Goal: Information Seeking & Learning: Learn about a topic

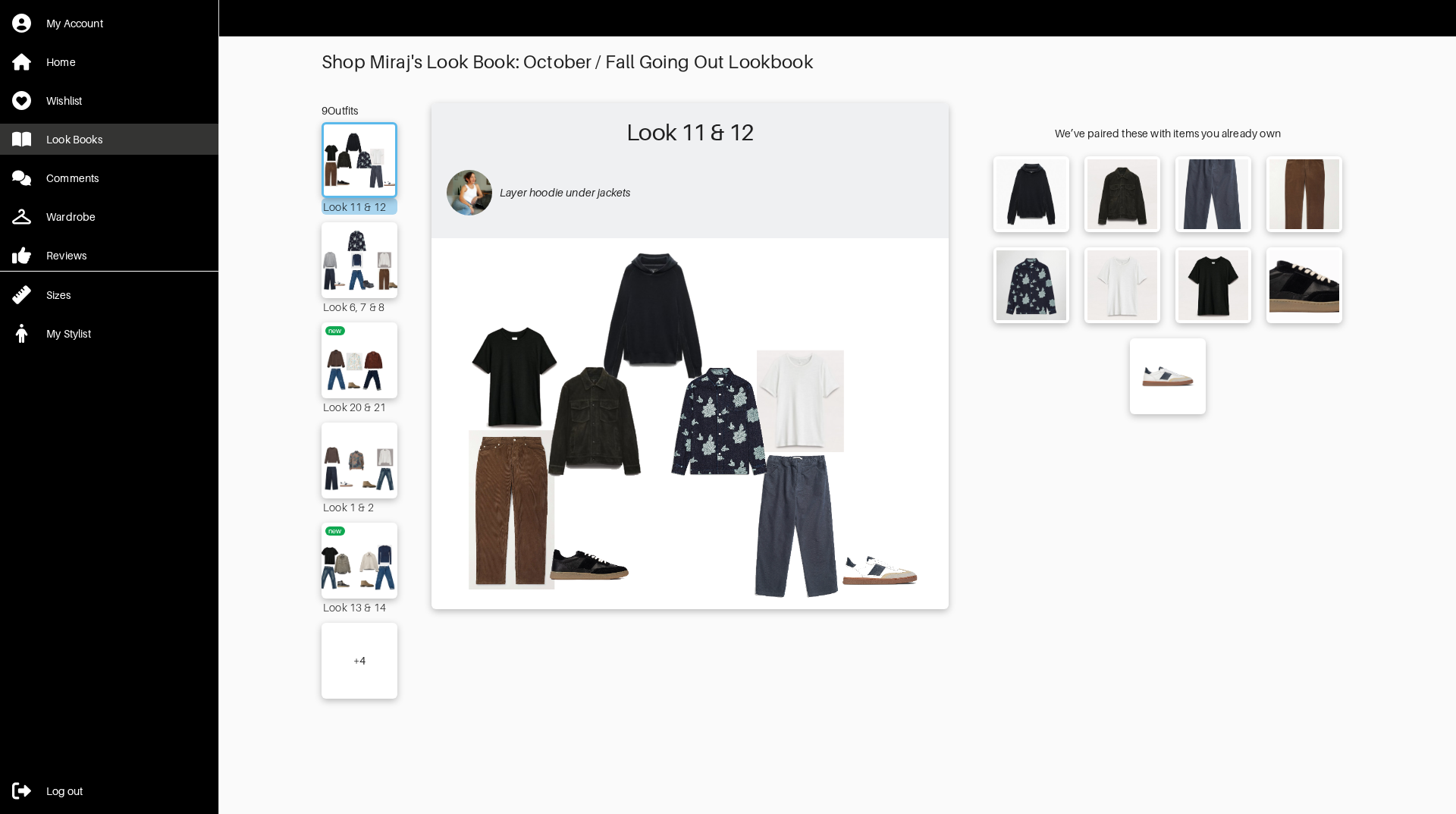
click at [72, 147] on link "Look Books" at bounding box center [109, 140] width 218 height 31
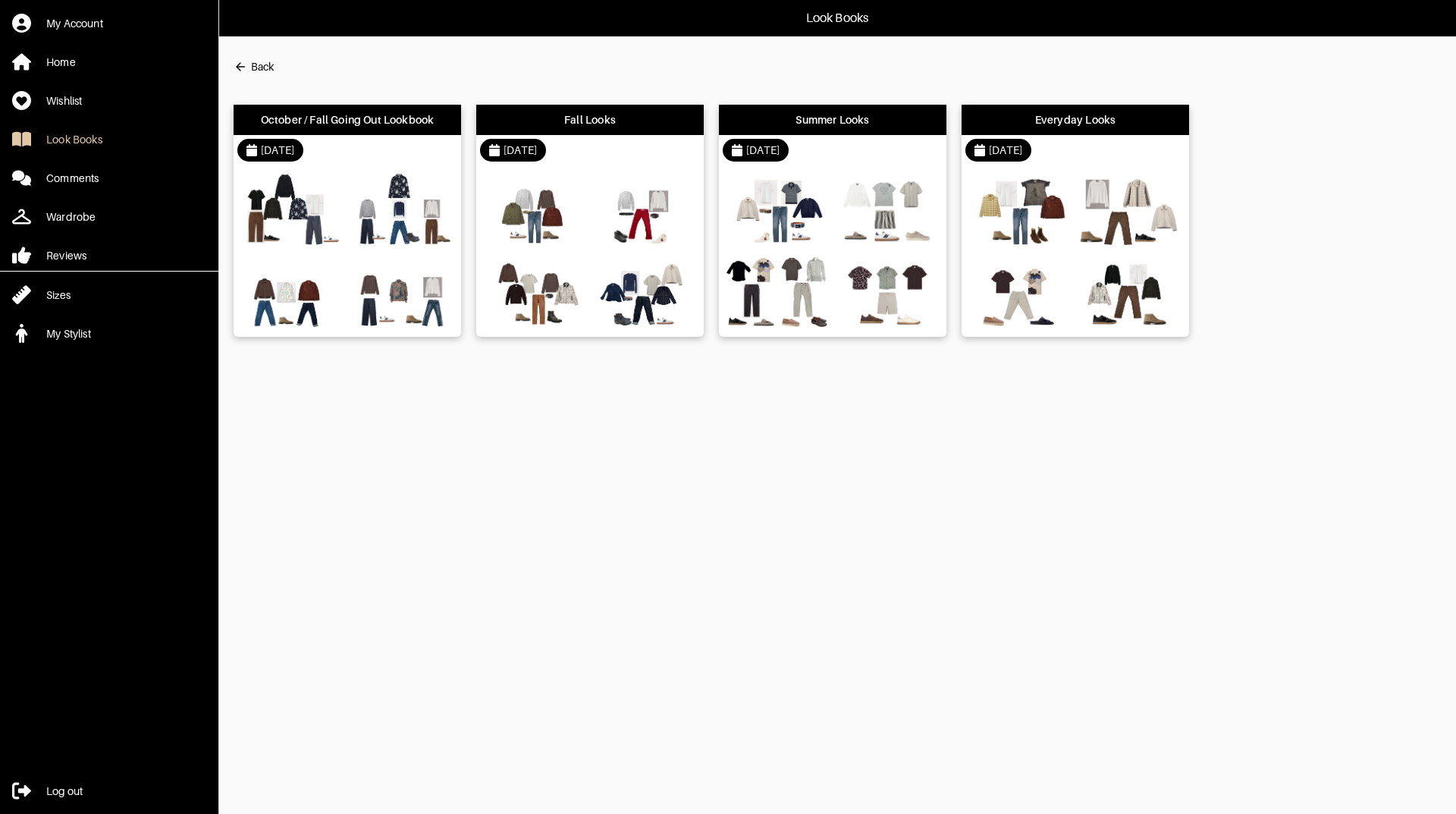
click at [246, 68] on icon "button" at bounding box center [240, 67] width 14 height 14
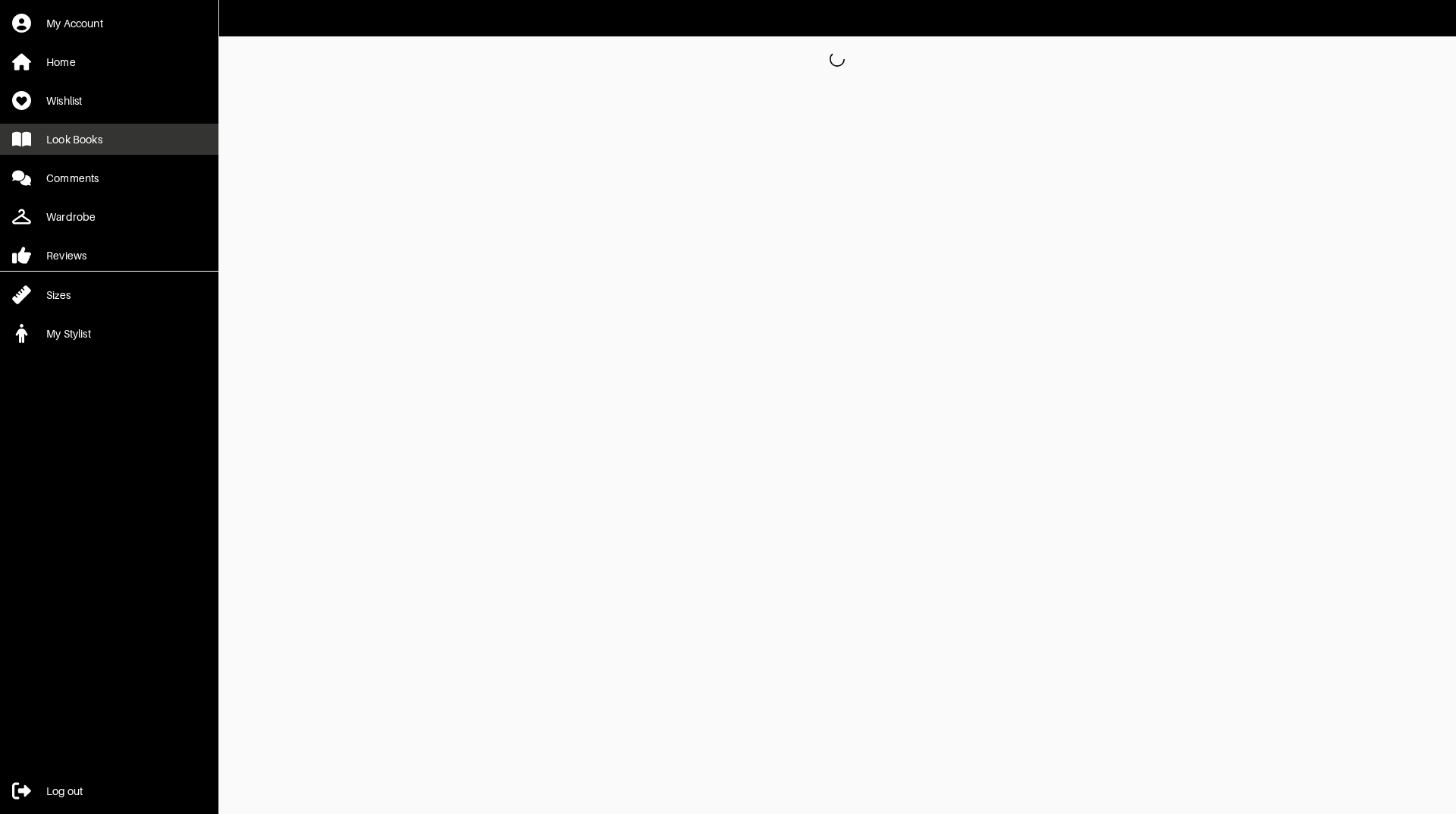
click at [81, 135] on div "Look Books" at bounding box center [74, 139] width 56 height 15
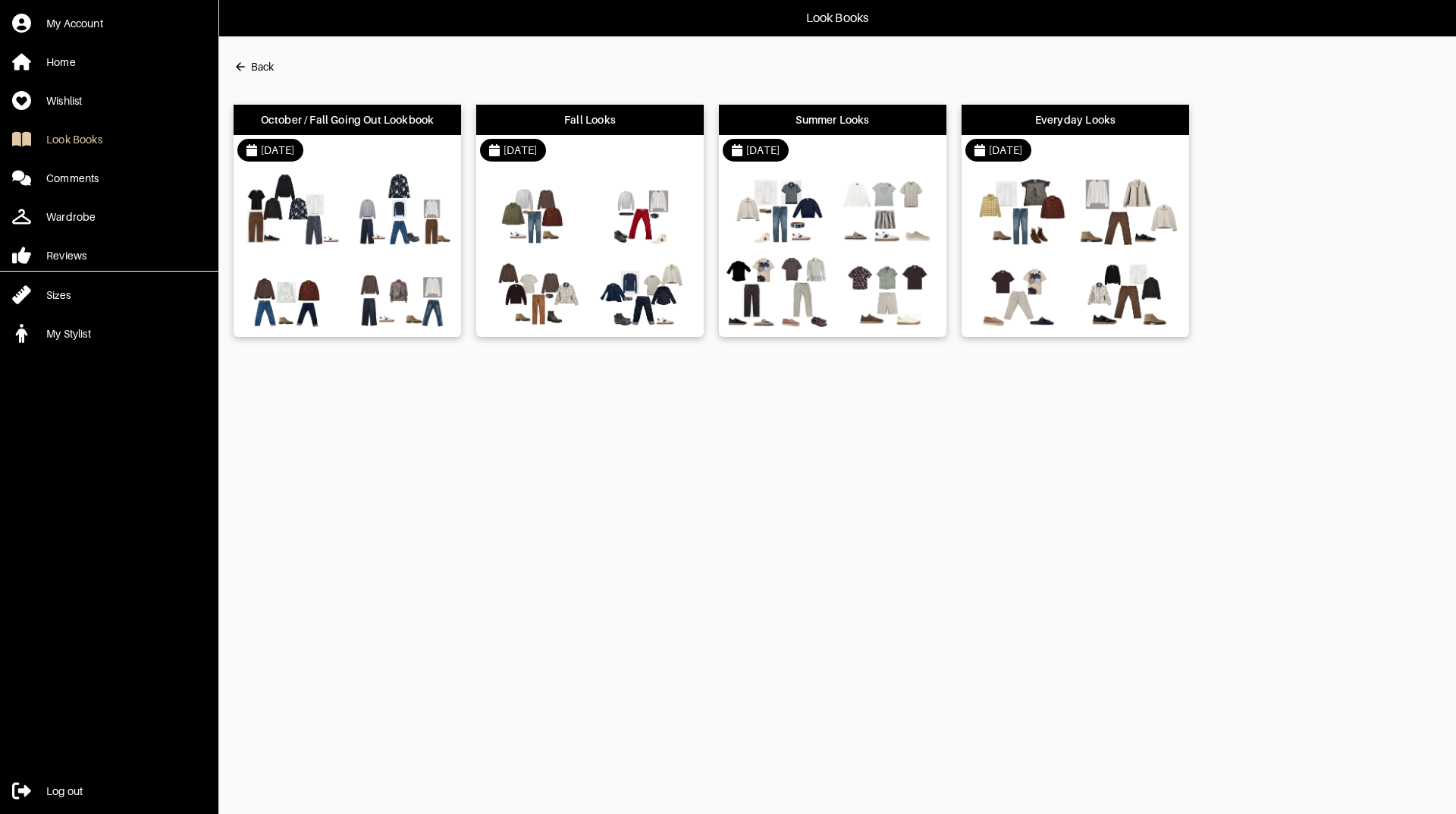
click at [1045, 270] on img at bounding box center [1020, 291] width 102 height 72
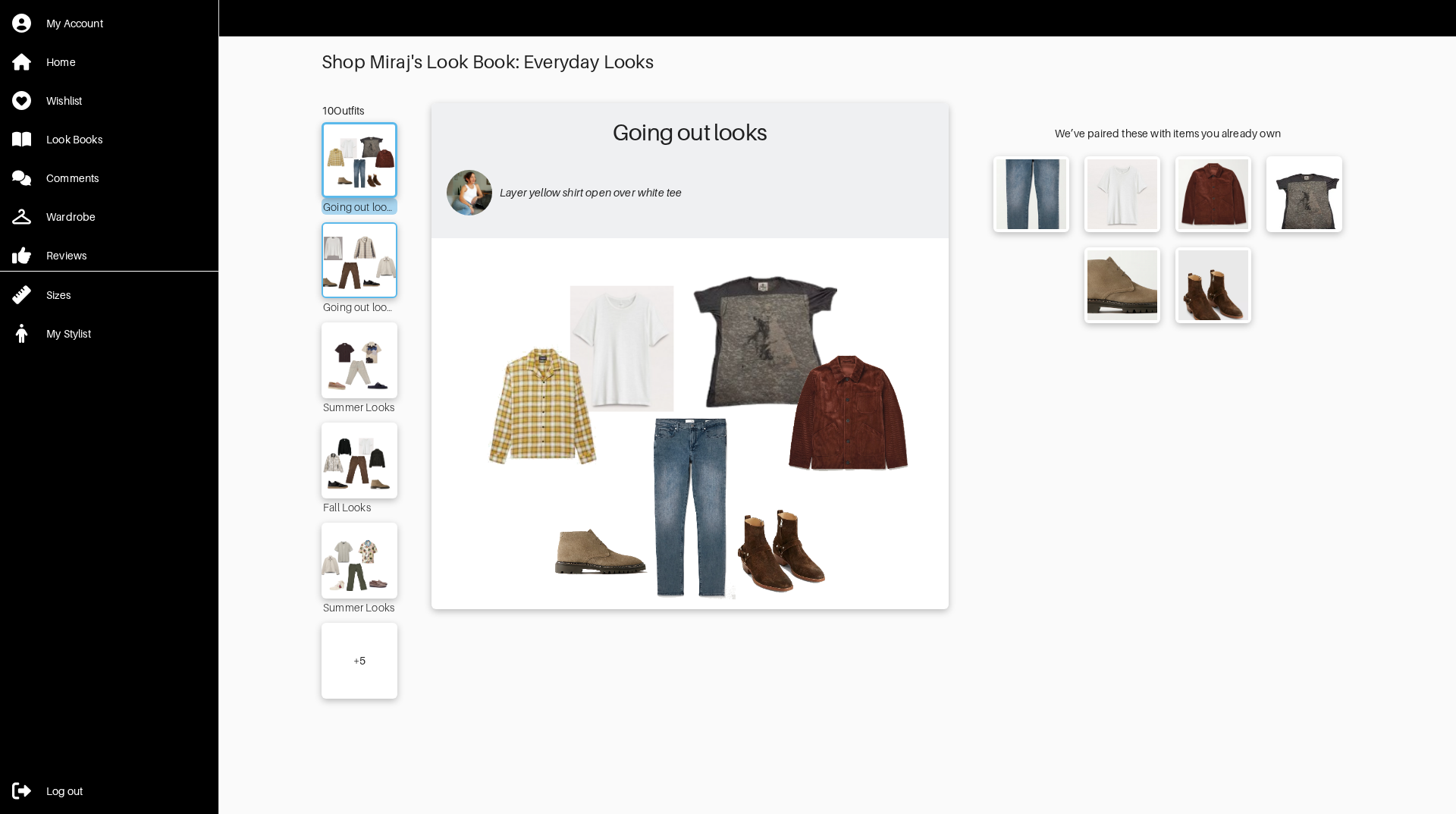
click at [351, 243] on img at bounding box center [360, 260] width 82 height 58
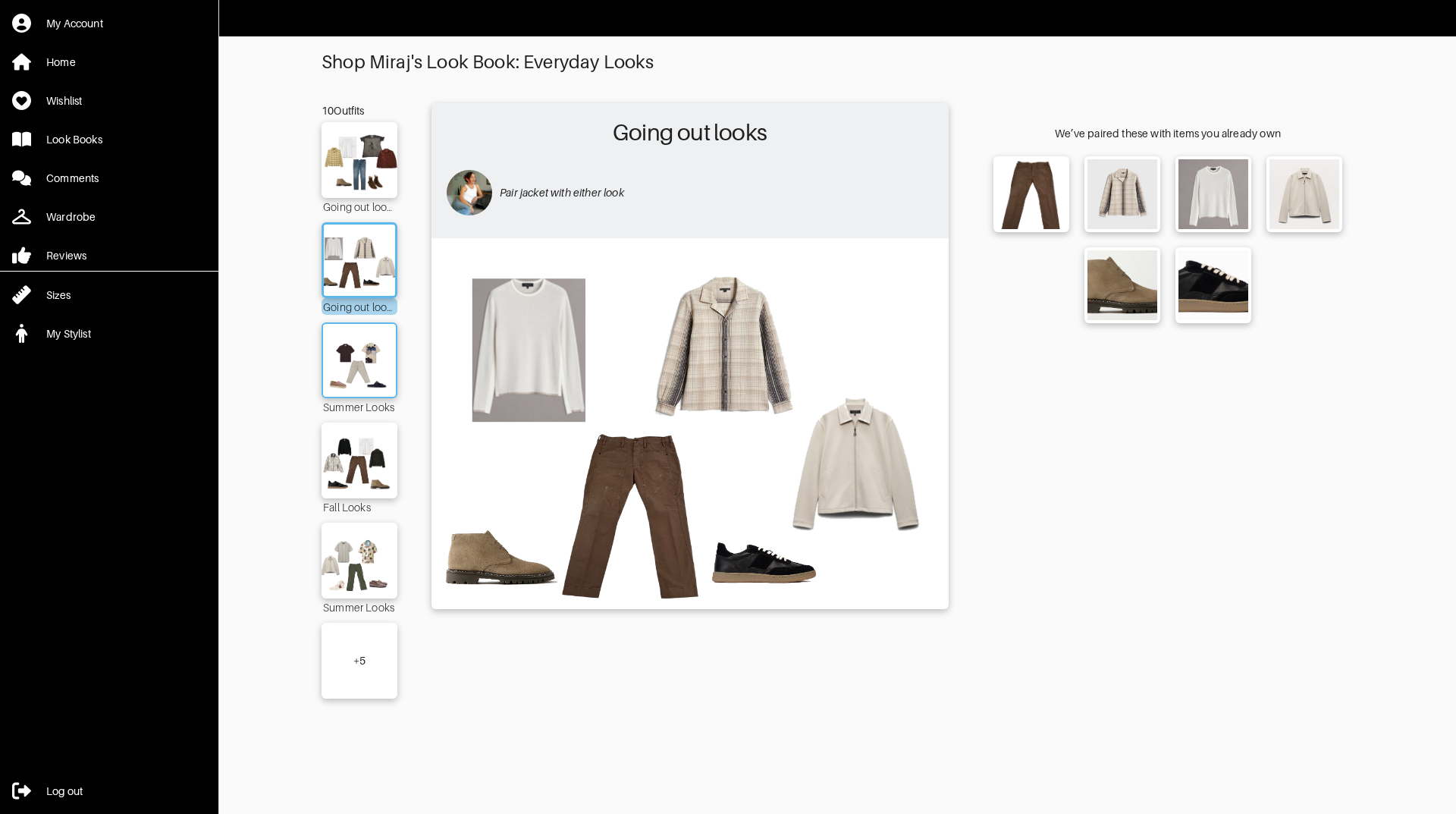
click at [366, 369] on img at bounding box center [360, 360] width 82 height 58
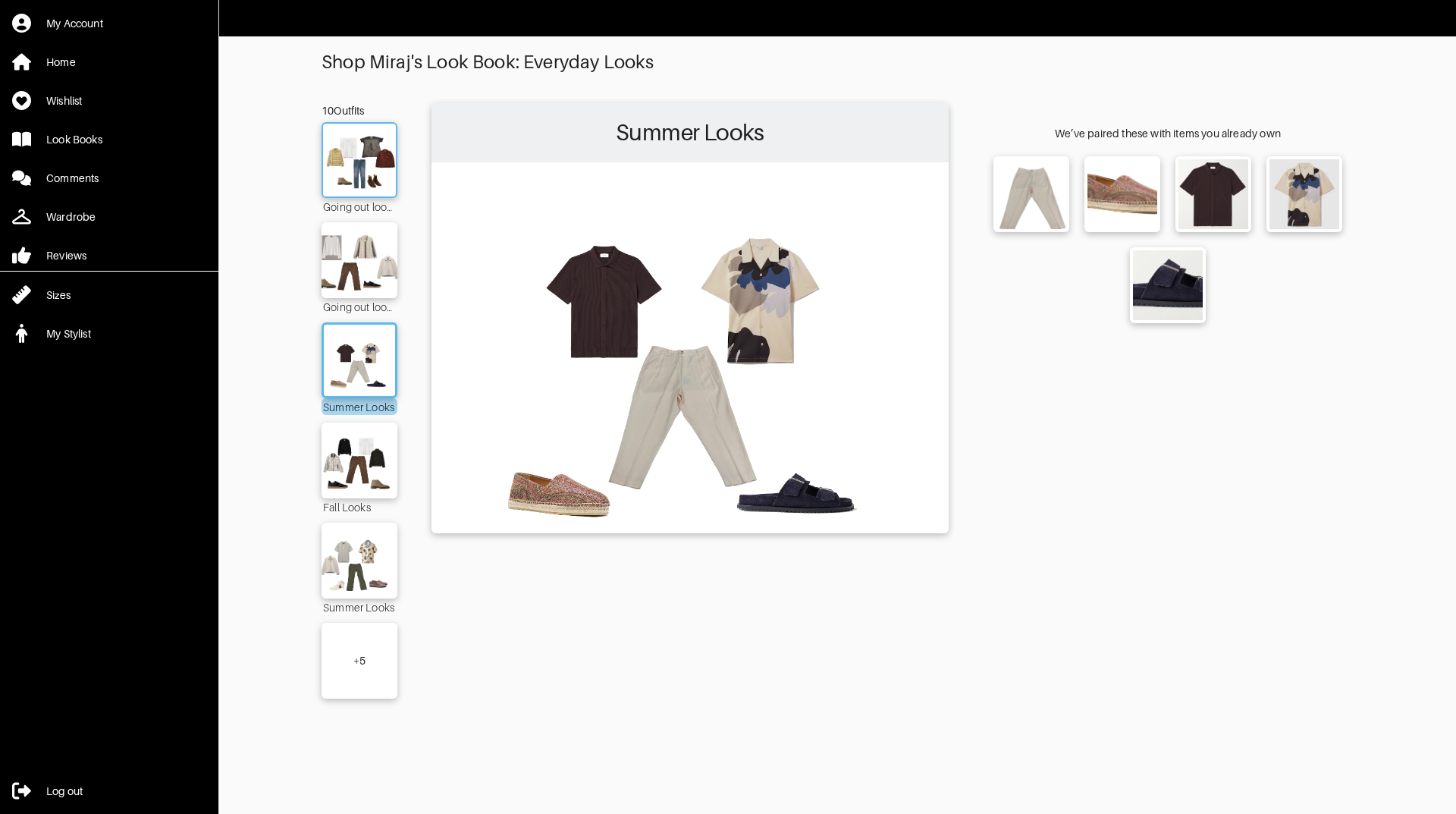
click at [376, 146] on img at bounding box center [360, 160] width 82 height 58
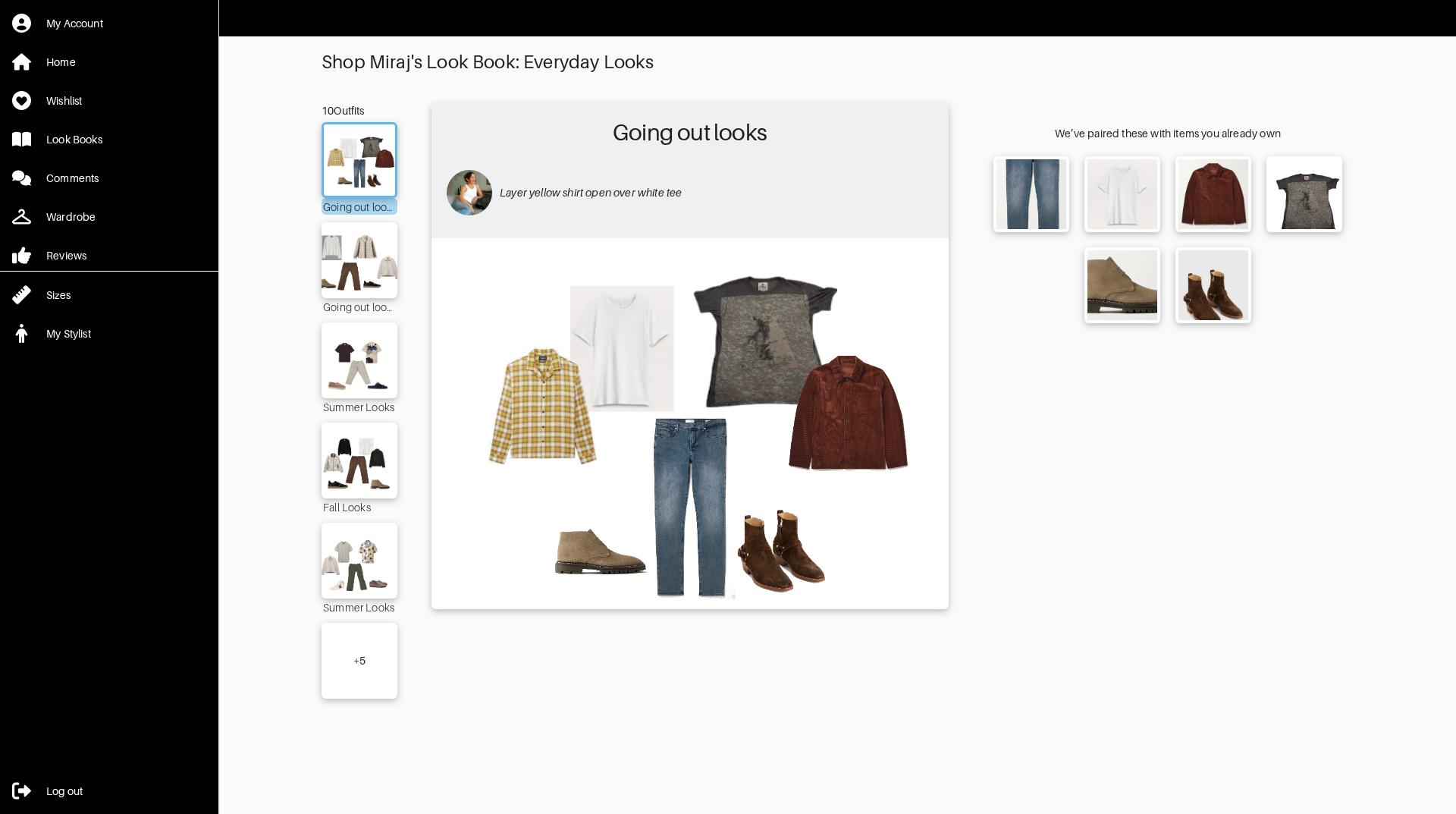
click at [602, 223] on div "Layer yellow shirt open over white tee" at bounding box center [690, 192] width 502 height 76
click at [347, 272] on img at bounding box center [360, 260] width 82 height 58
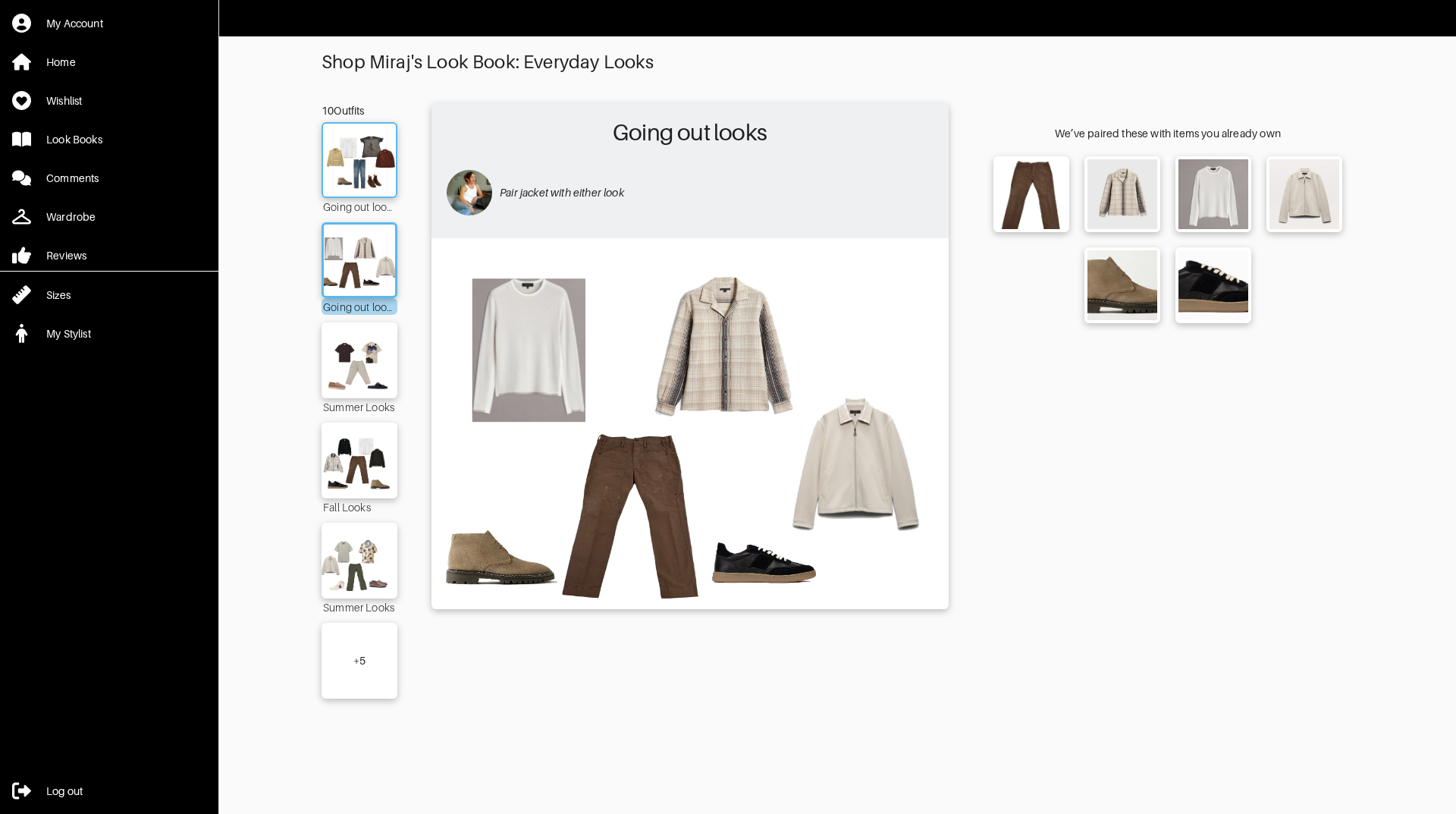
click at [362, 158] on img at bounding box center [360, 160] width 82 height 58
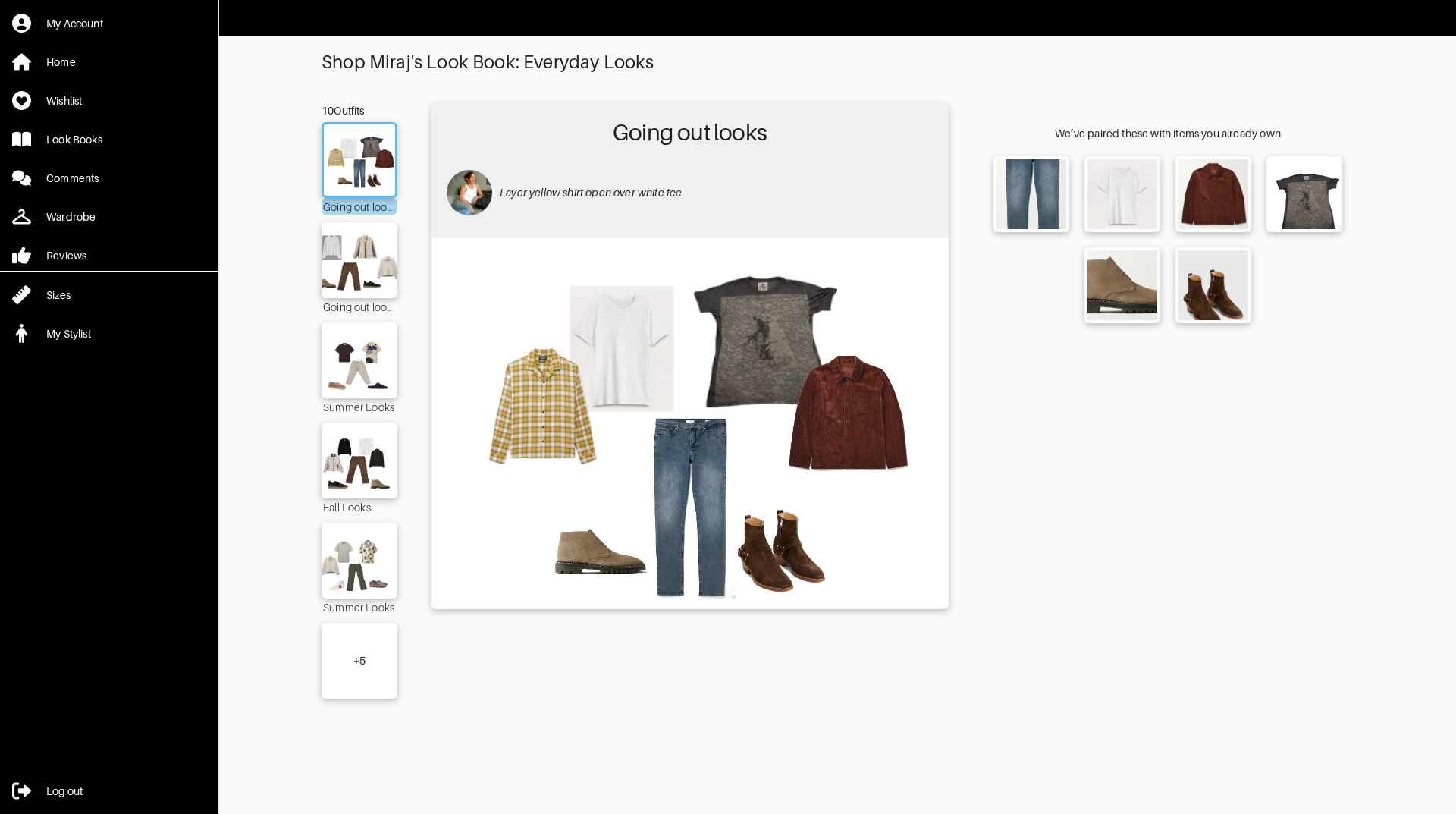
drag, startPoint x: 618, startPoint y: 240, endPoint x: 578, endPoint y: 179, distance: 72.9
click at [576, 181] on div "Layer yellow shirt open over white tee" at bounding box center [716, 192] width 434 height 60
click at [68, 129] on link "Look Books" at bounding box center [109, 140] width 218 height 31
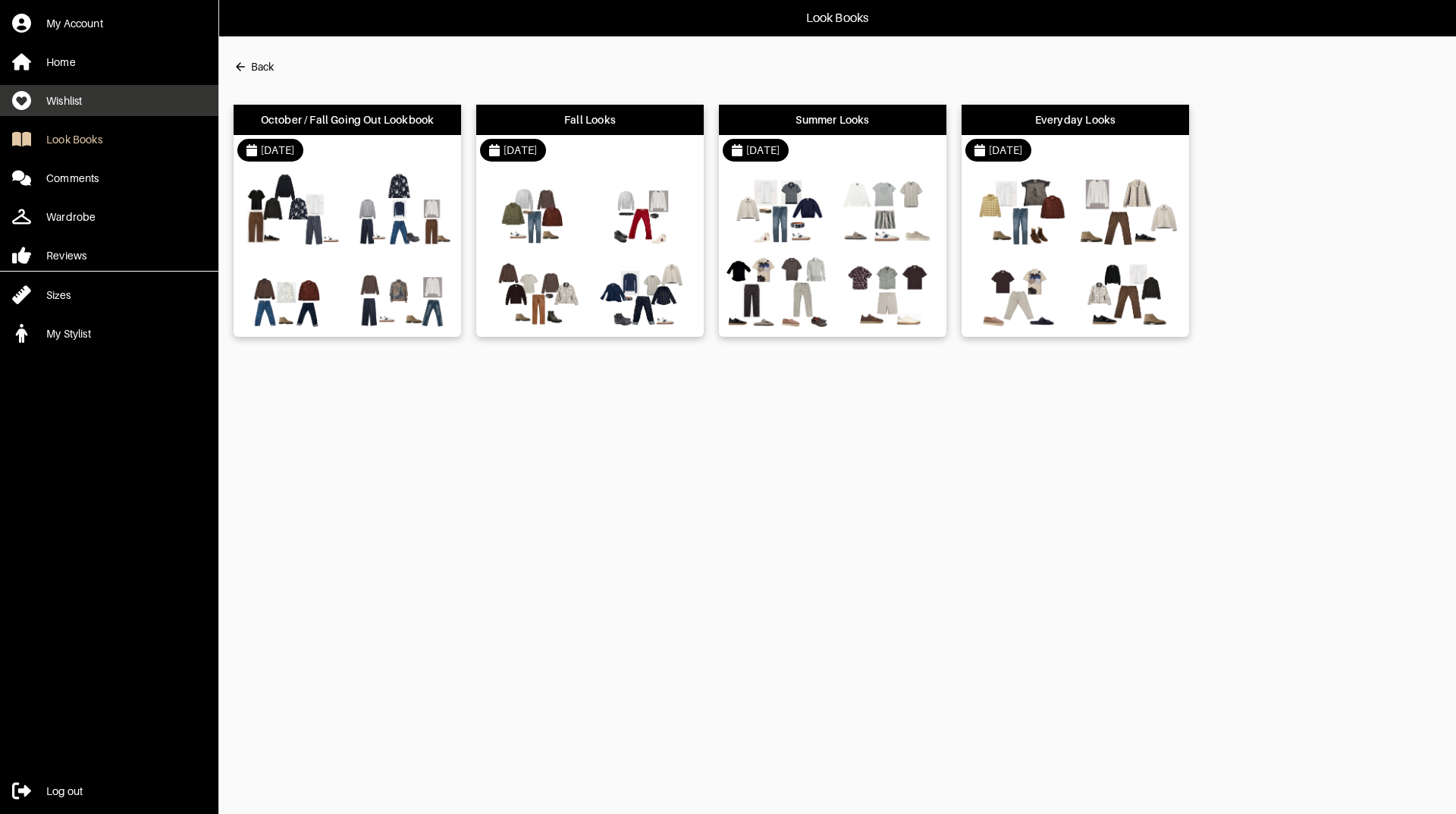
click at [85, 108] on link "Wishlist" at bounding box center [109, 100] width 218 height 31
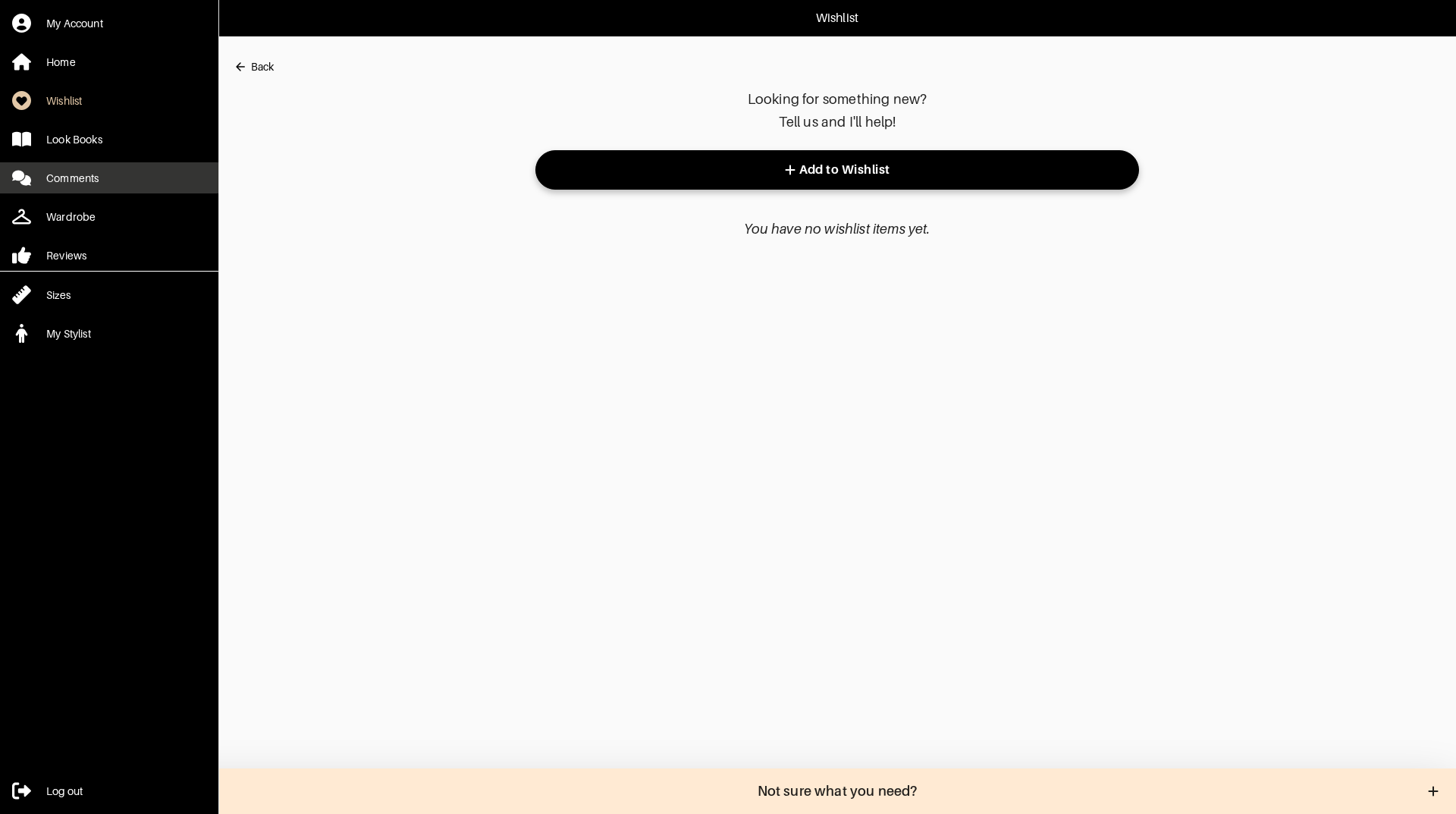
click at [74, 175] on div "Comments" at bounding box center [72, 177] width 52 height 15
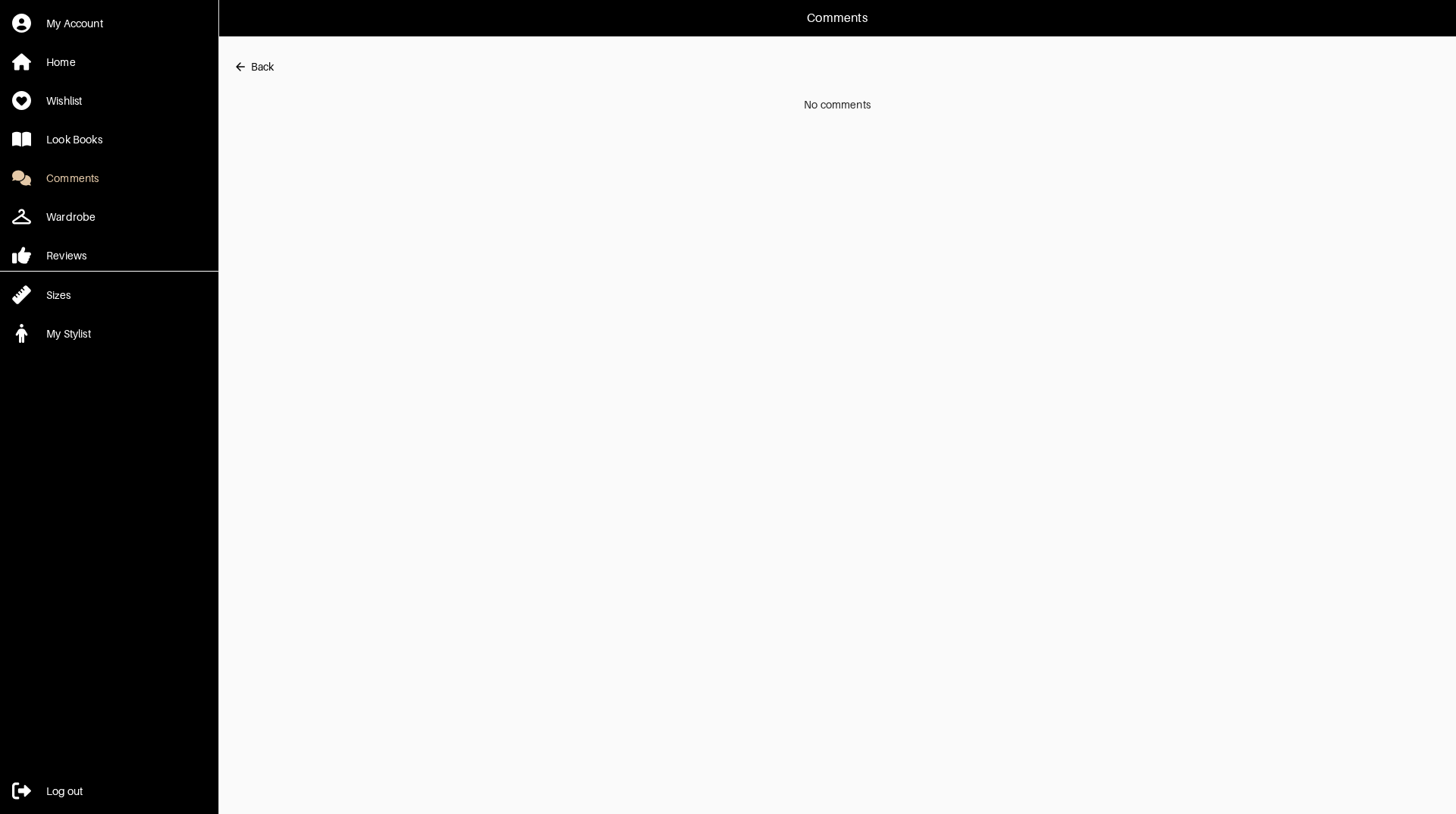
click at [67, 238] on div "My Account Home Wishlist Look Books Comments Wardrobe Reviews Sizes My Stylist" at bounding box center [109, 174] width 218 height 348
click at [70, 216] on div "Wardrobe" at bounding box center [71, 217] width 49 height 15
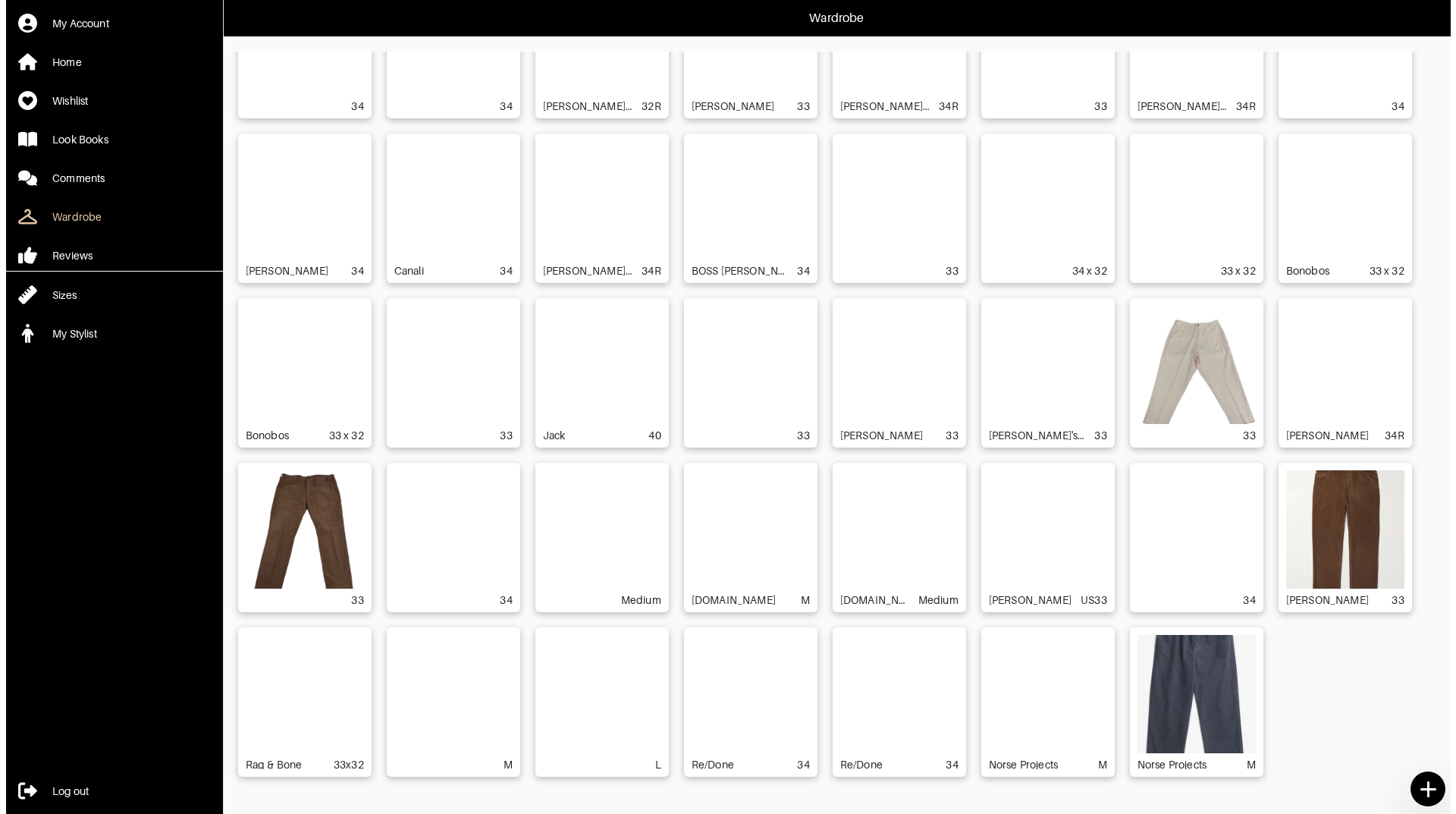
scroll to position [1252, 0]
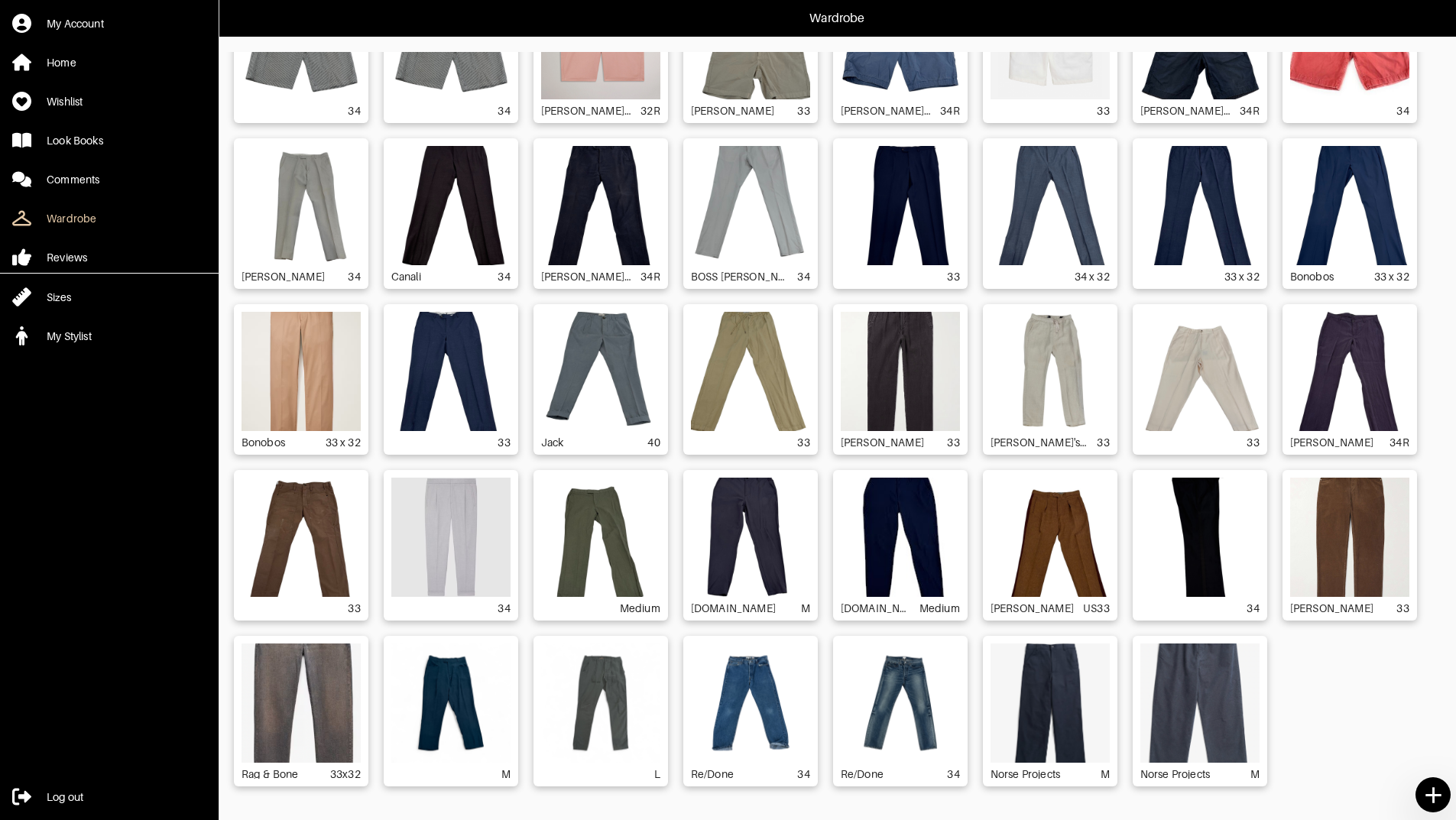
click at [454, 699] on img at bounding box center [451, 702] width 119 height 119
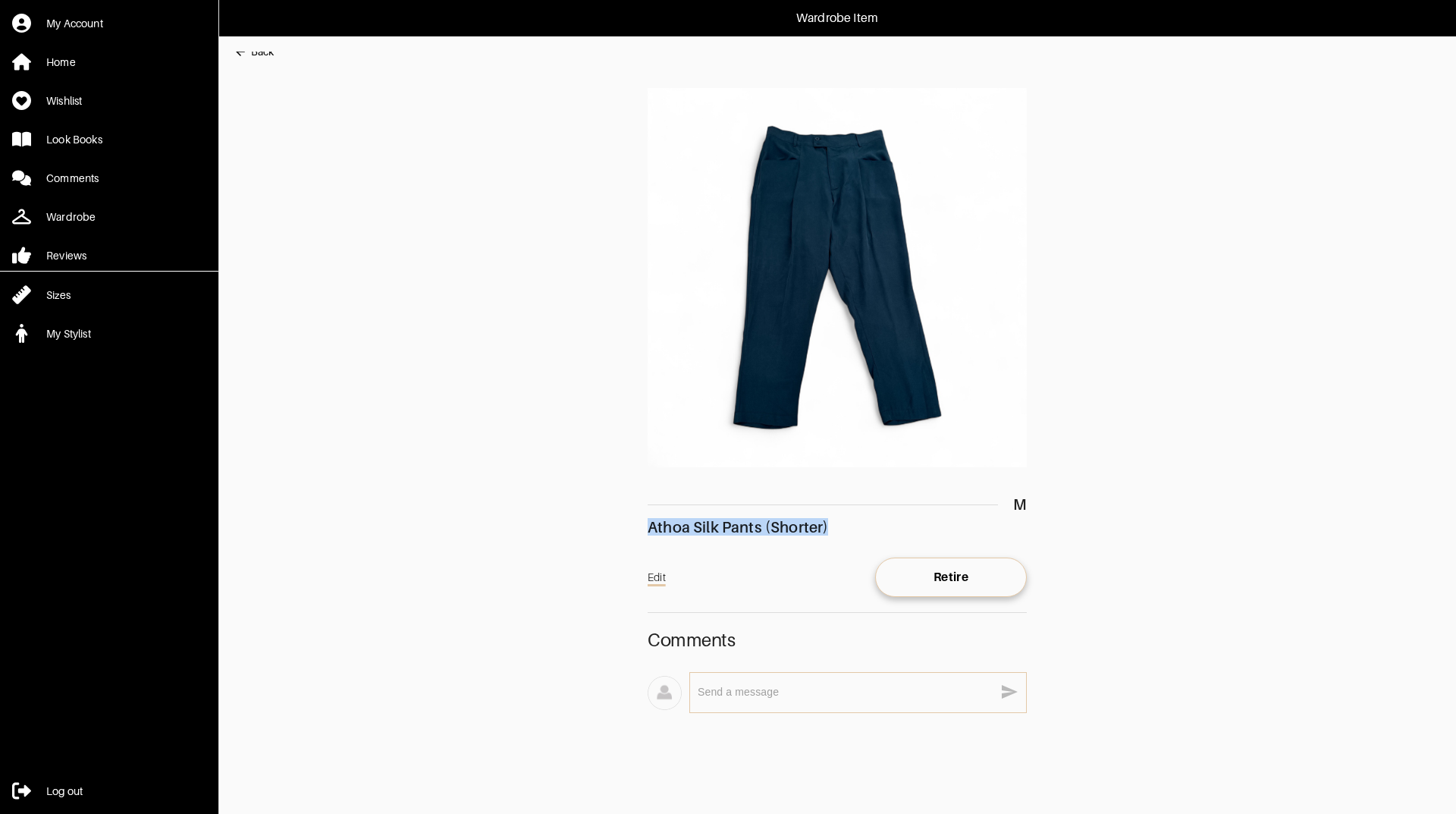
drag, startPoint x: 644, startPoint y: 526, endPoint x: 856, endPoint y: 523, distance: 212.0
click at [856, 523] on main "Back M Athoa Silk Pants (Shorter) Edit Retire Comments x" at bounding box center [830, 416] width 1223 height 729
copy div "Athoa Silk Pants (Shorter)"
click at [659, 576] on link "Edit" at bounding box center [657, 577] width 18 height 24
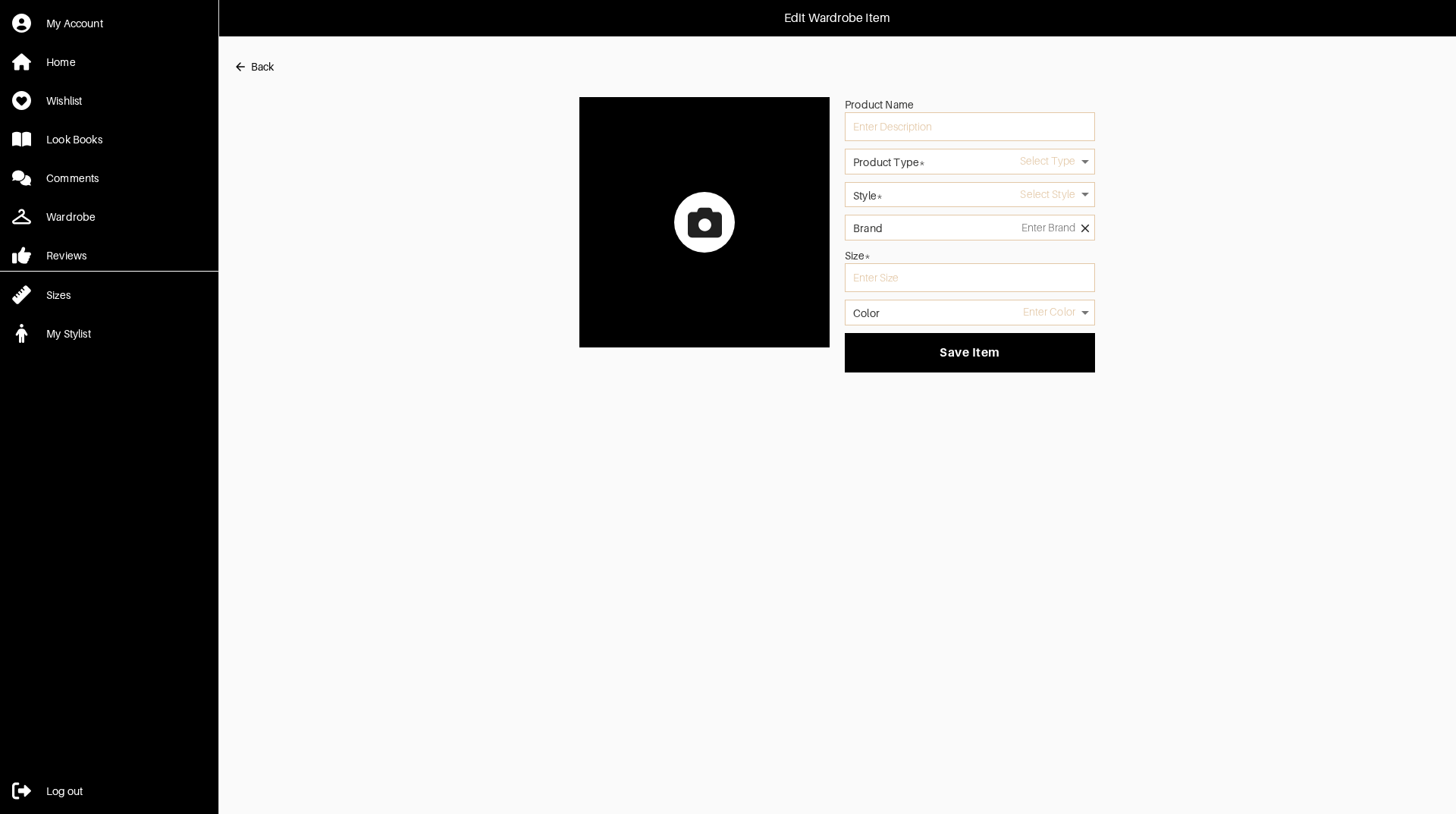
type input "Athoa Silk Pants (Shorter)"
type input "2"
type input "9"
type input "M"
type input "green"
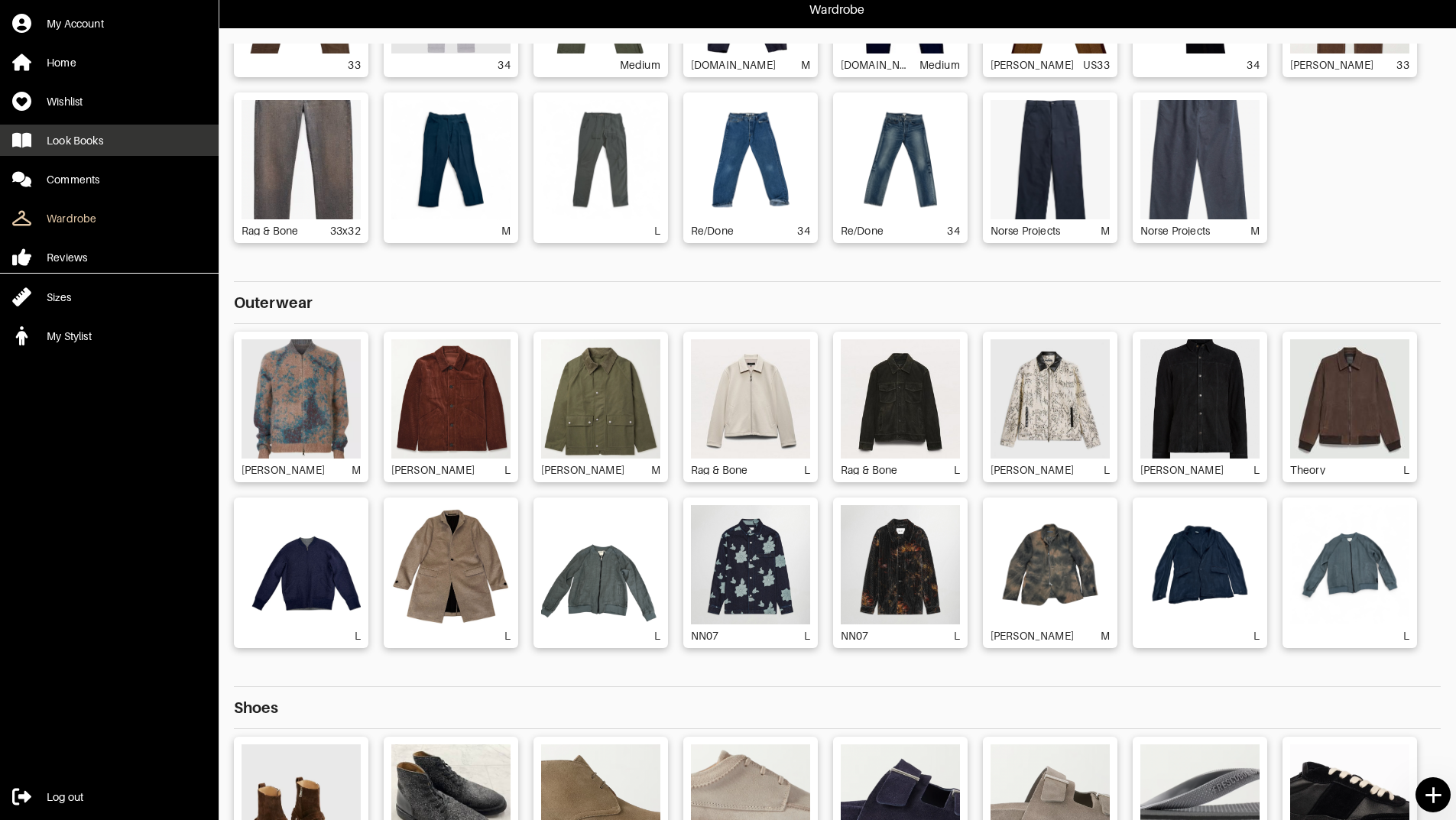
click at [89, 145] on div "Look Books" at bounding box center [75, 140] width 56 height 15
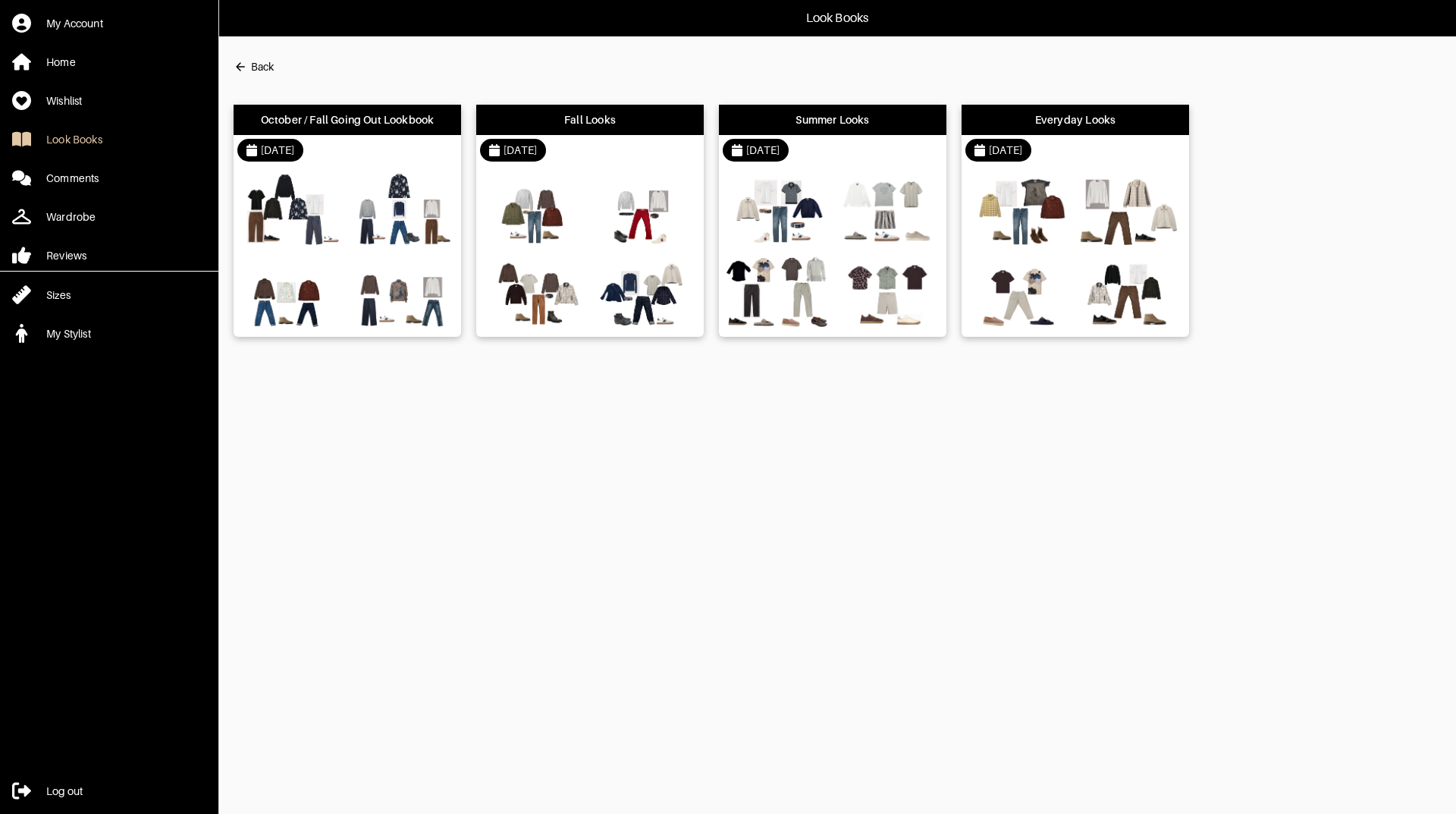
click at [302, 169] on div at bounding box center [347, 251] width 227 height 171
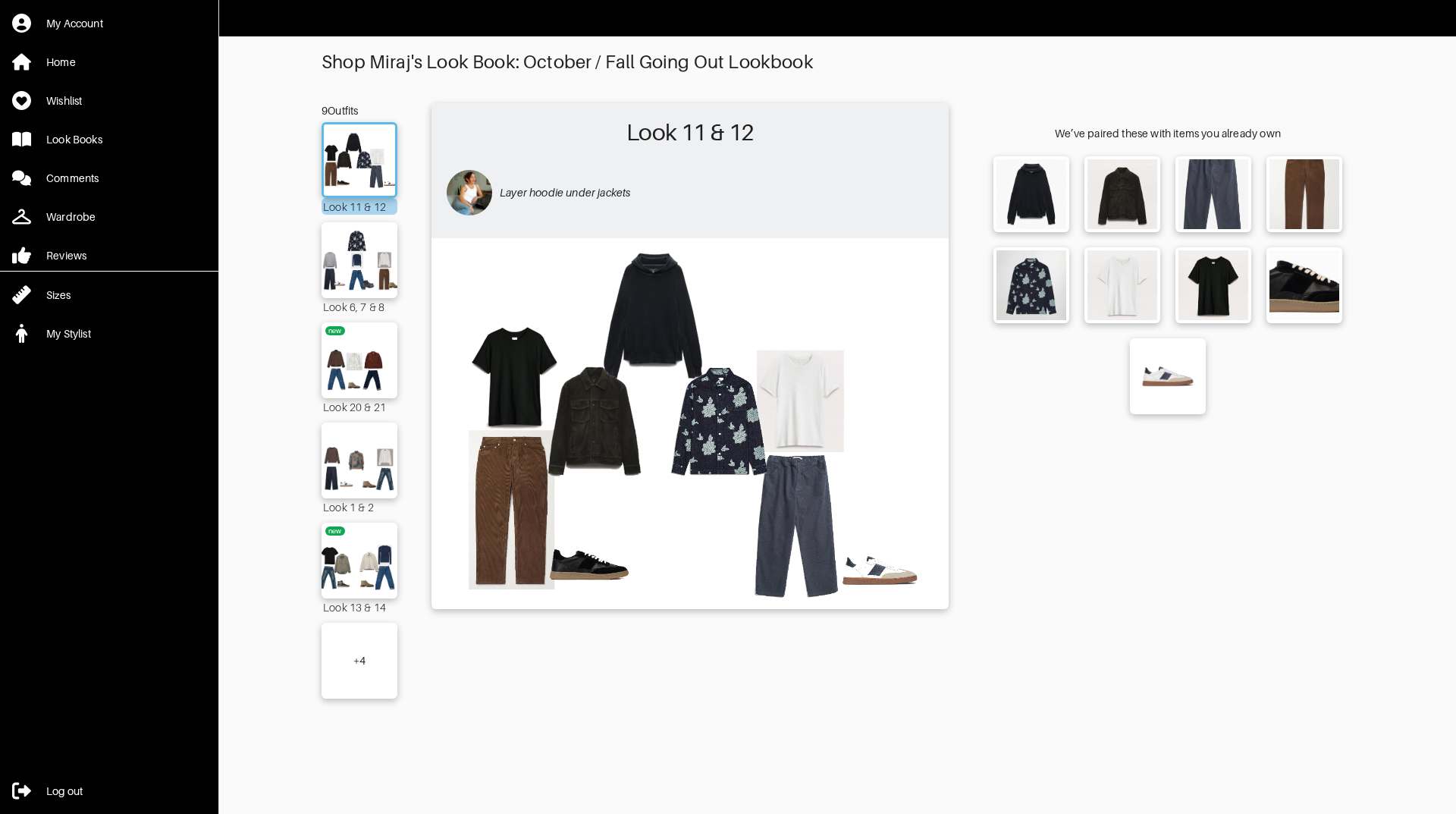
click at [350, 662] on div "+ 4" at bounding box center [359, 660] width 76 height 76
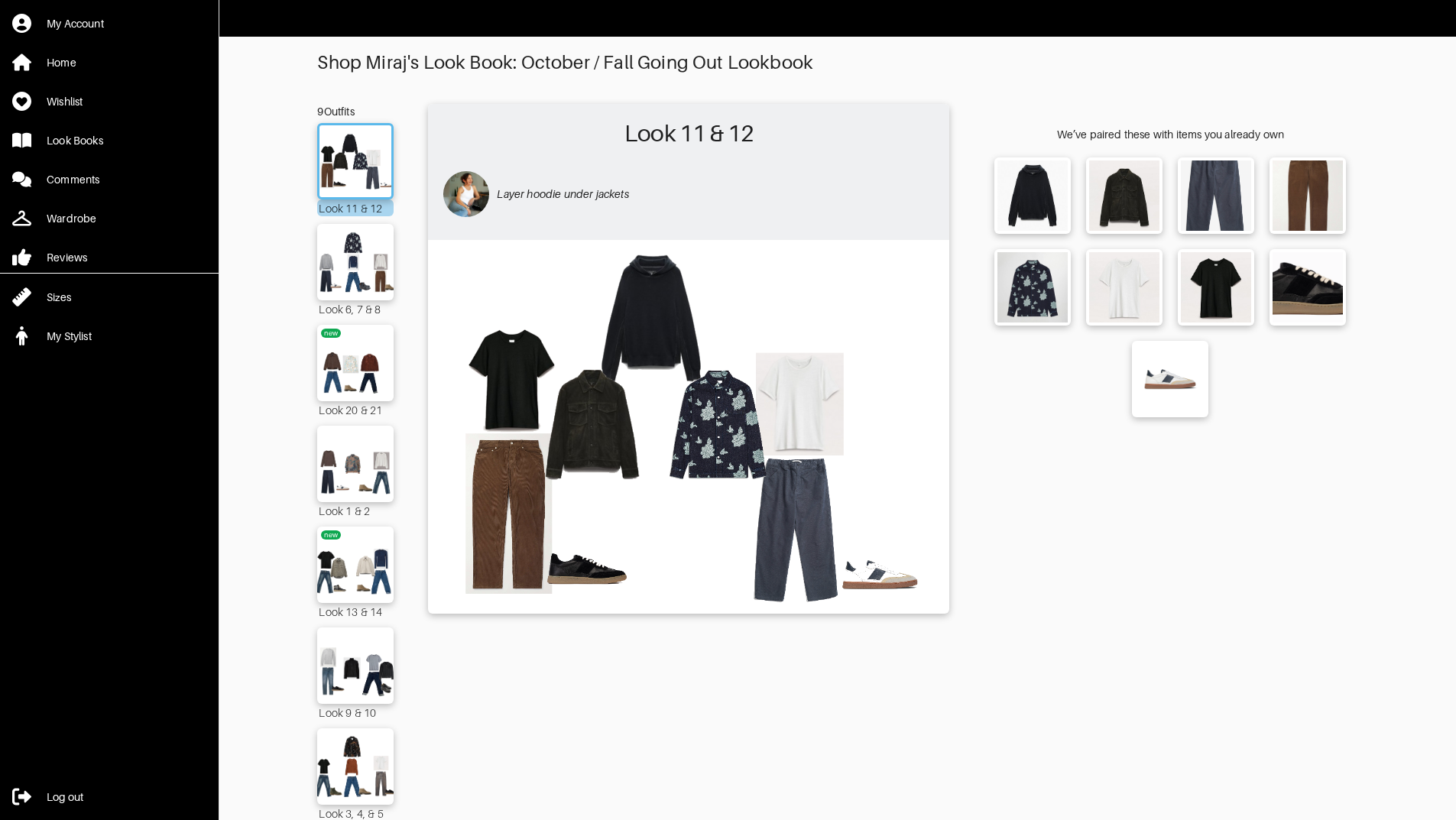
click at [695, 429] on img at bounding box center [688, 425] width 506 height 356
click at [1162, 606] on div "We’ve paired these with items you already own" at bounding box center [1170, 578] width 373 height 949
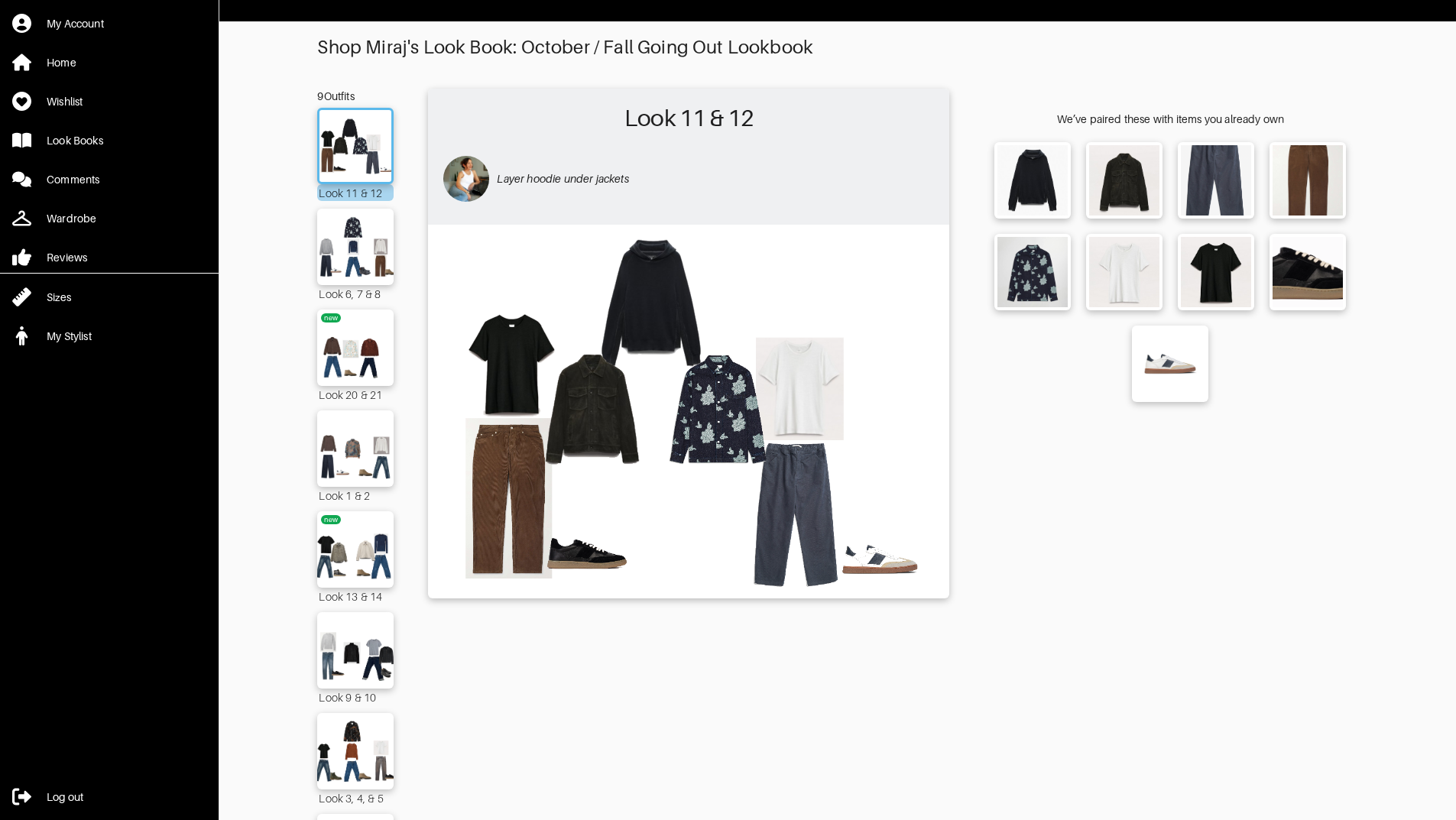
scroll to position [19, 0]
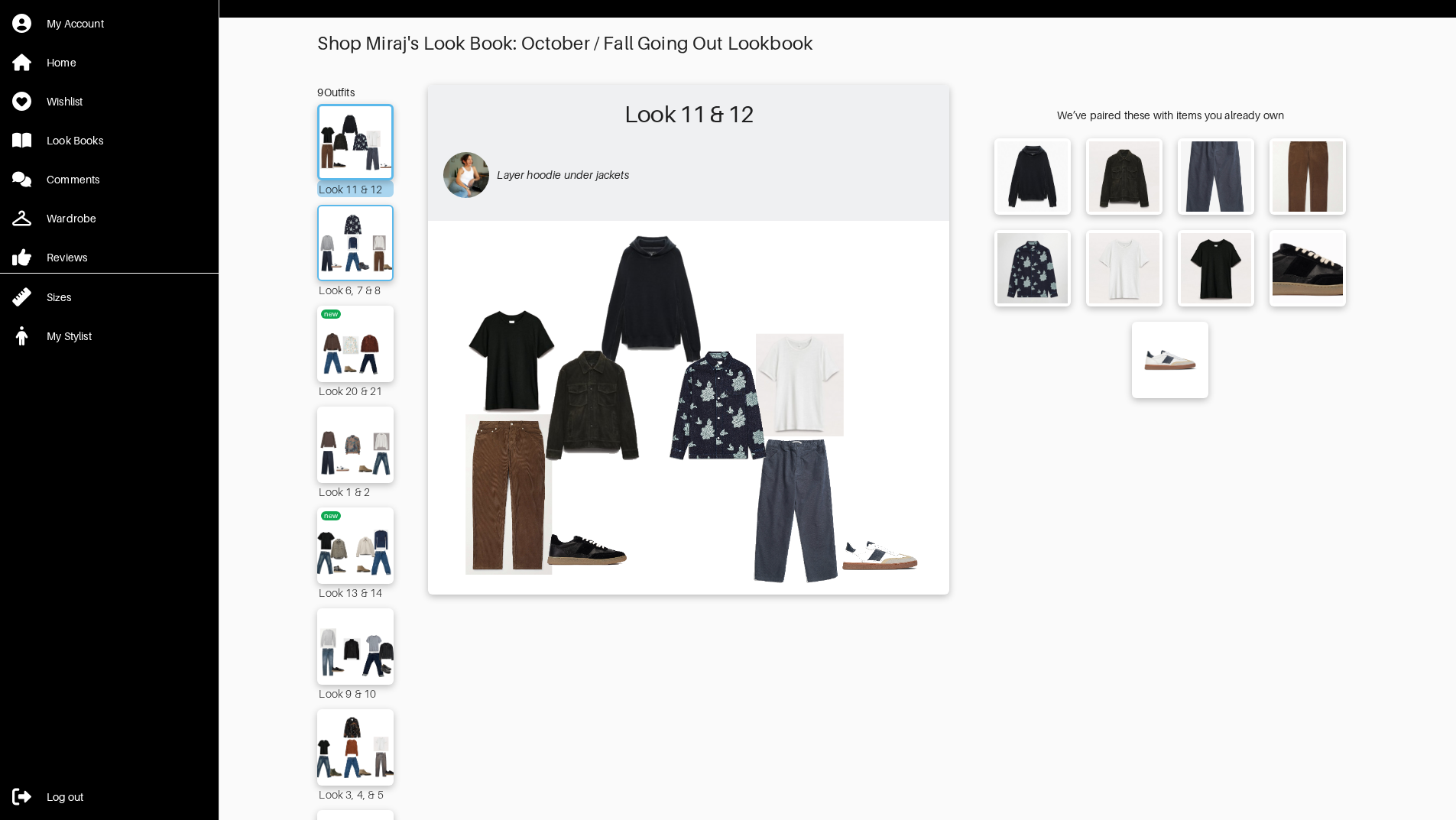
click at [362, 234] on img at bounding box center [356, 243] width 83 height 58
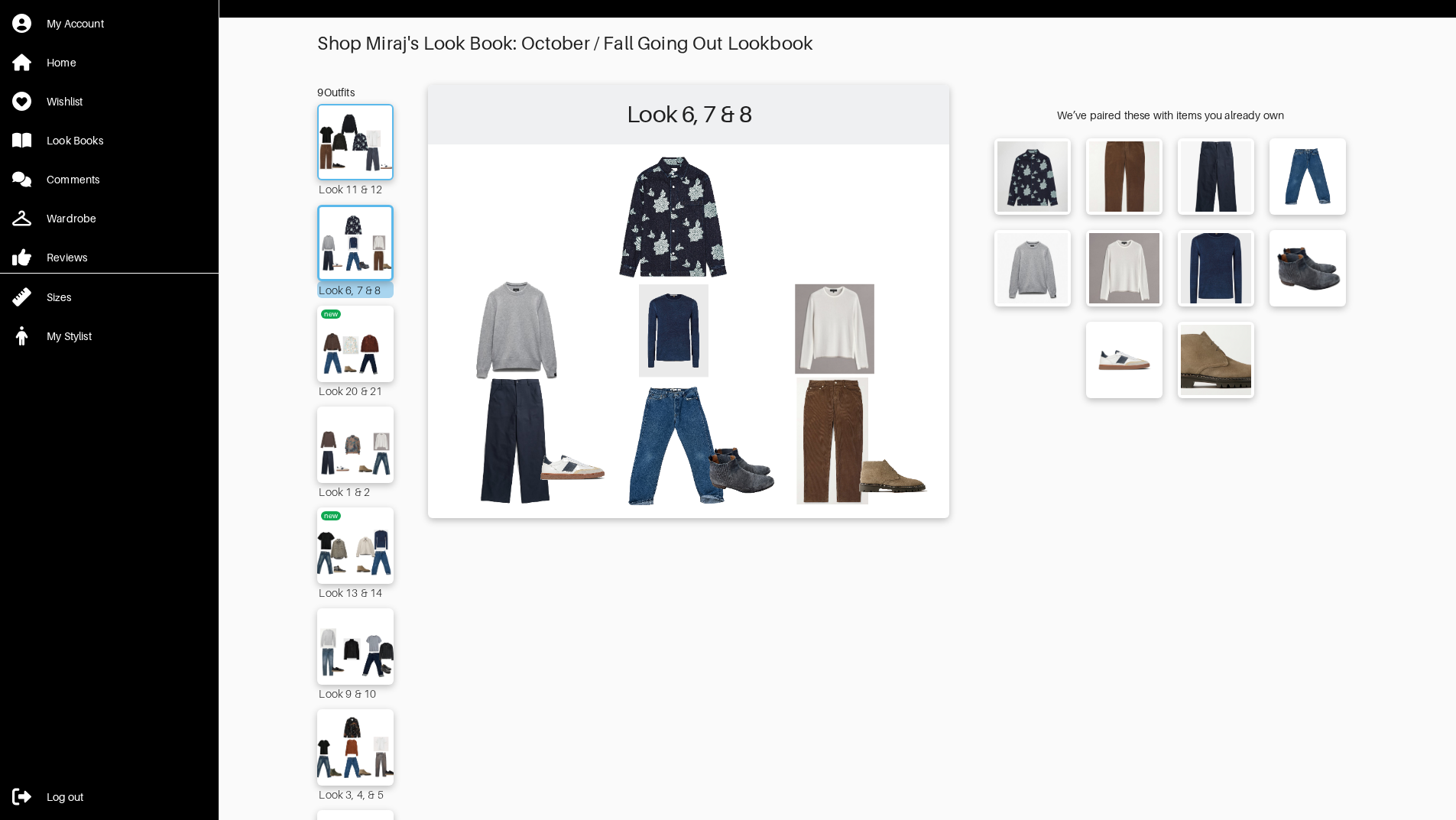
click at [352, 150] on img at bounding box center [356, 143] width 83 height 58
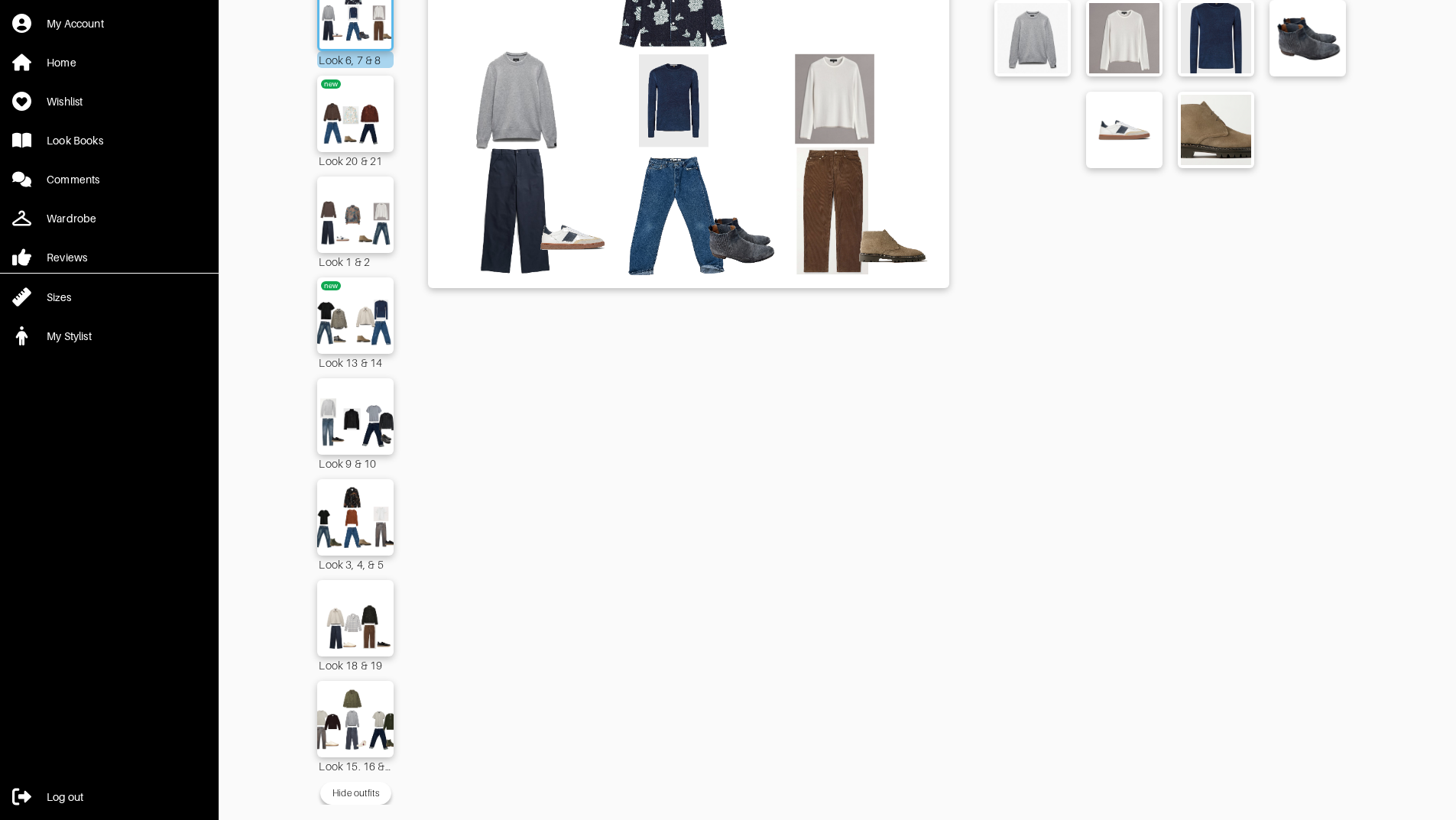
scroll to position [260, 0]
click at [352, 200] on img at bounding box center [356, 215] width 83 height 58
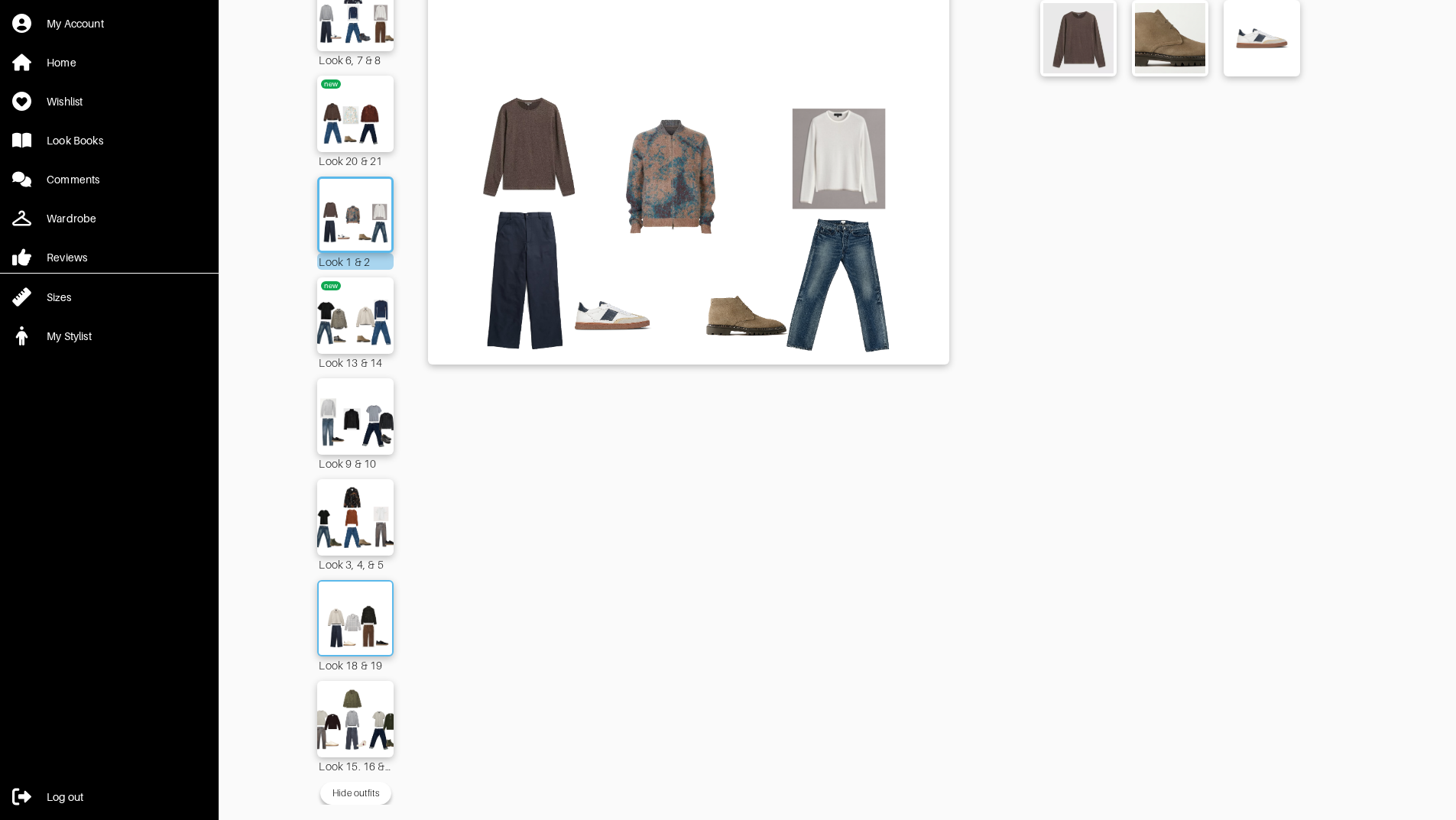
scroll to position [260, 0]
click at [359, 510] on img at bounding box center [356, 517] width 83 height 58
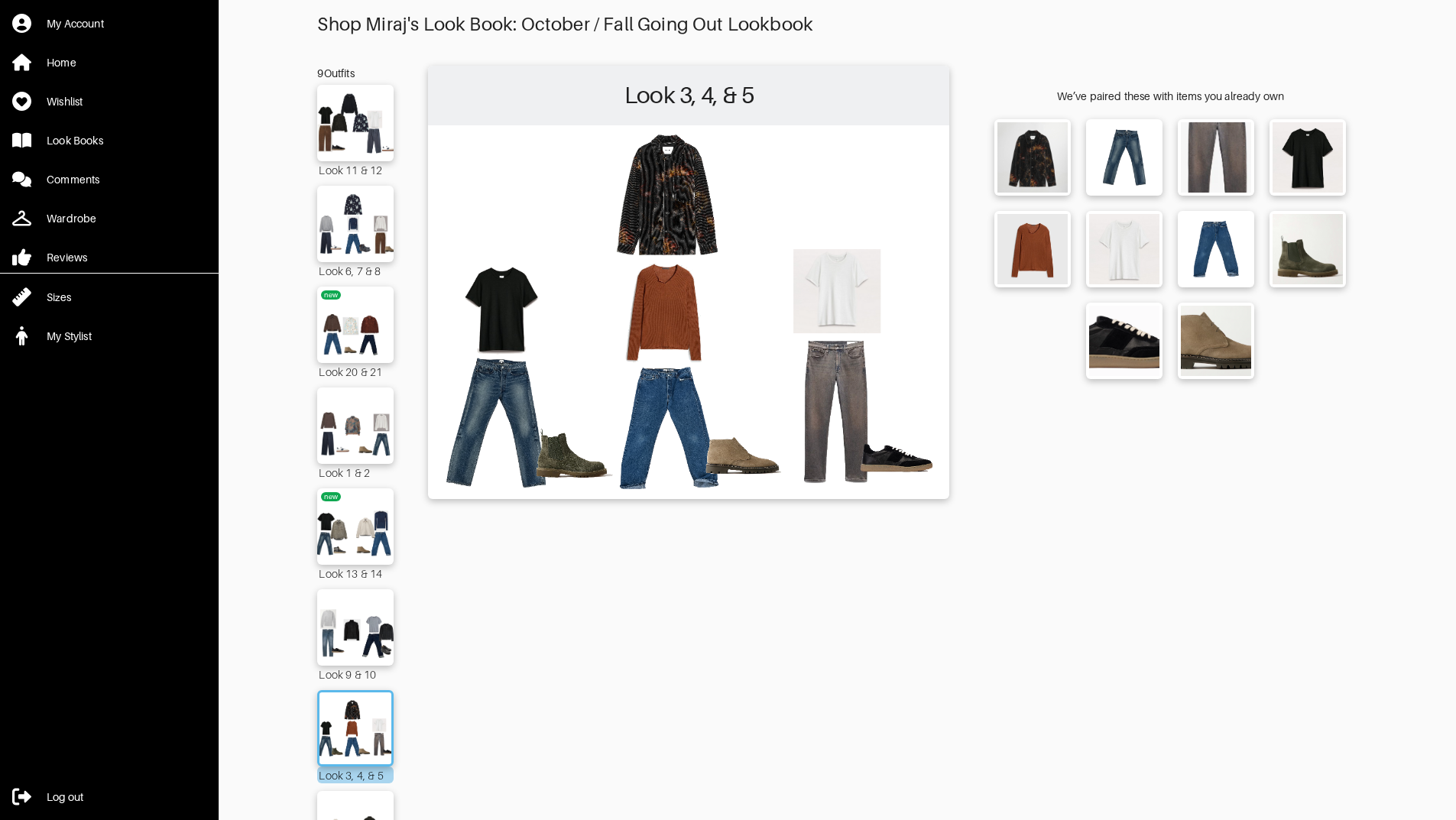
scroll to position [12, 0]
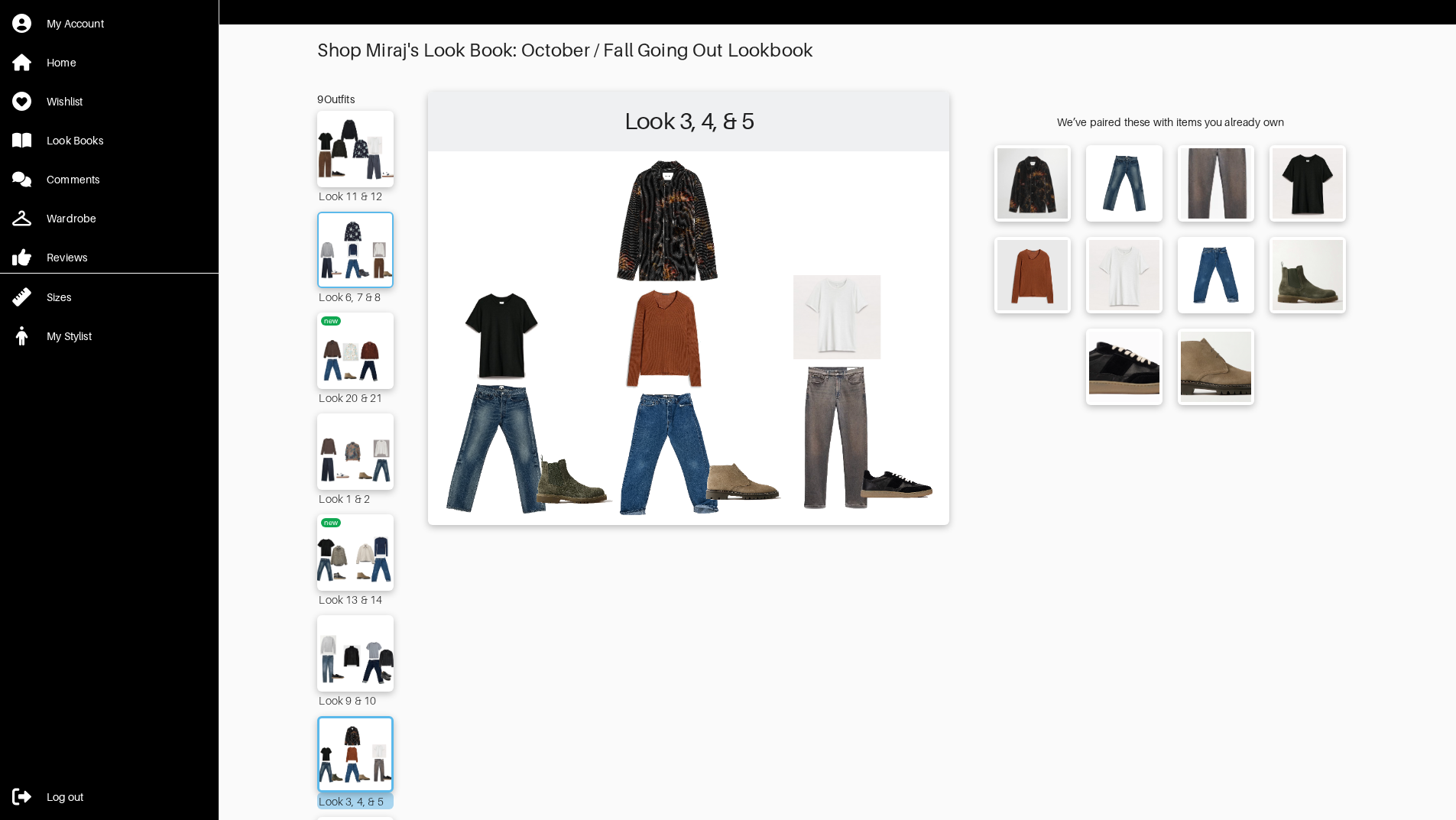
click at [343, 219] on div at bounding box center [355, 250] width 77 height 77
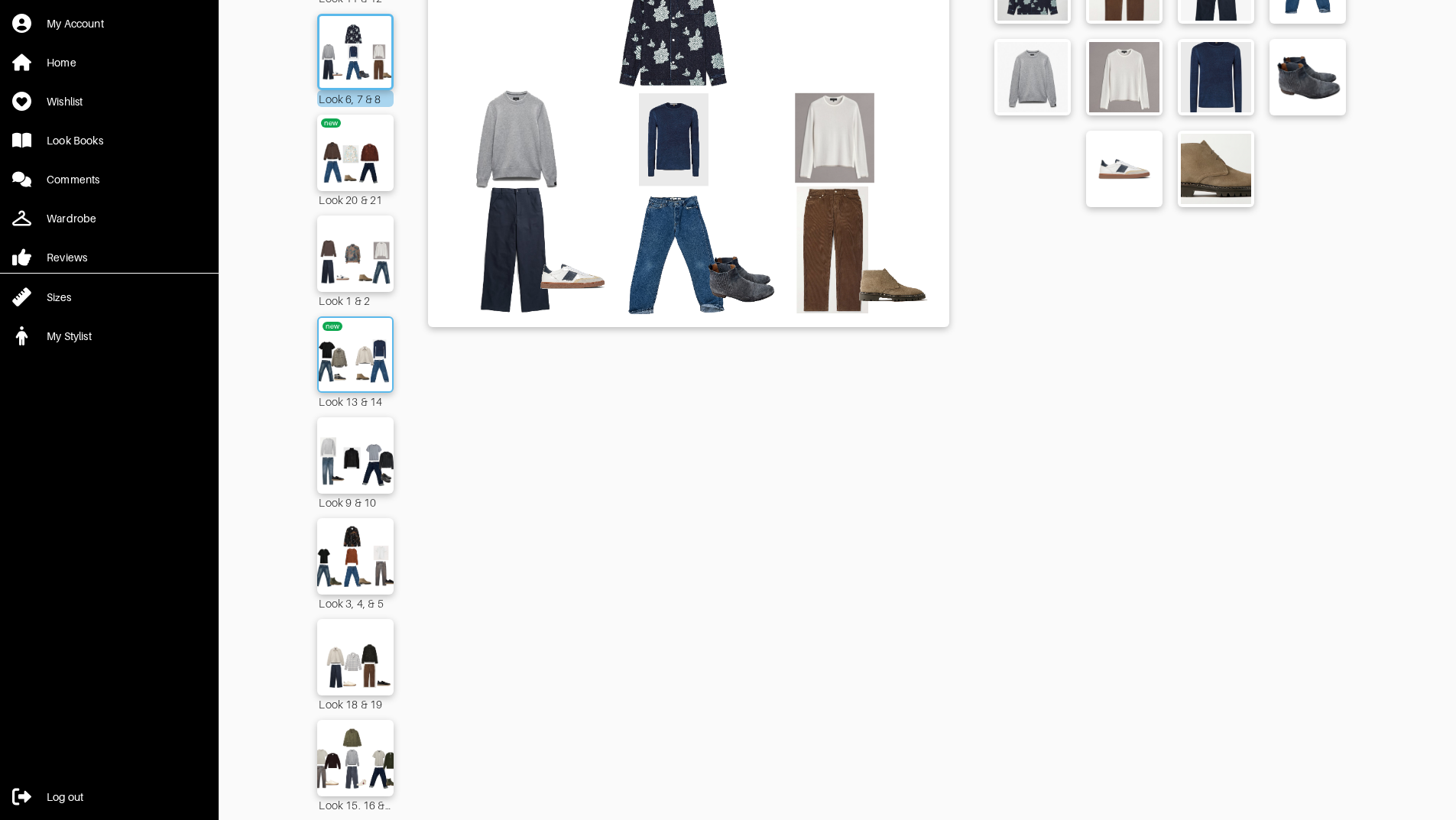
scroll to position [260, 0]
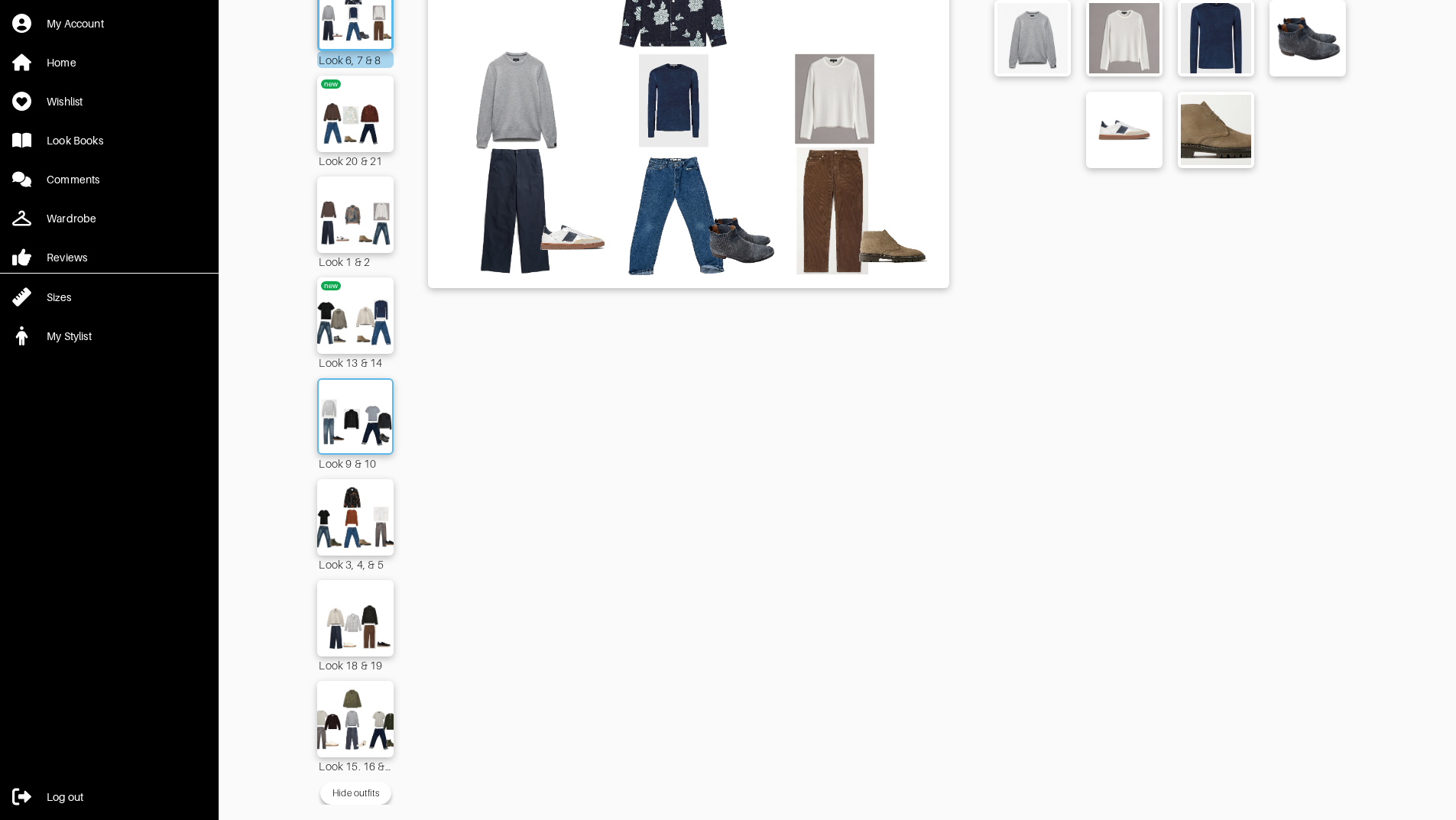
click at [322, 387] on img at bounding box center [356, 416] width 83 height 58
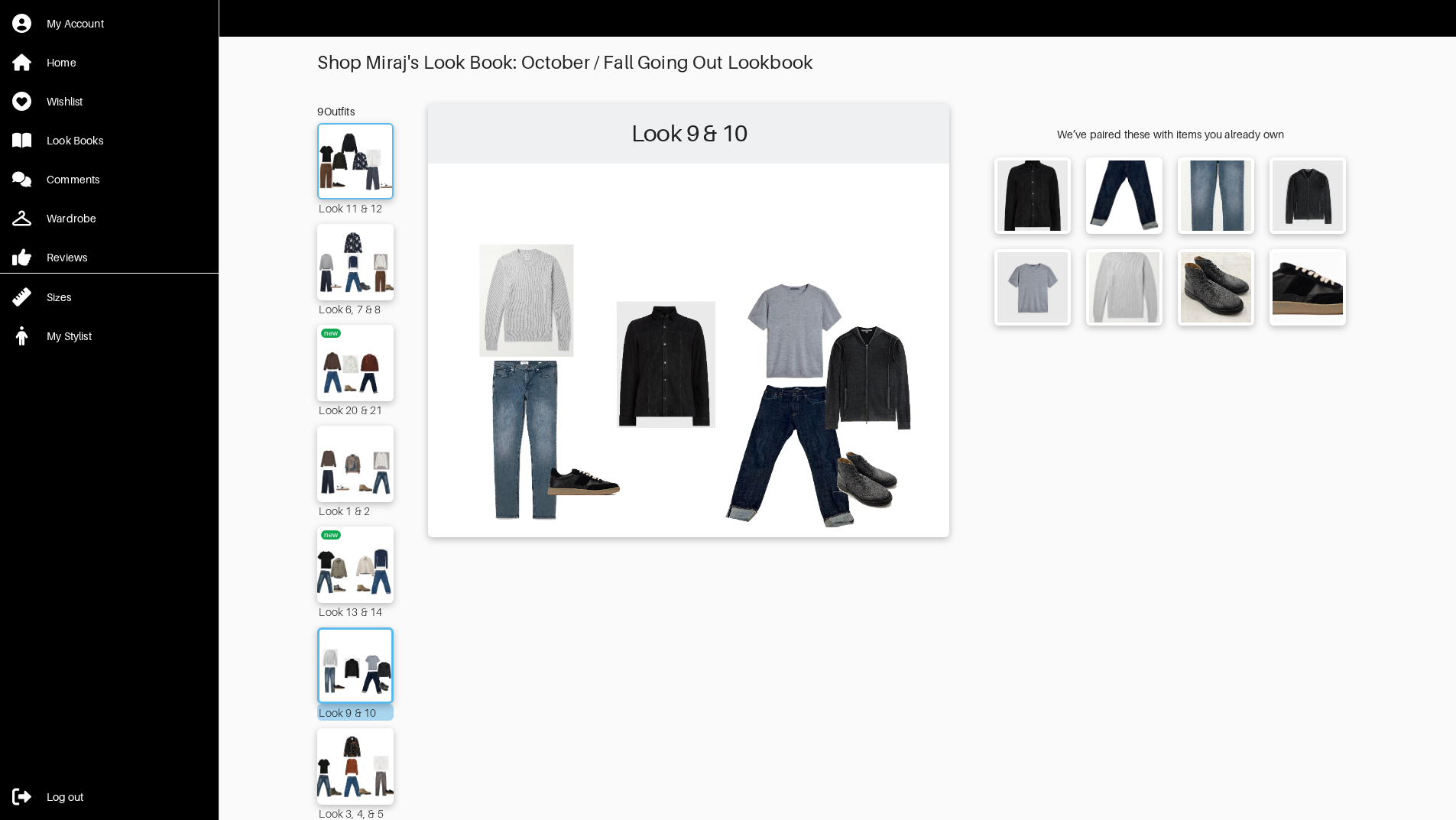
click at [360, 132] on img at bounding box center [356, 161] width 83 height 58
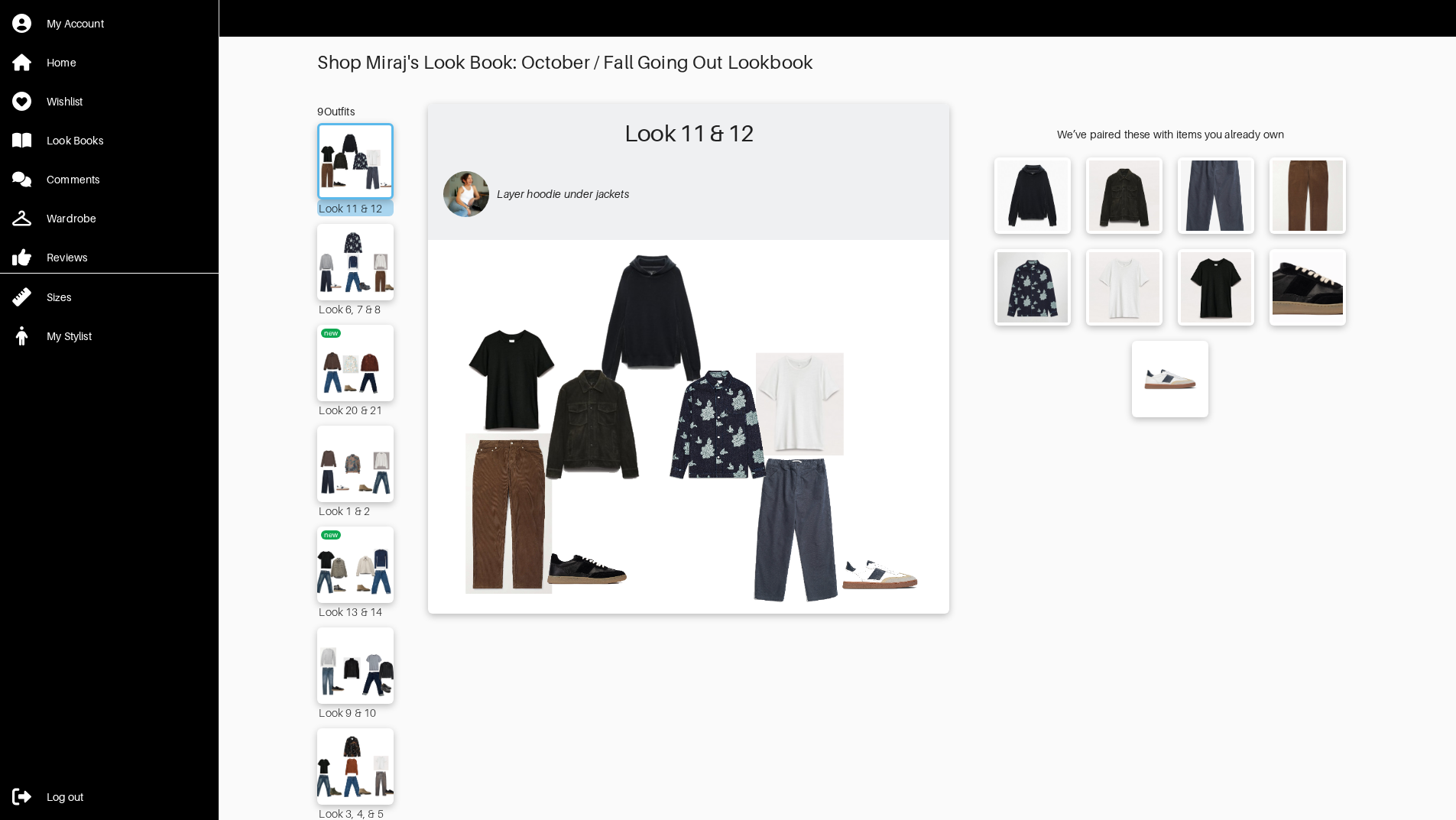
click at [527, 666] on div "Look 11 & 12 Layer hoodie under jackets" at bounding box center [688, 578] width 521 height 949
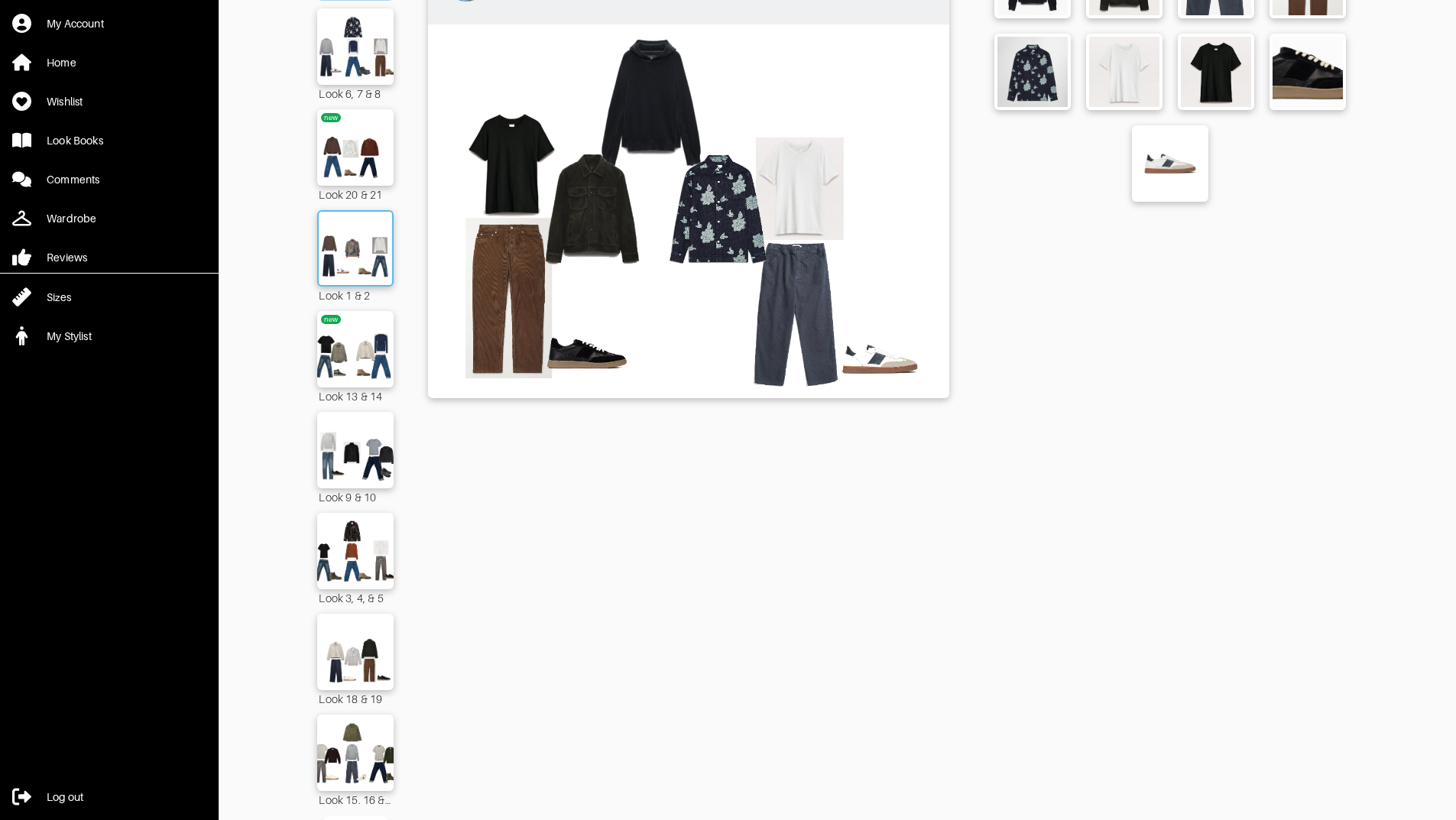
scroll to position [229, 0]
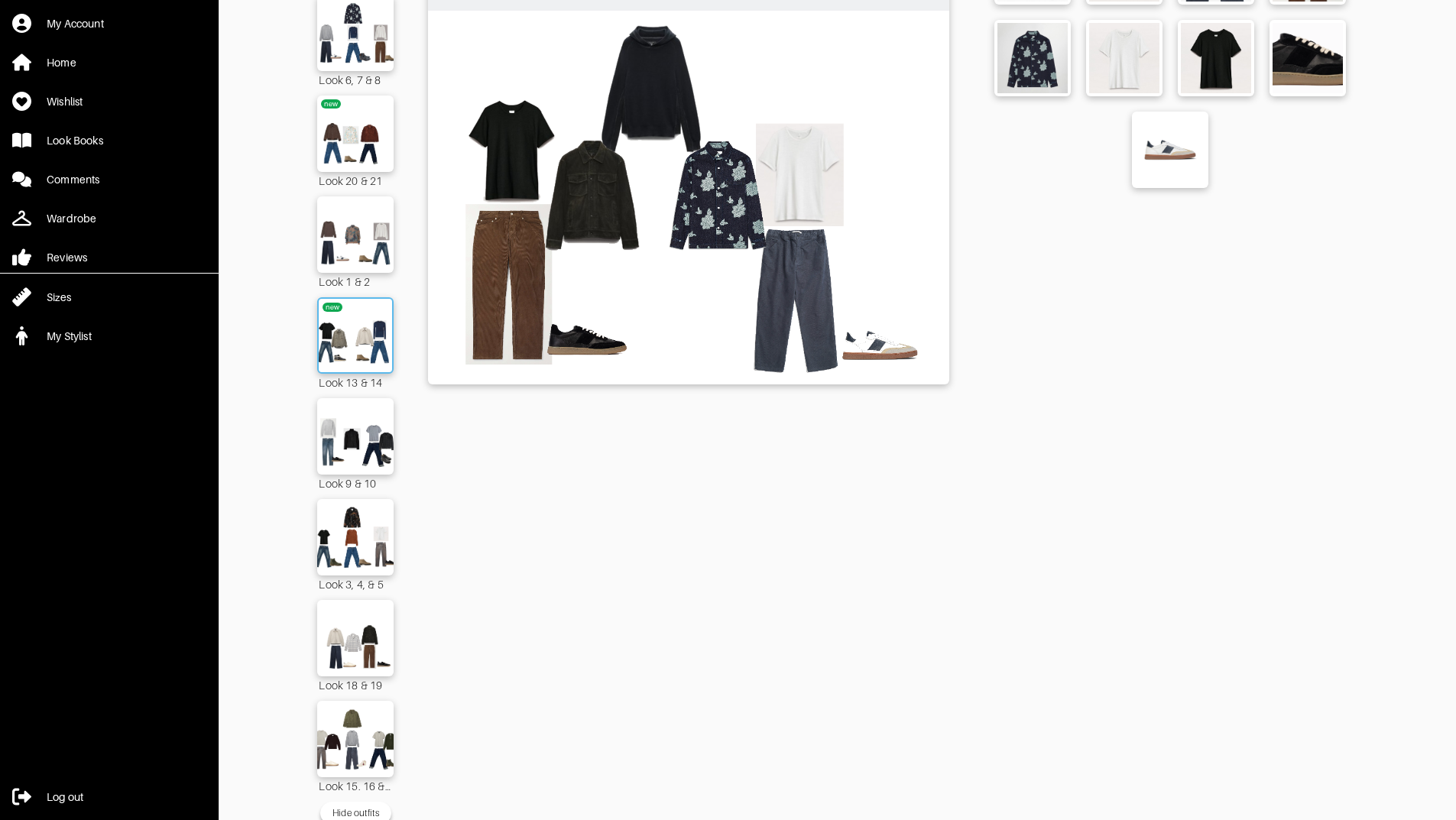
click at [342, 354] on img at bounding box center [356, 335] width 83 height 58
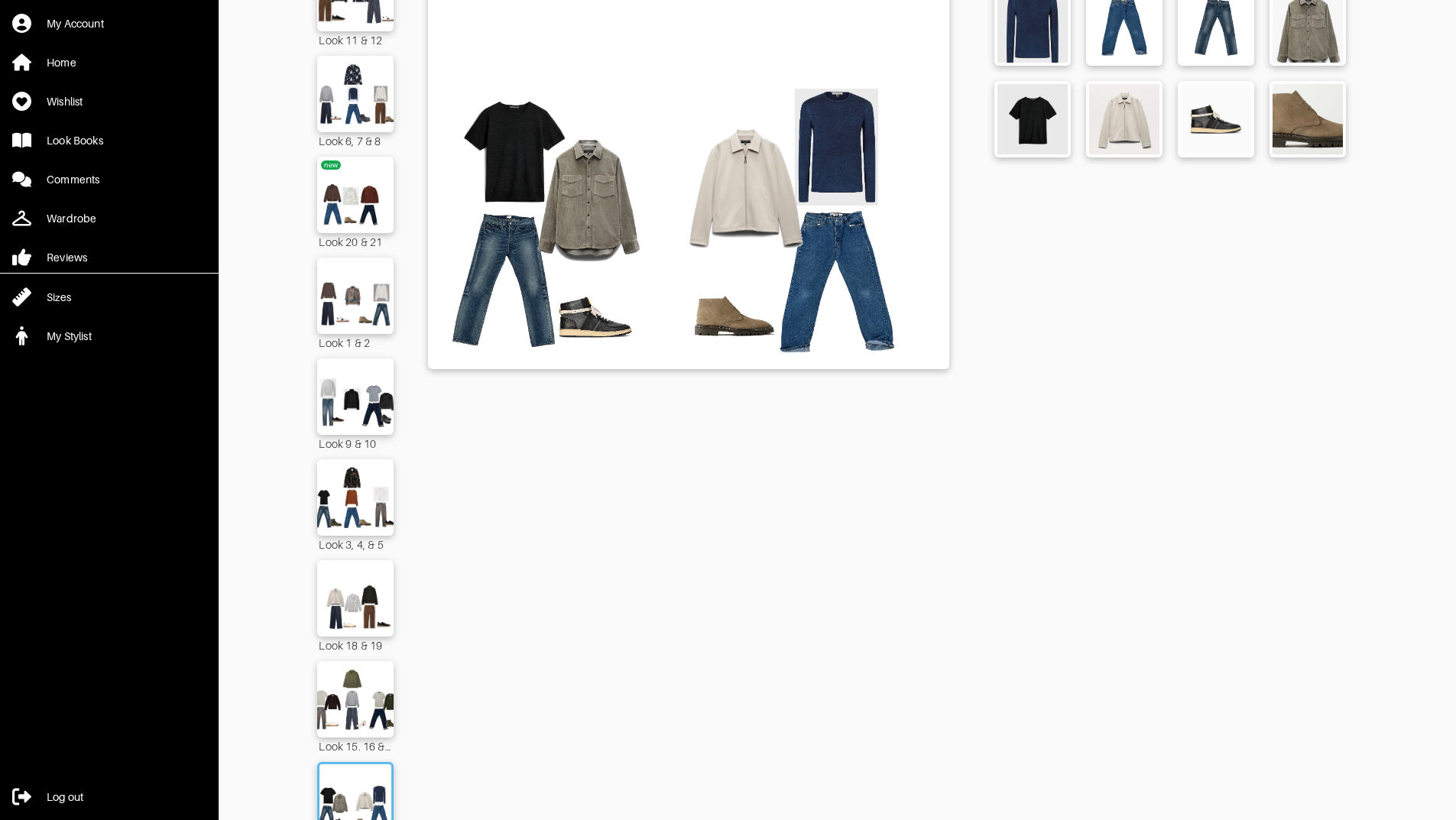
scroll to position [260, 0]
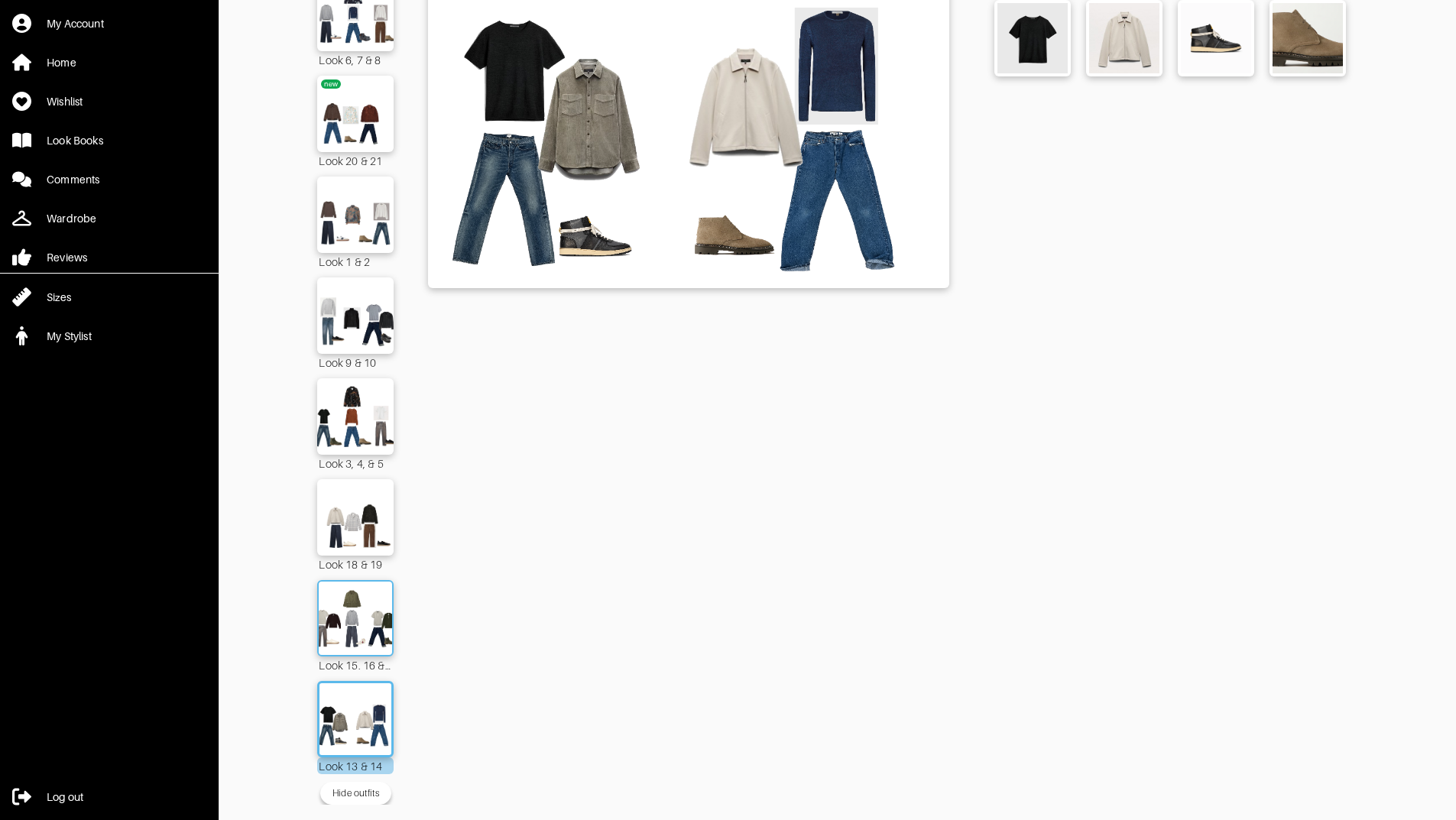
click at [344, 598] on img at bounding box center [356, 618] width 83 height 58
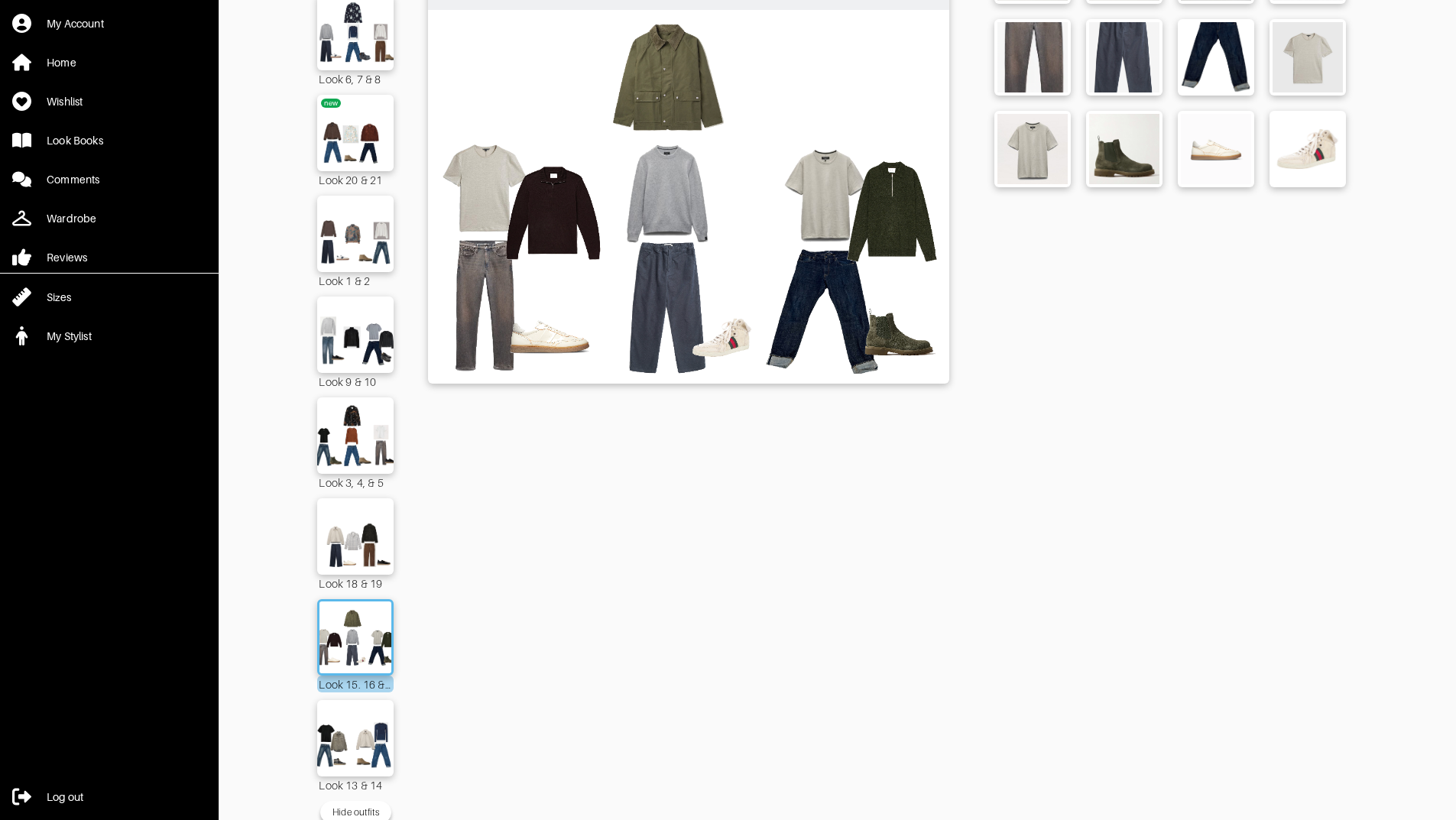
scroll to position [241, 0]
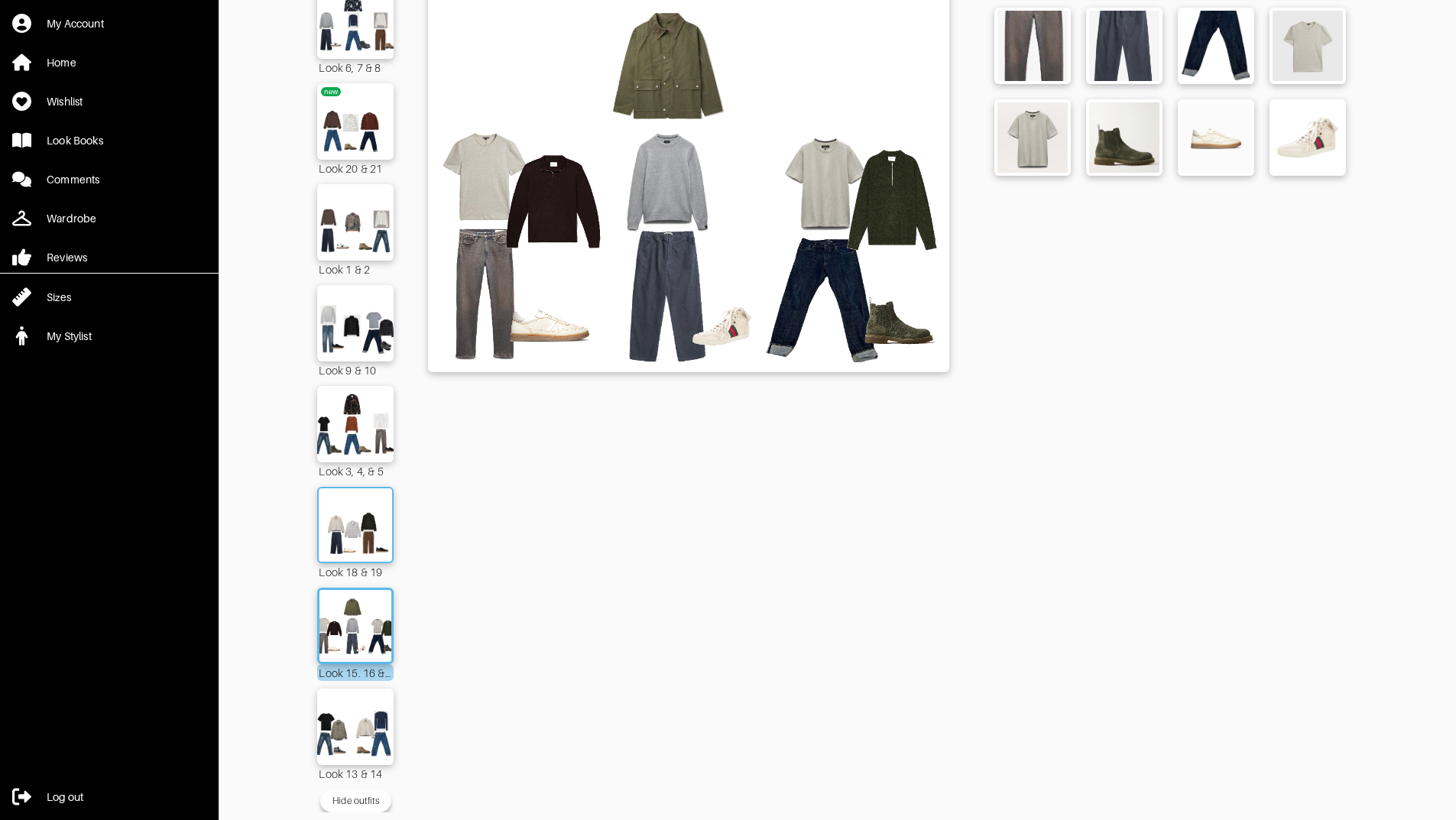
click at [360, 536] on img at bounding box center [356, 525] width 83 height 58
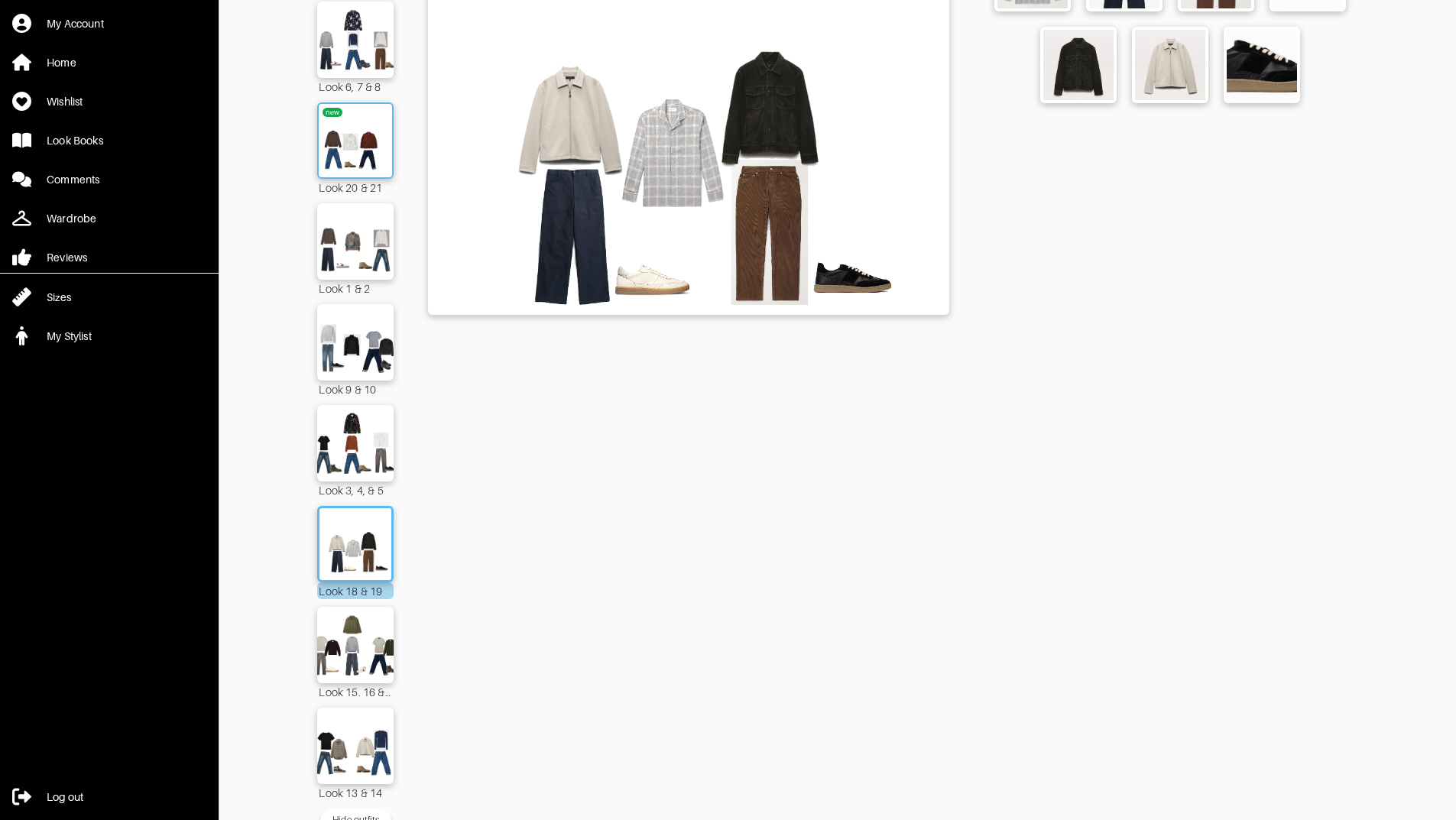
click at [354, 148] on img at bounding box center [356, 141] width 83 height 58
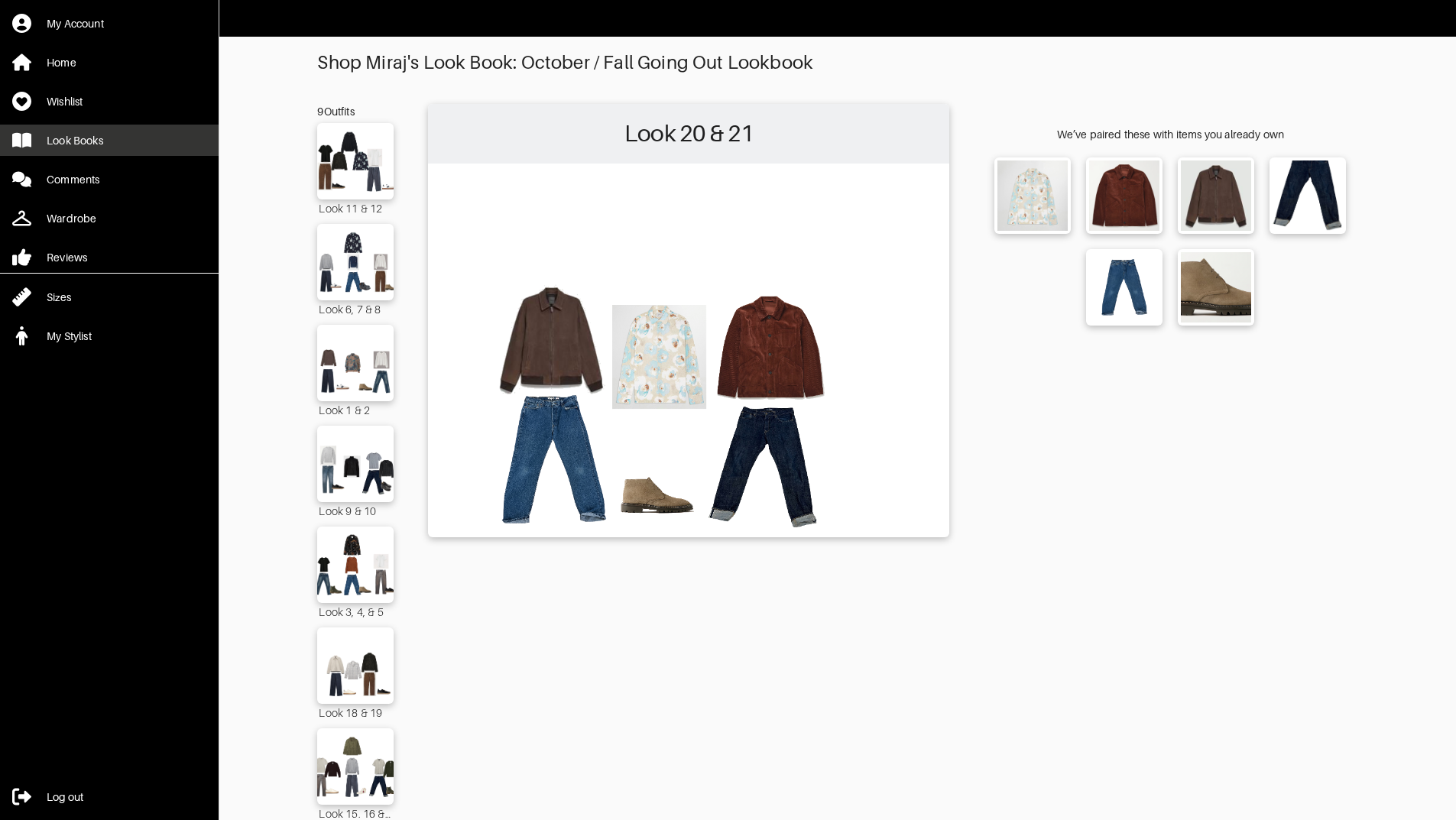
click at [63, 136] on div "Look Books" at bounding box center [75, 140] width 56 height 15
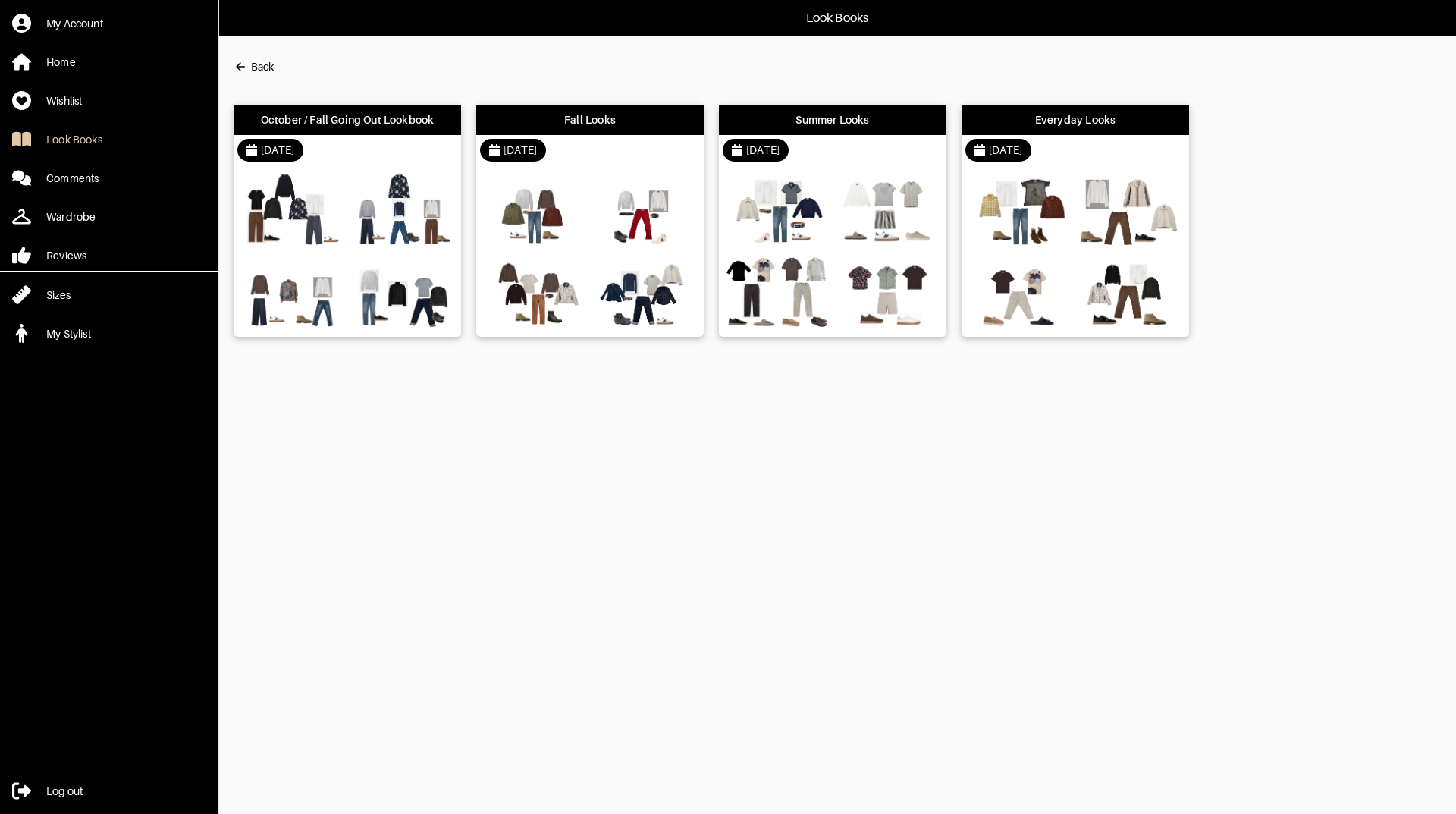
click at [584, 113] on div "Fall Looks" at bounding box center [590, 120] width 52 height 15
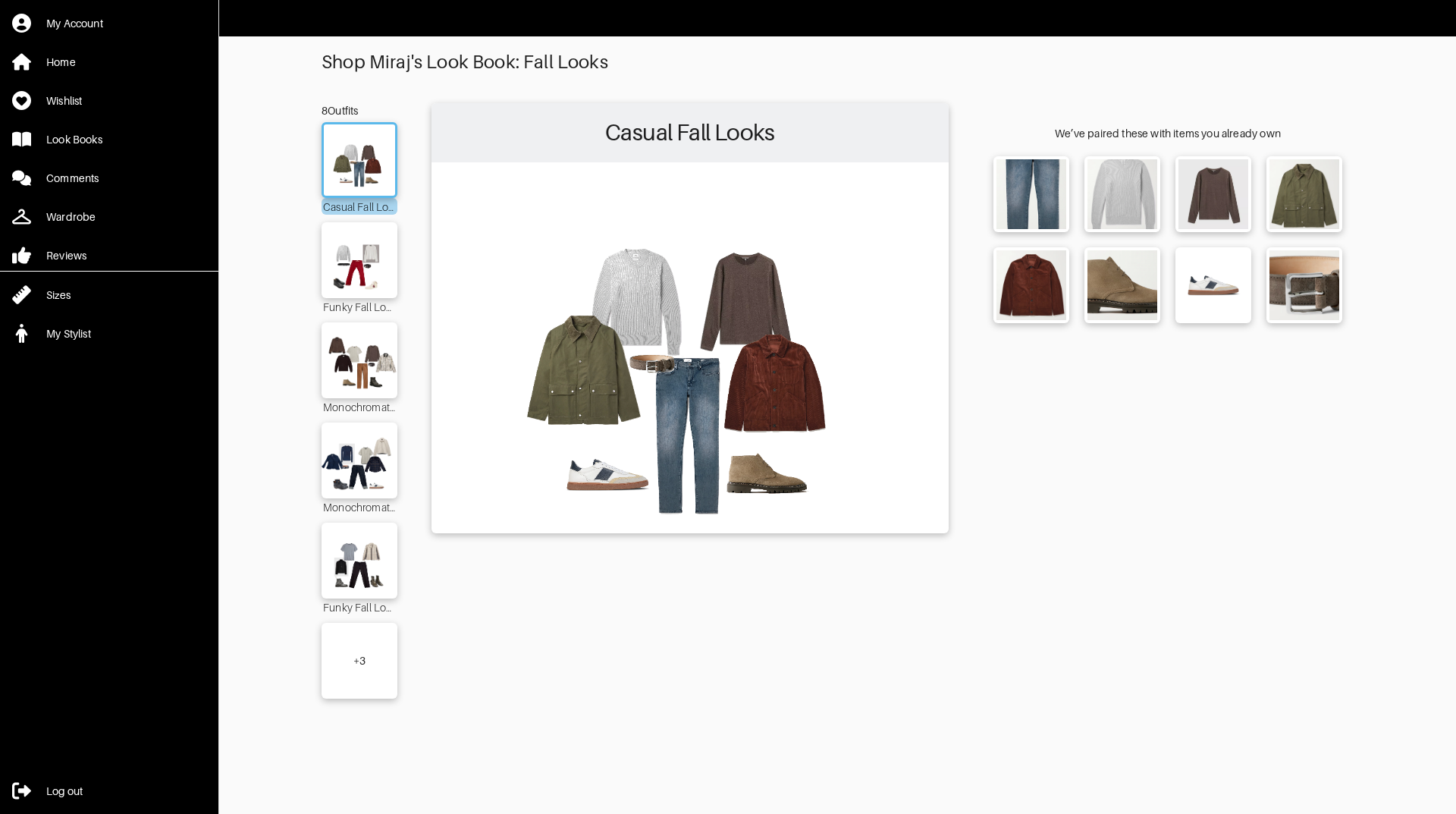
click at [354, 668] on div "+ 3" at bounding box center [359, 660] width 76 height 76
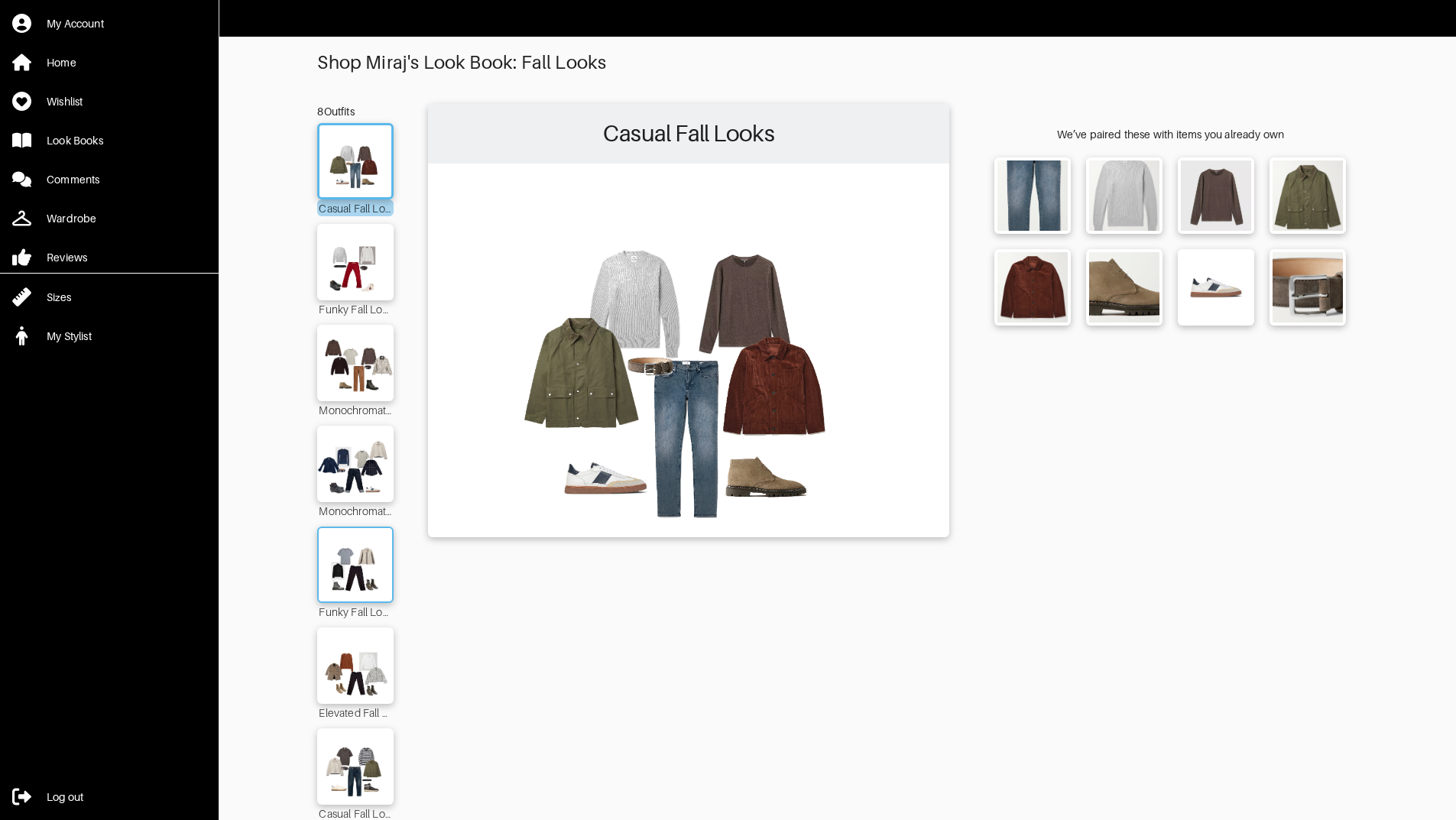
click at [384, 573] on img at bounding box center [356, 565] width 83 height 58
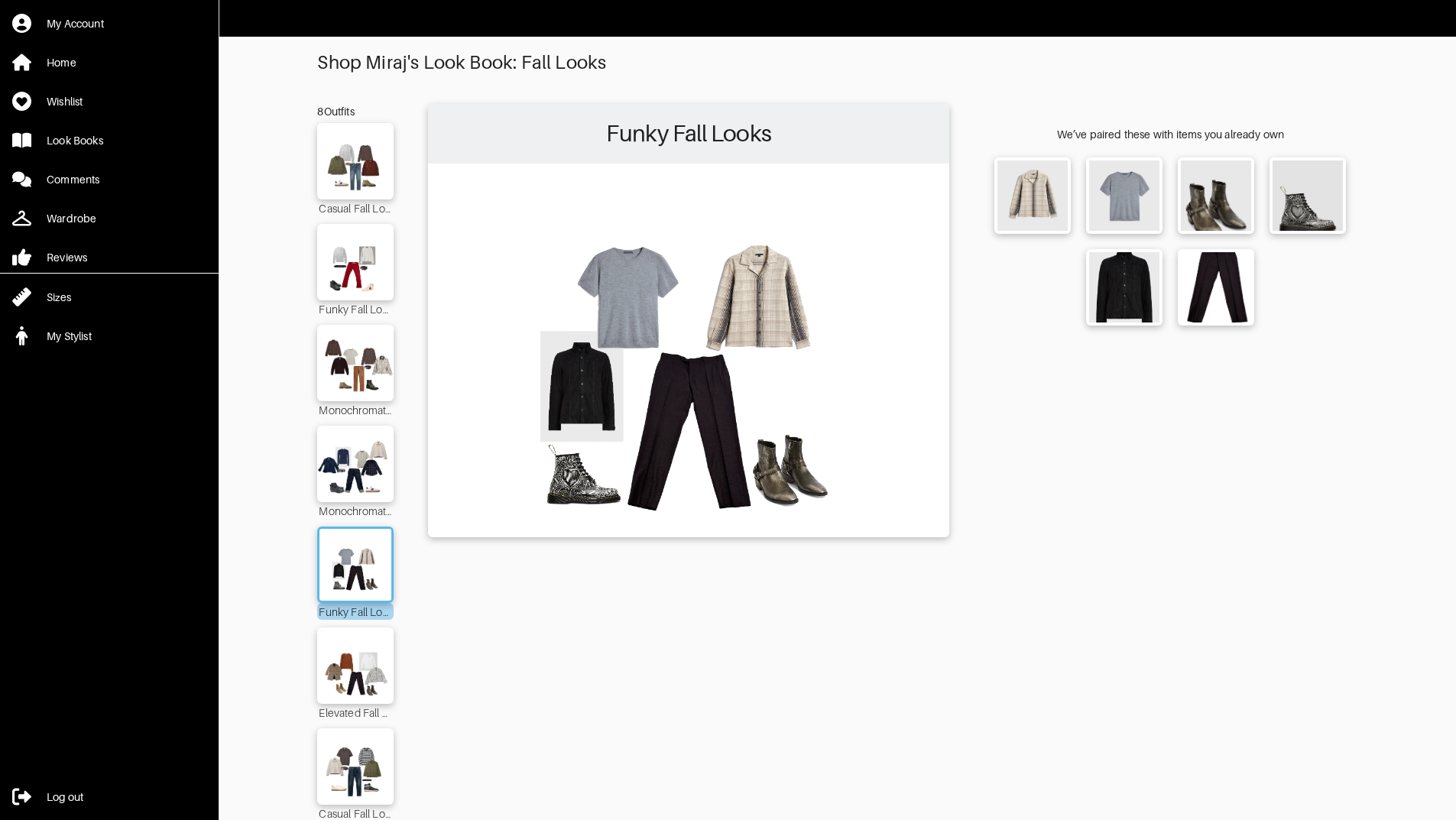
click at [695, 410] on img at bounding box center [688, 348] width 506 height 356
click at [1210, 289] on img at bounding box center [1216, 287] width 67 height 67
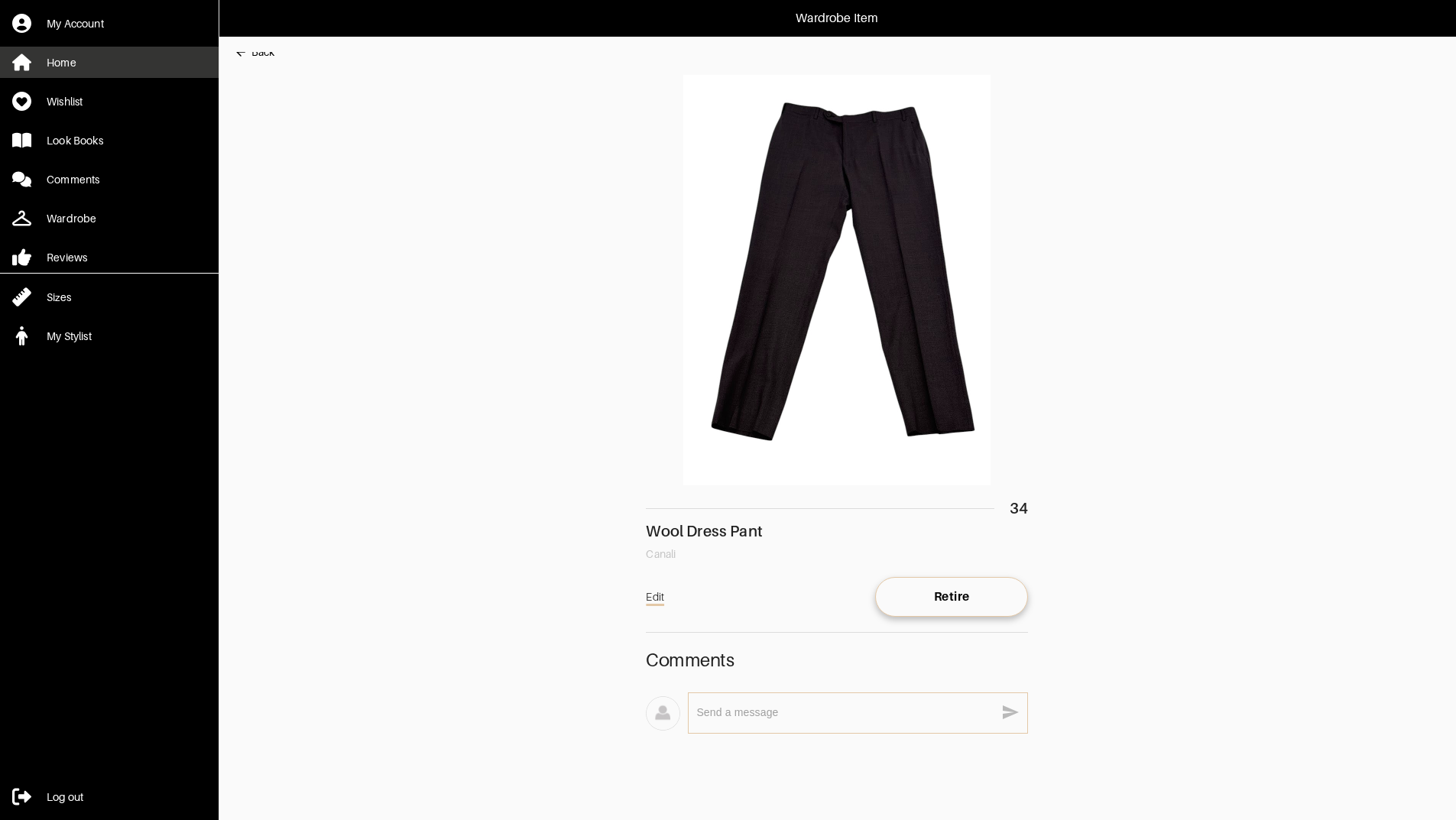
scroll to position [9, 0]
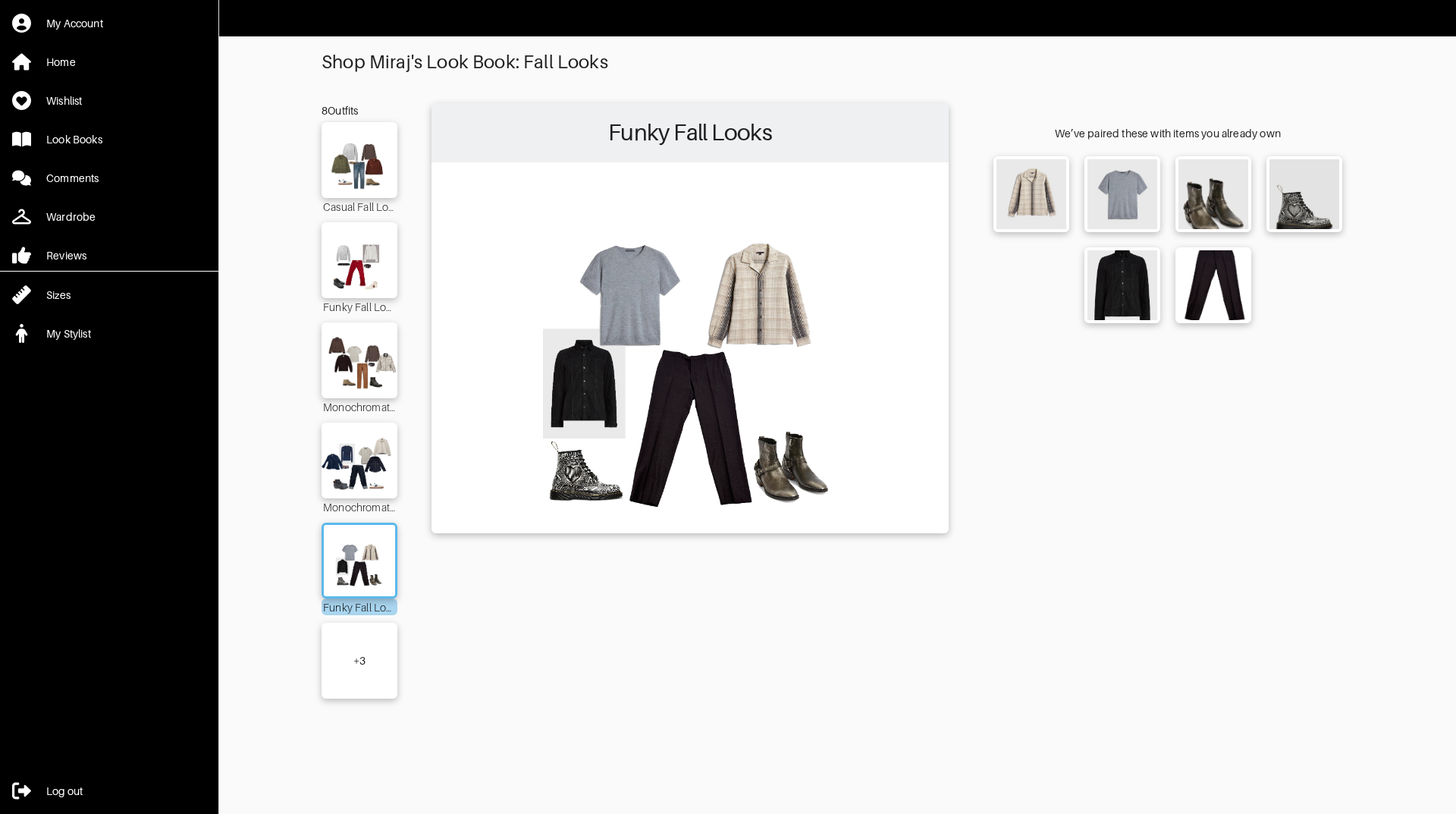
click at [692, 428] on img at bounding box center [690, 346] width 502 height 354
click at [1242, 294] on img at bounding box center [1213, 285] width 66 height 66
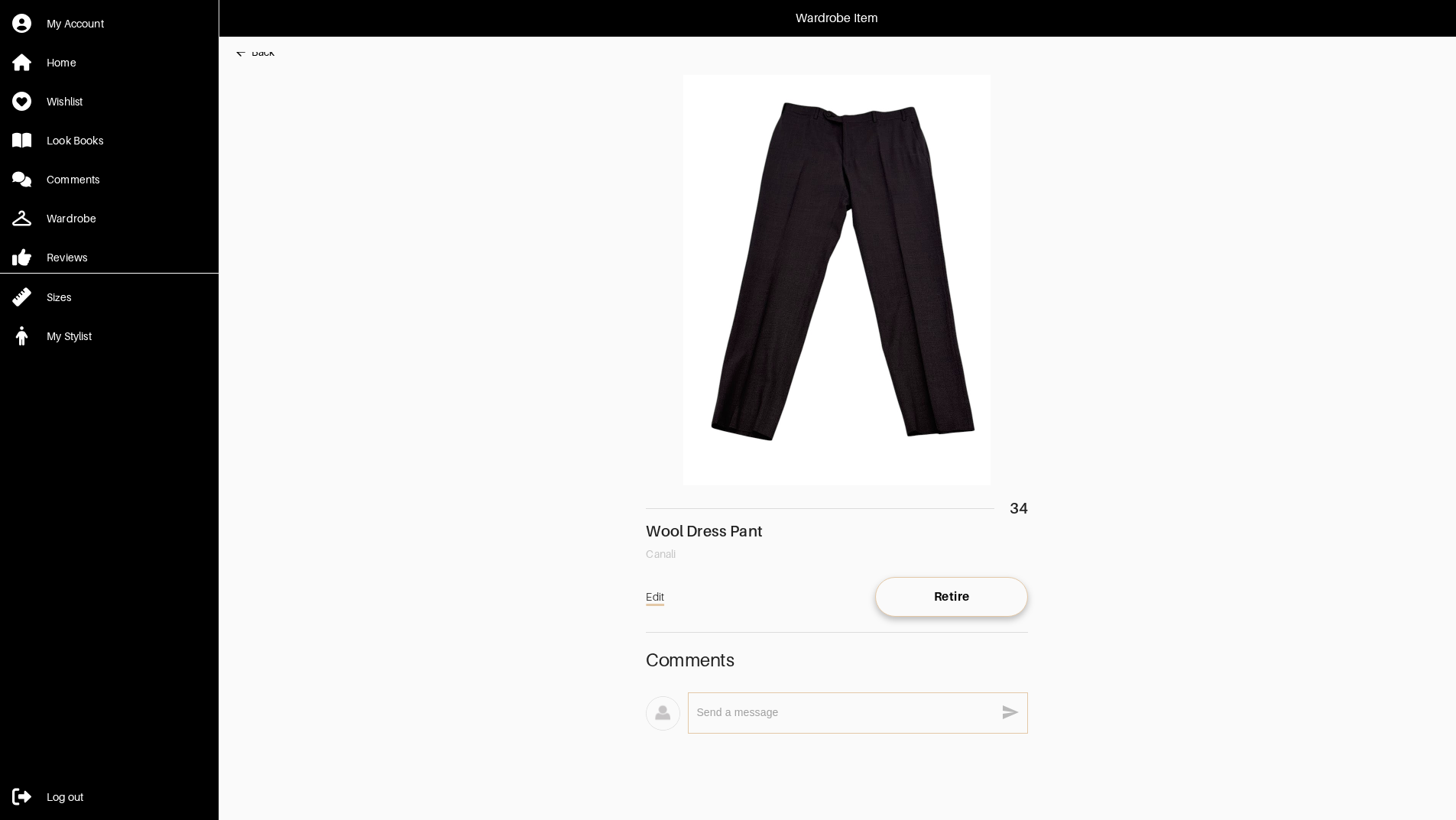
click at [799, 316] on img at bounding box center [837, 280] width 382 height 410
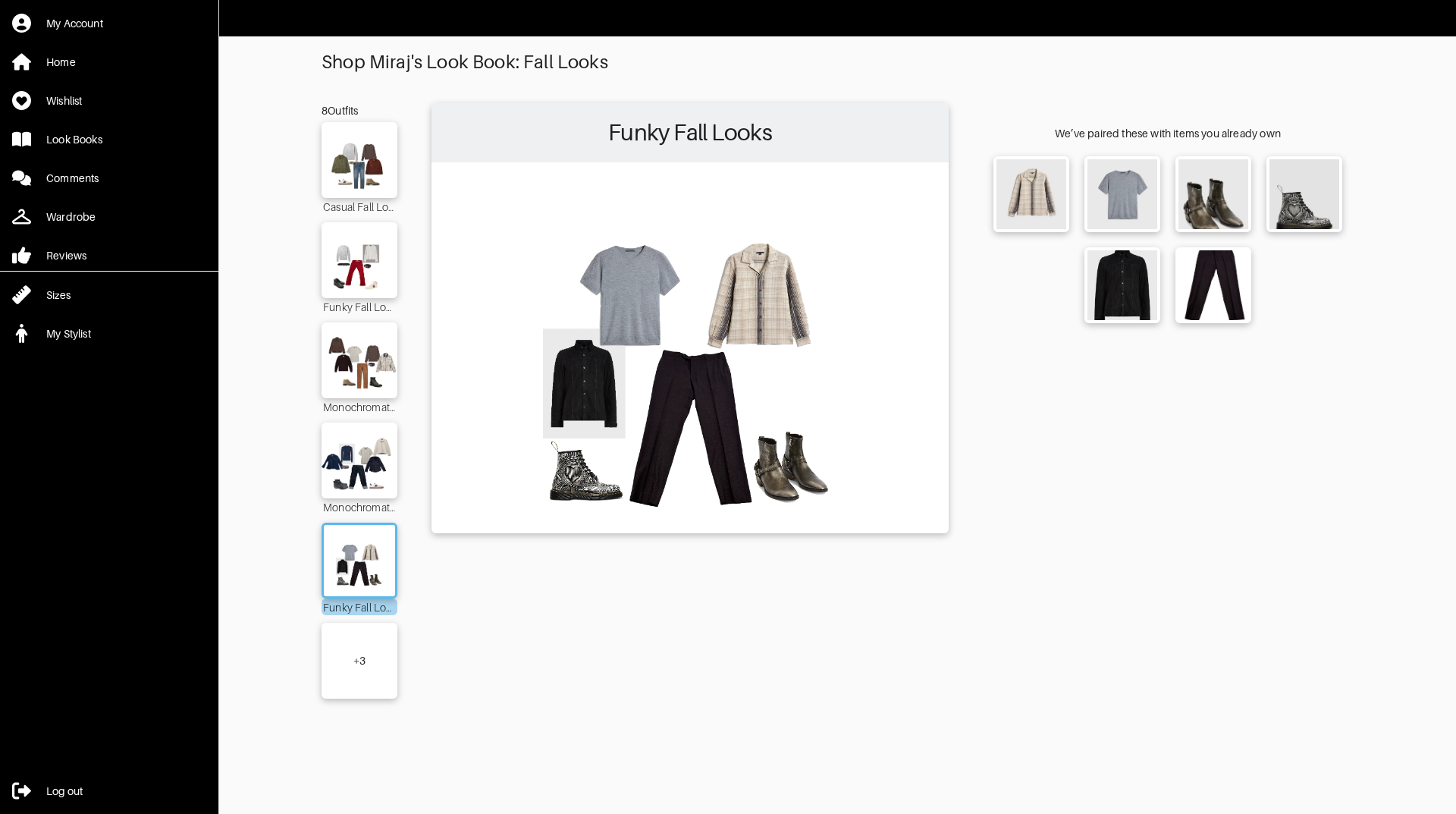
click at [369, 669] on div "+ 3" at bounding box center [359, 660] width 76 height 76
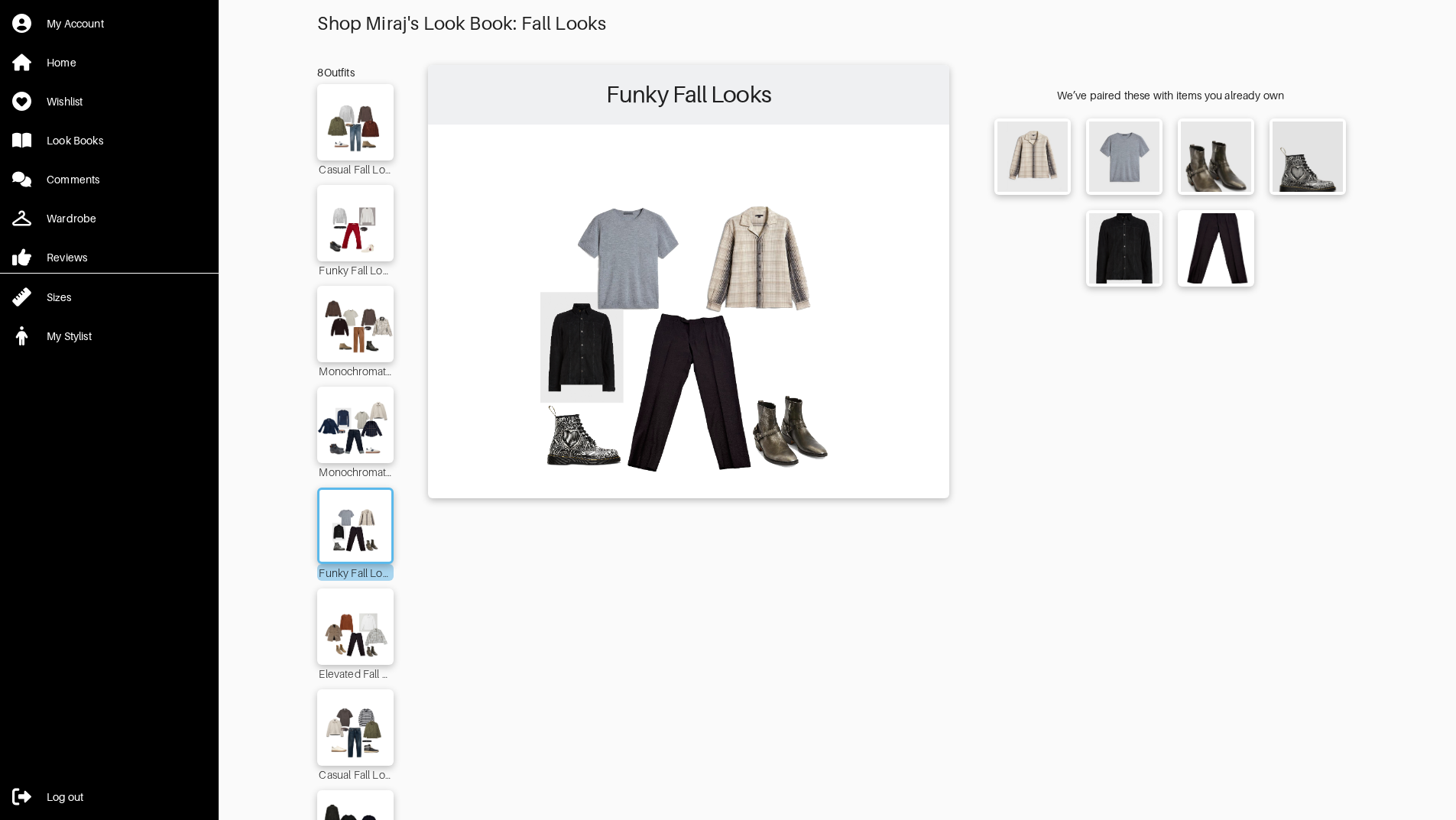
scroll to position [38, 0]
click at [353, 638] on img at bounding box center [356, 627] width 83 height 58
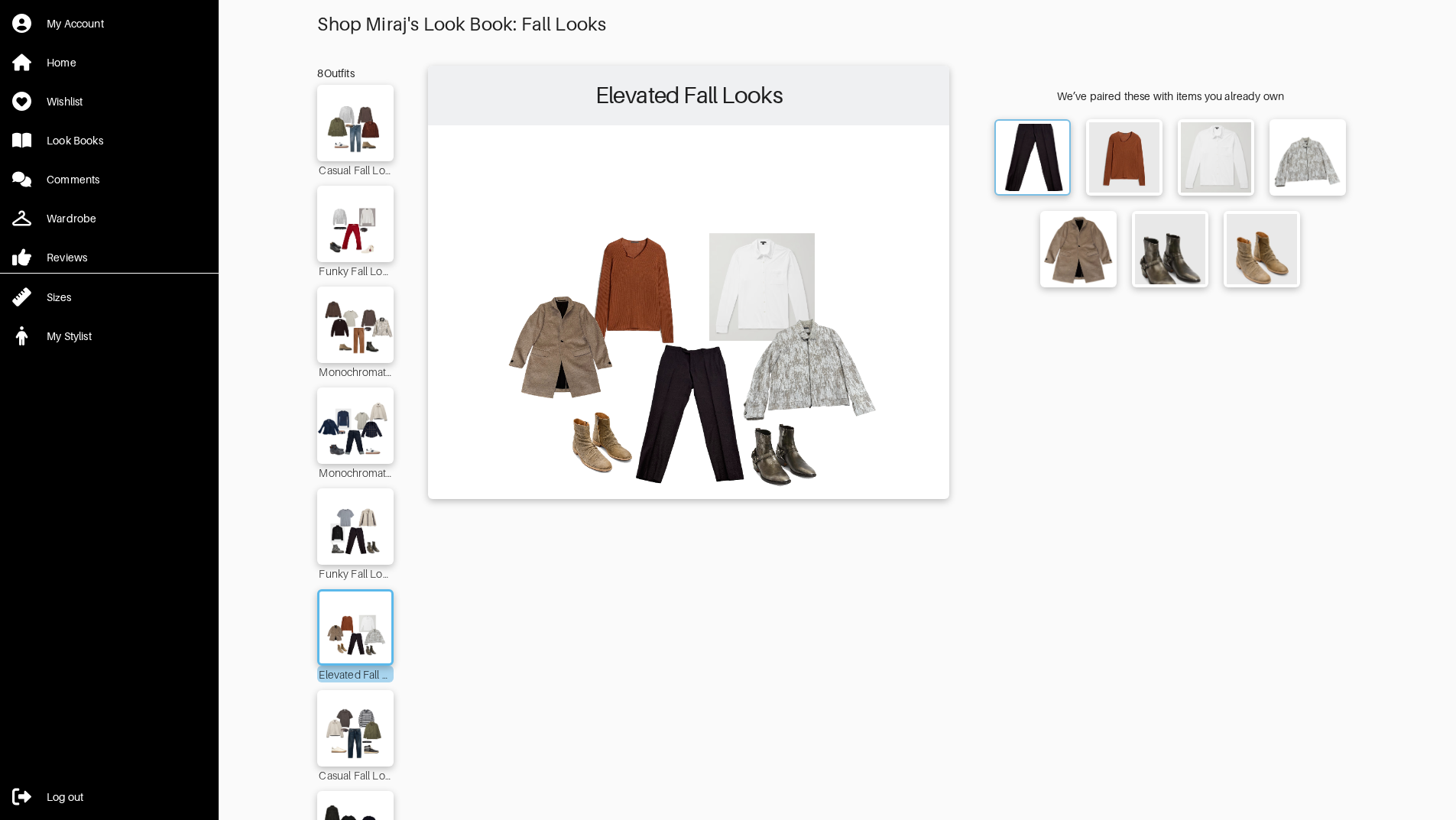
click at [1010, 159] on img at bounding box center [1033, 157] width 67 height 67
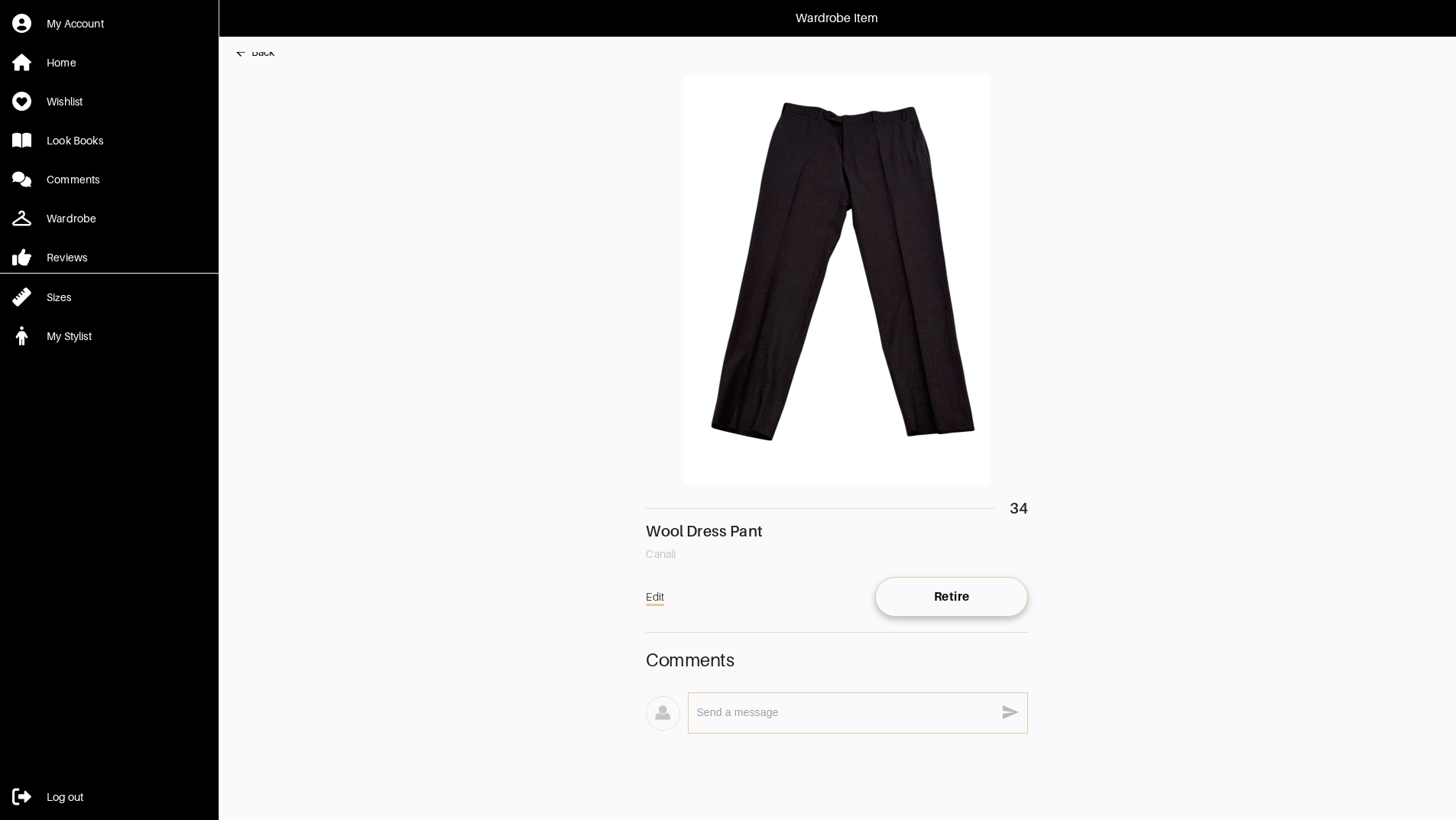
click at [258, 58] on div "Back" at bounding box center [263, 51] width 23 height 15
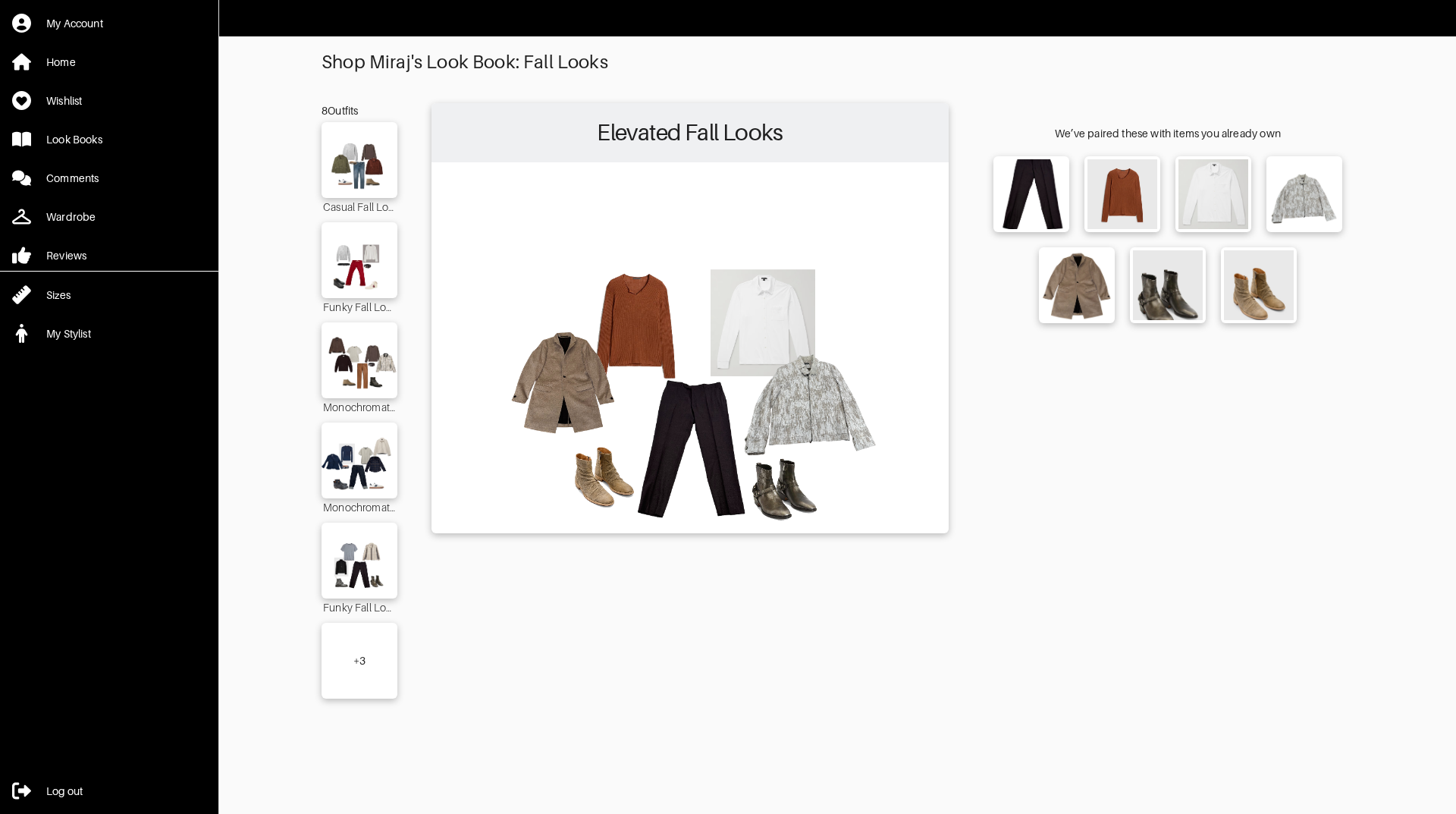
click at [361, 651] on div "+ 3" at bounding box center [359, 660] width 76 height 76
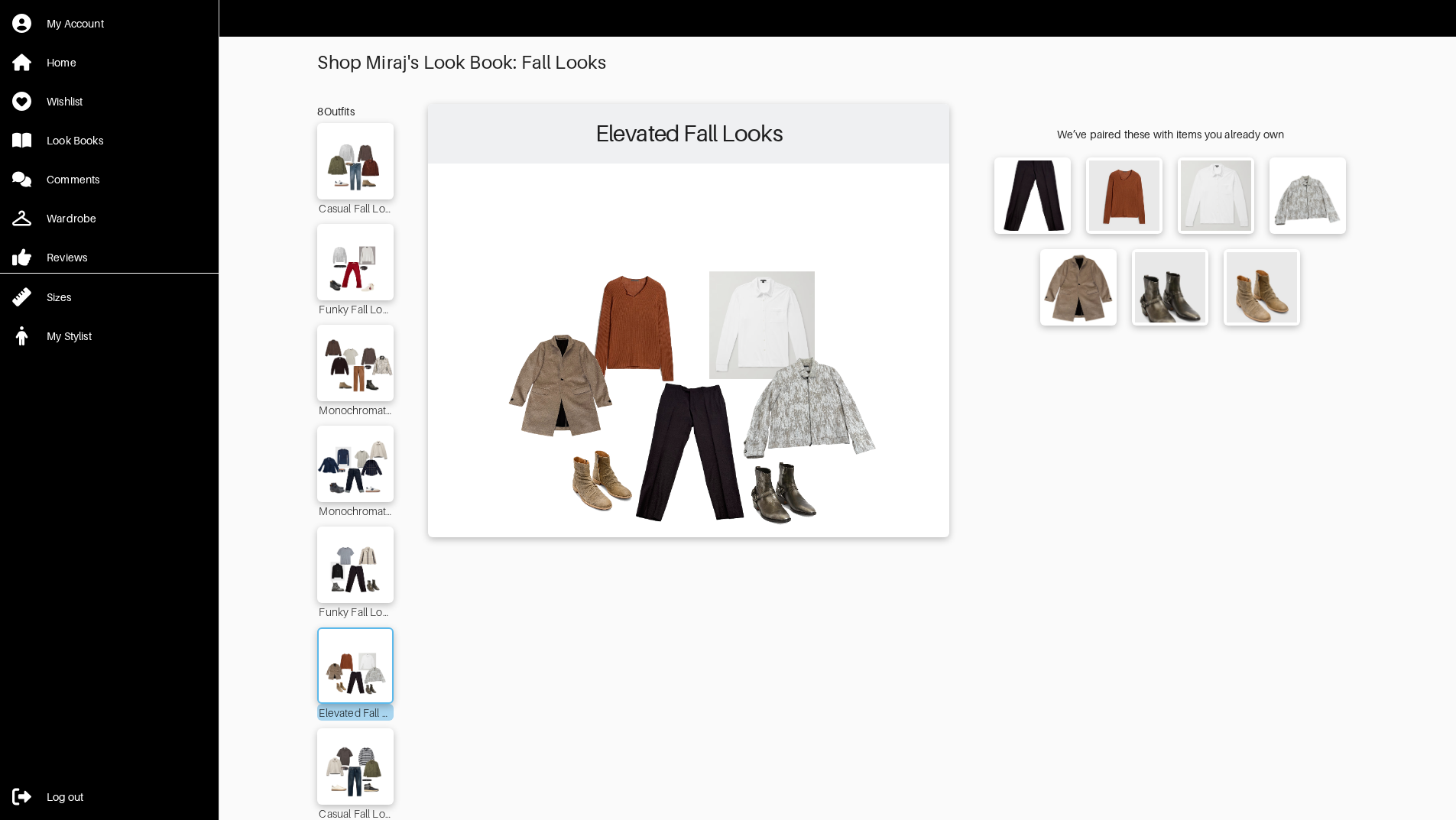
click at [358, 694] on div at bounding box center [355, 665] width 77 height 77
click at [362, 677] on img at bounding box center [356, 665] width 83 height 58
click at [374, 577] on img at bounding box center [356, 565] width 83 height 58
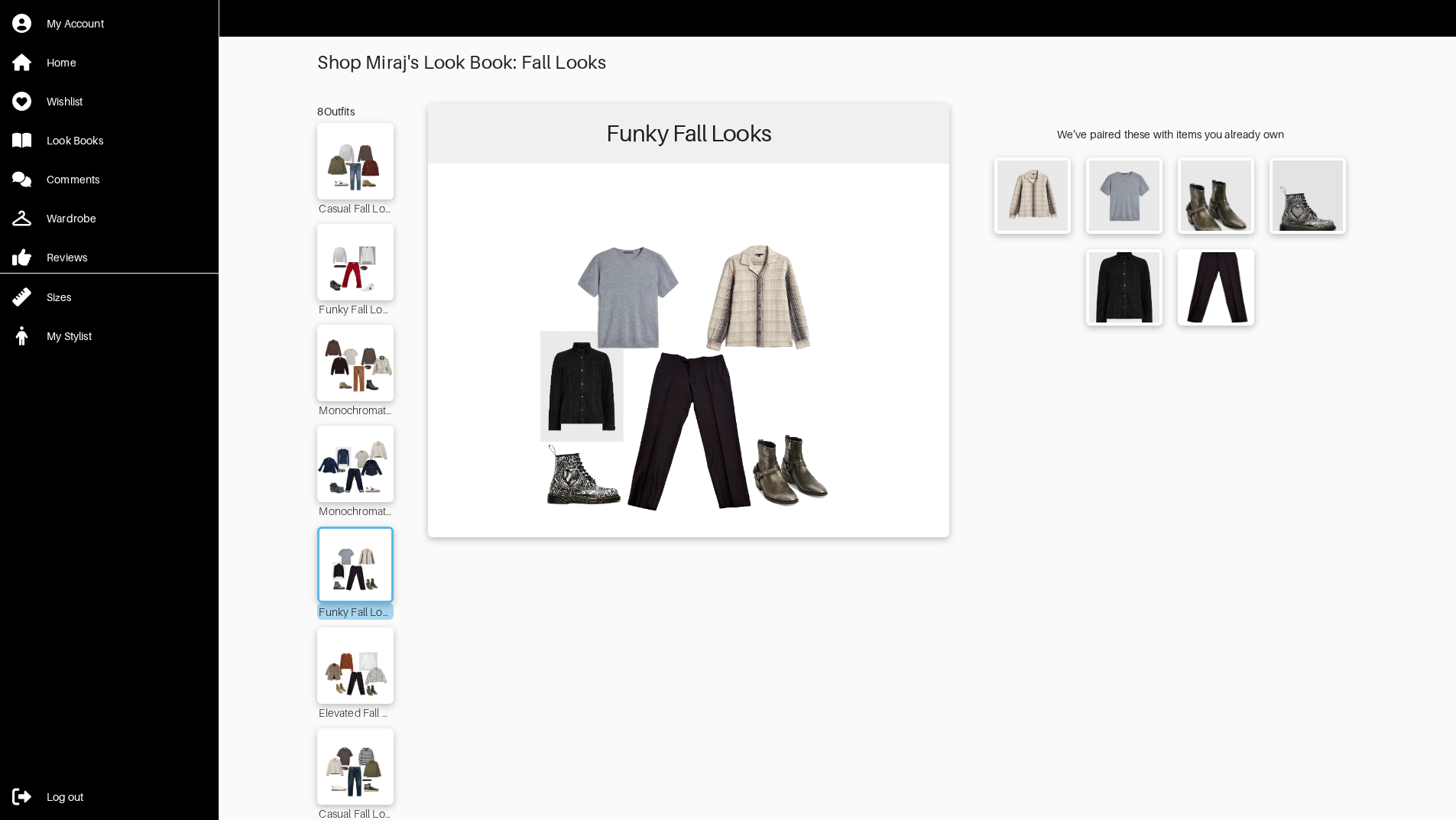
drag, startPoint x: 361, startPoint y: 678, endPoint x: 361, endPoint y: 720, distance: 42.0
click at [361, 679] on img at bounding box center [356, 665] width 87 height 61
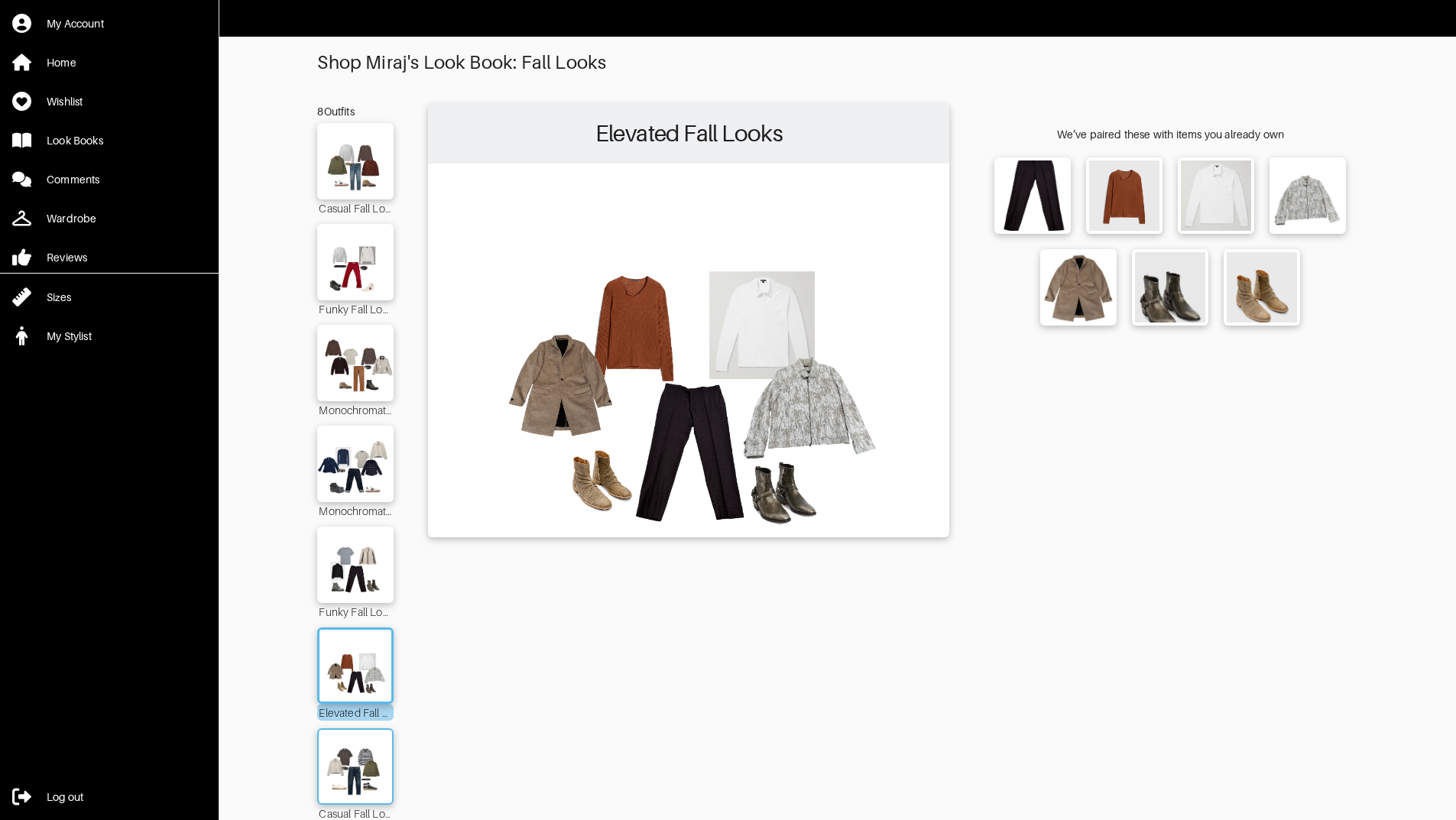
click at [356, 786] on img at bounding box center [356, 766] width 83 height 58
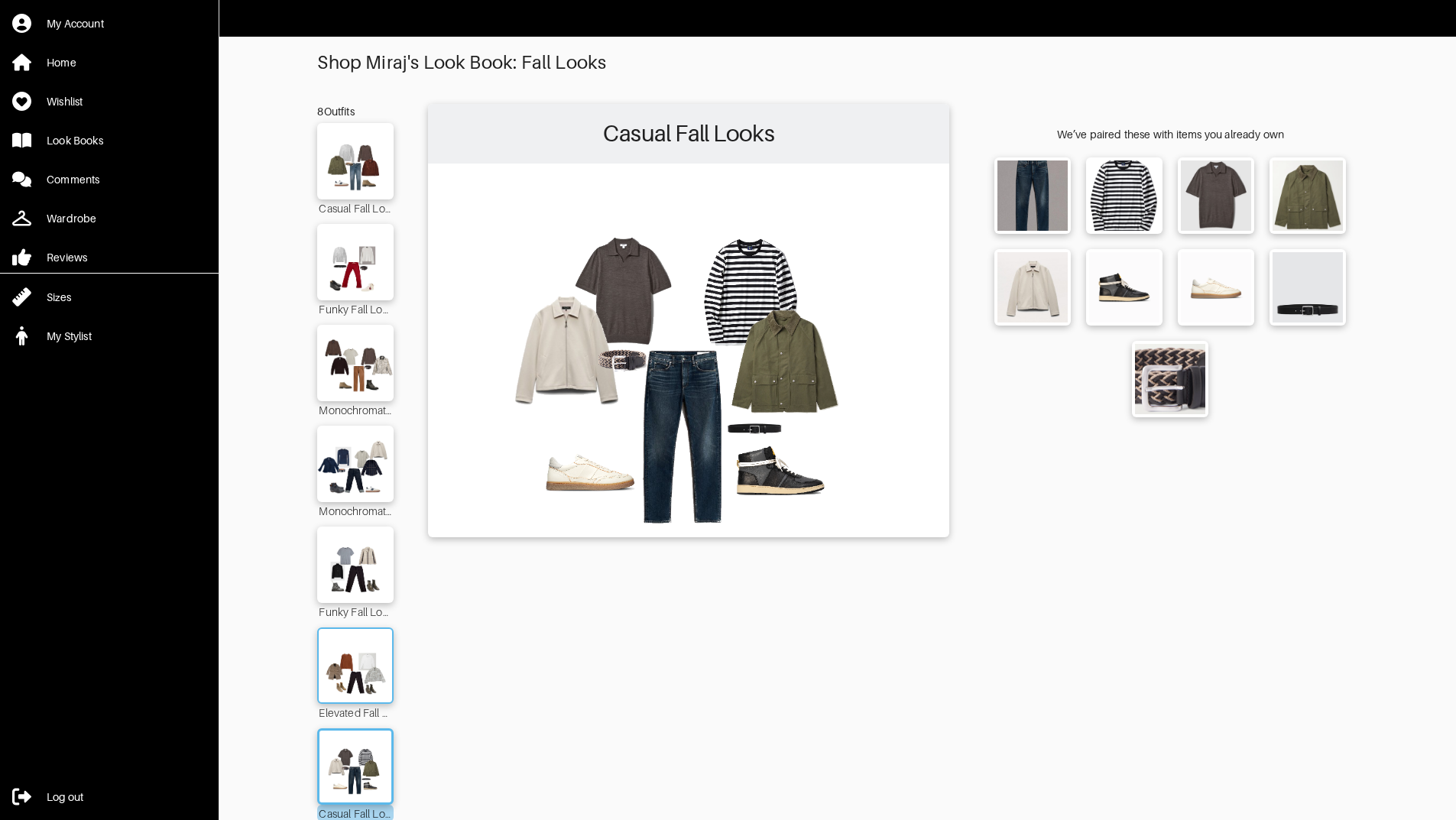
click at [358, 674] on img at bounding box center [356, 665] width 83 height 58
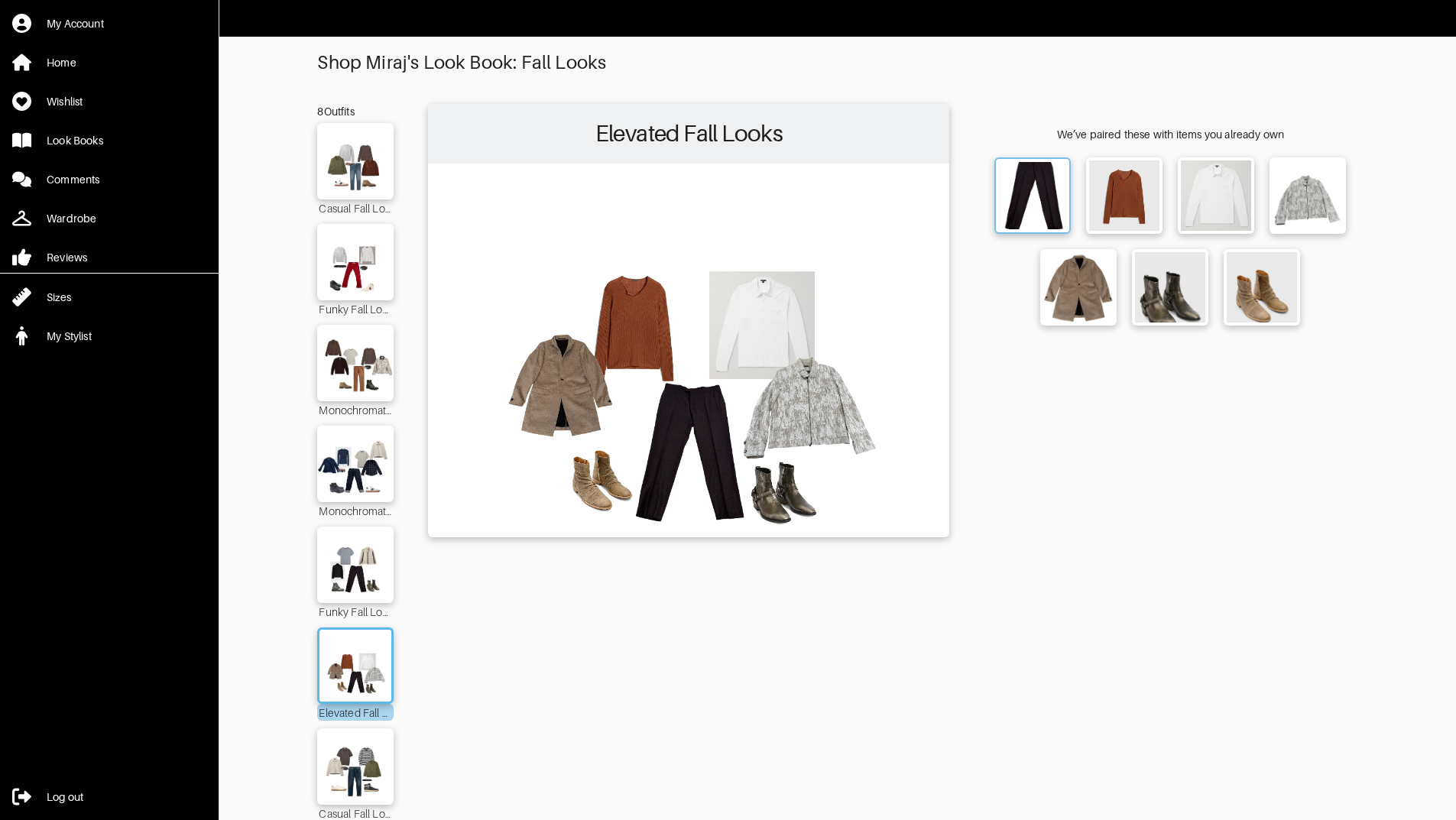
click at [1045, 209] on img at bounding box center [1033, 195] width 67 height 67
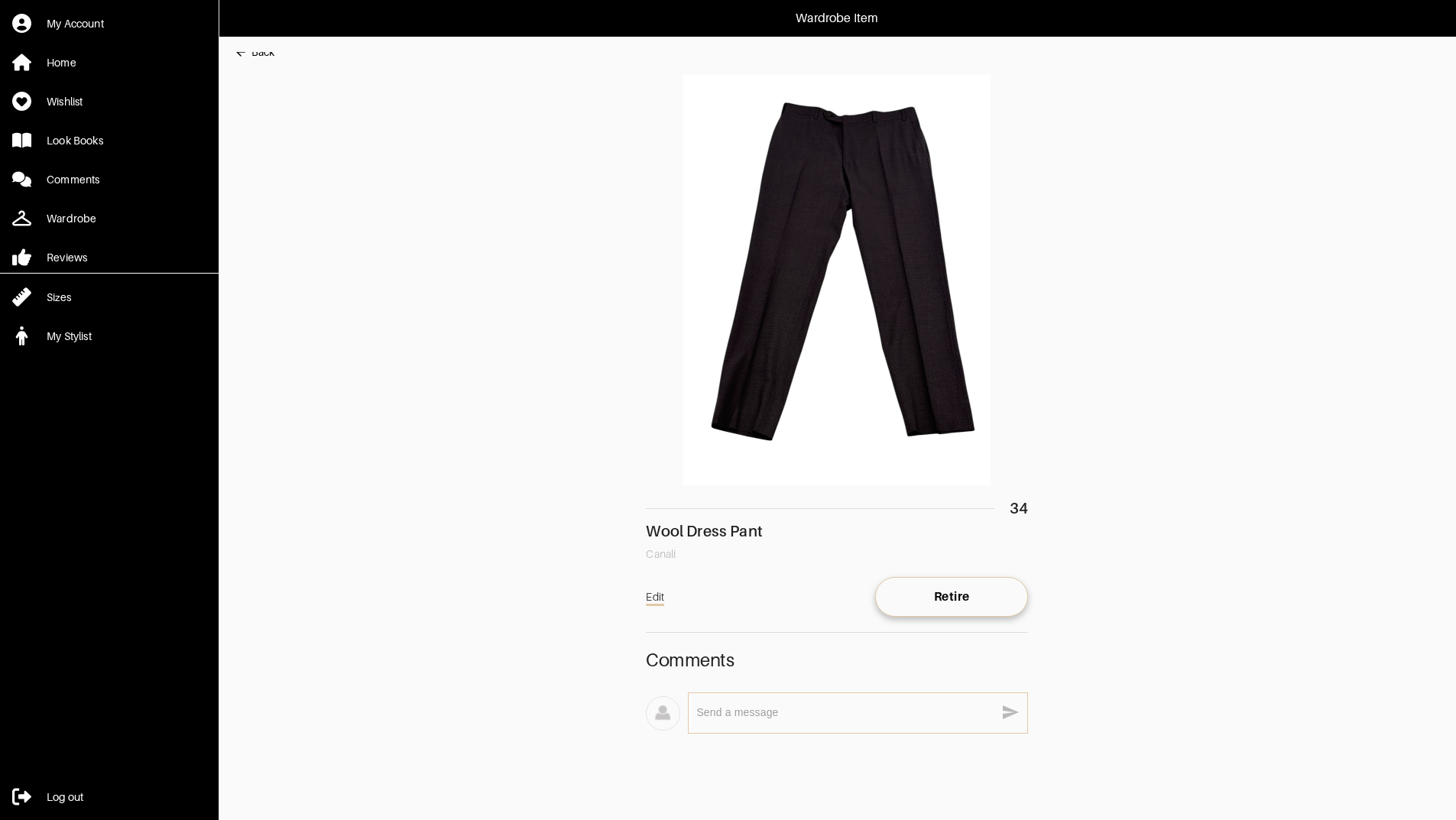
click at [243, 61] on button "Back" at bounding box center [254, 52] width 40 height 31
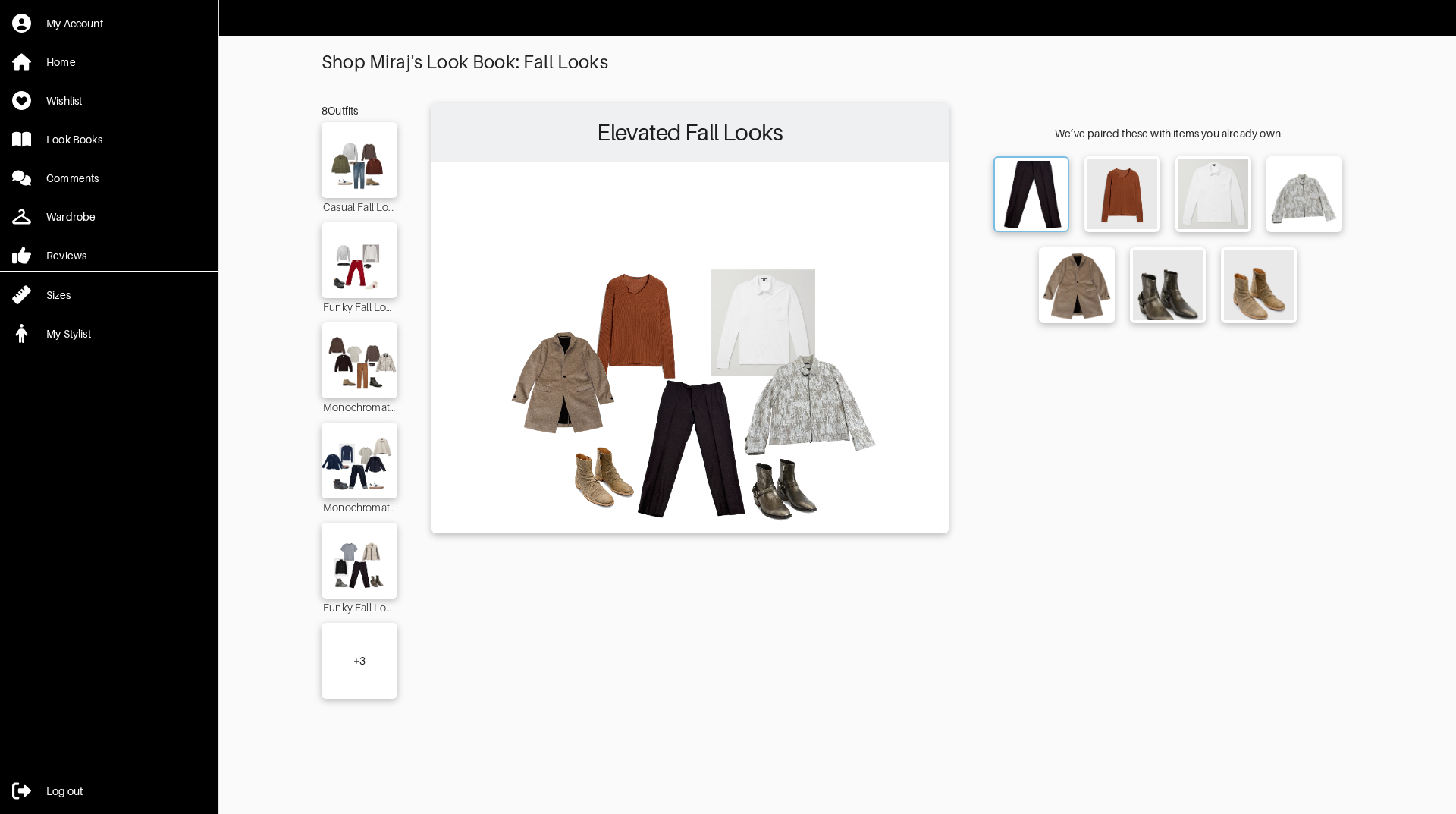
click at [1027, 191] on img at bounding box center [1032, 194] width 66 height 66
